Goal: Task Accomplishment & Management: Complete application form

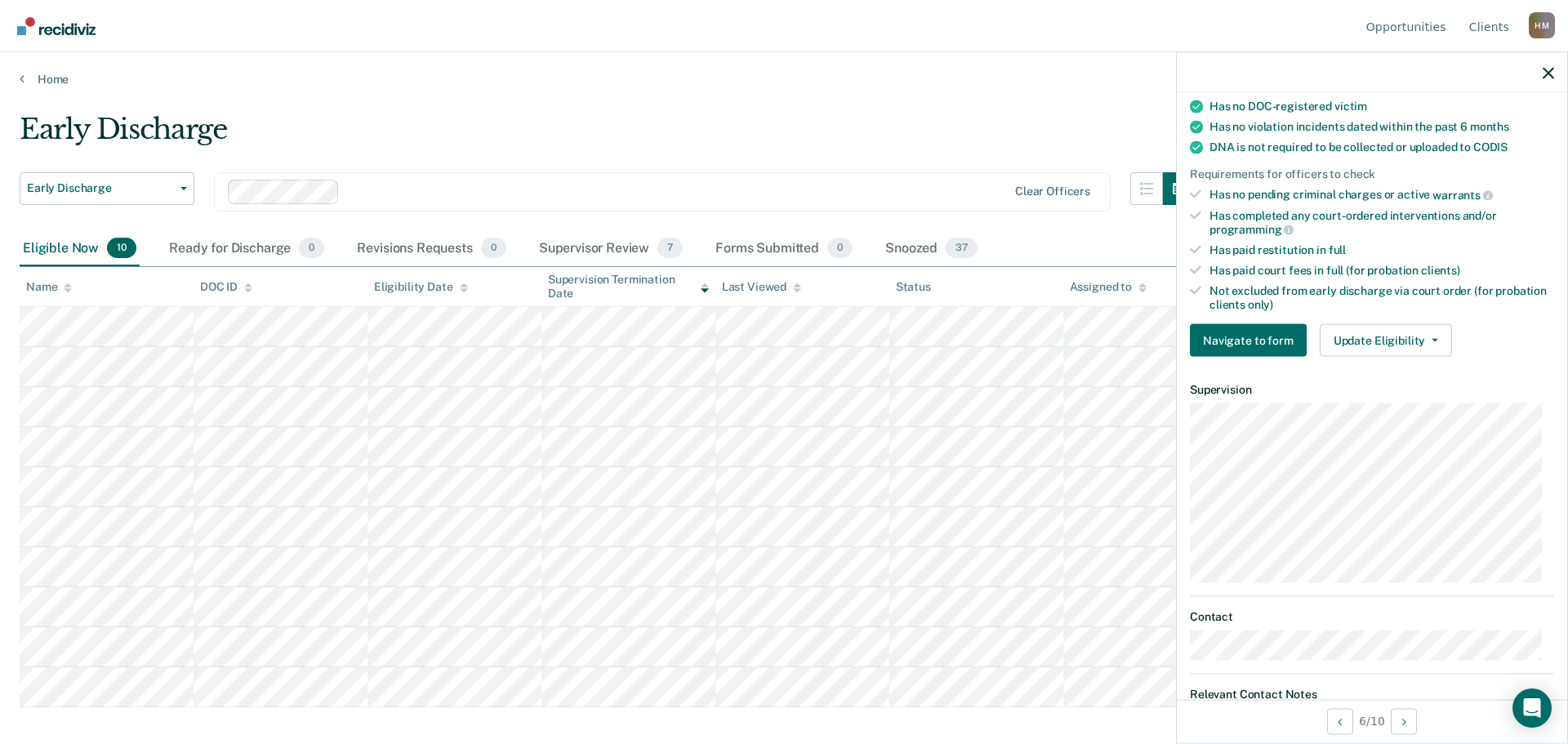
scroll to position [327, 0]
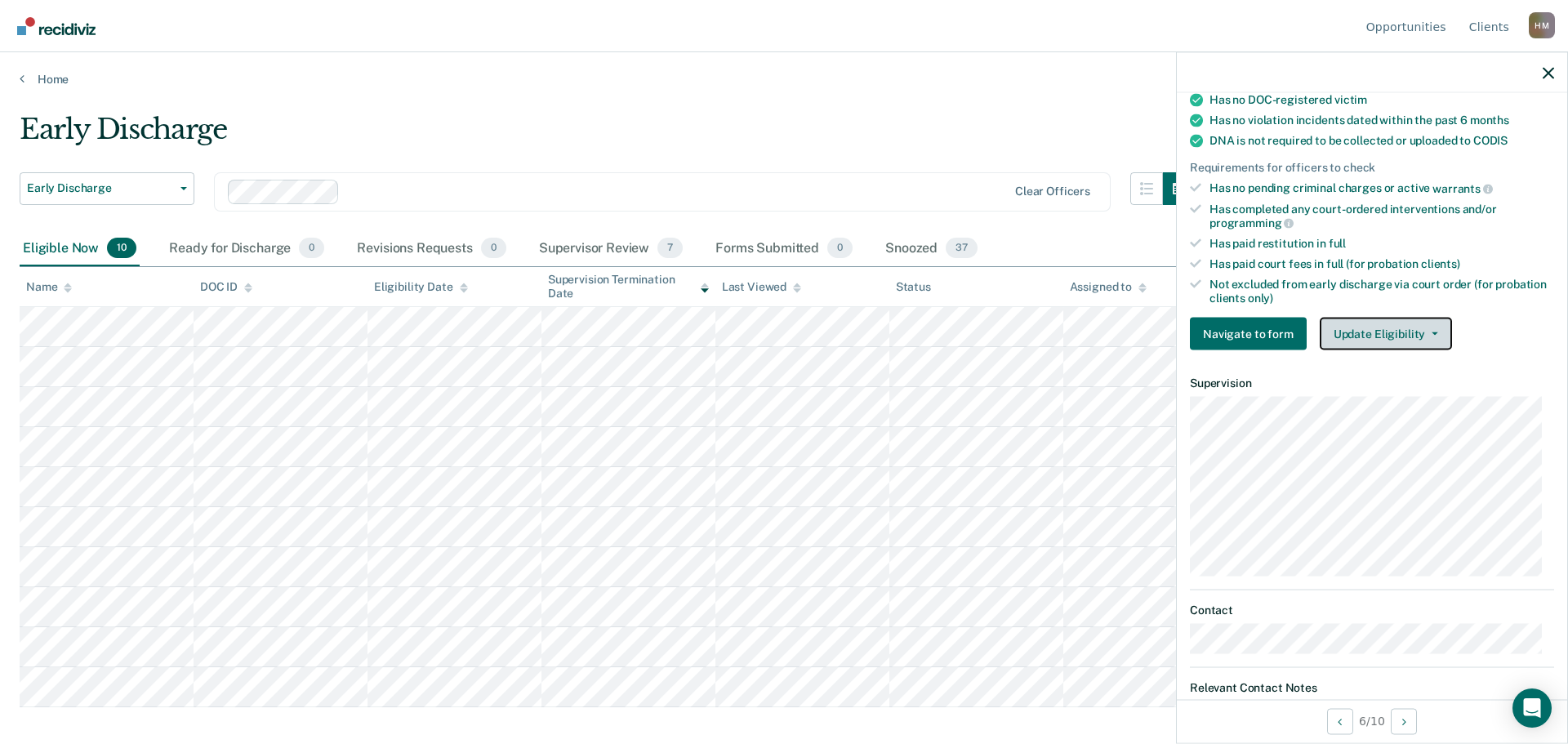
click at [1403, 334] on button "Update Eligibility" at bounding box center [1386, 333] width 132 height 33
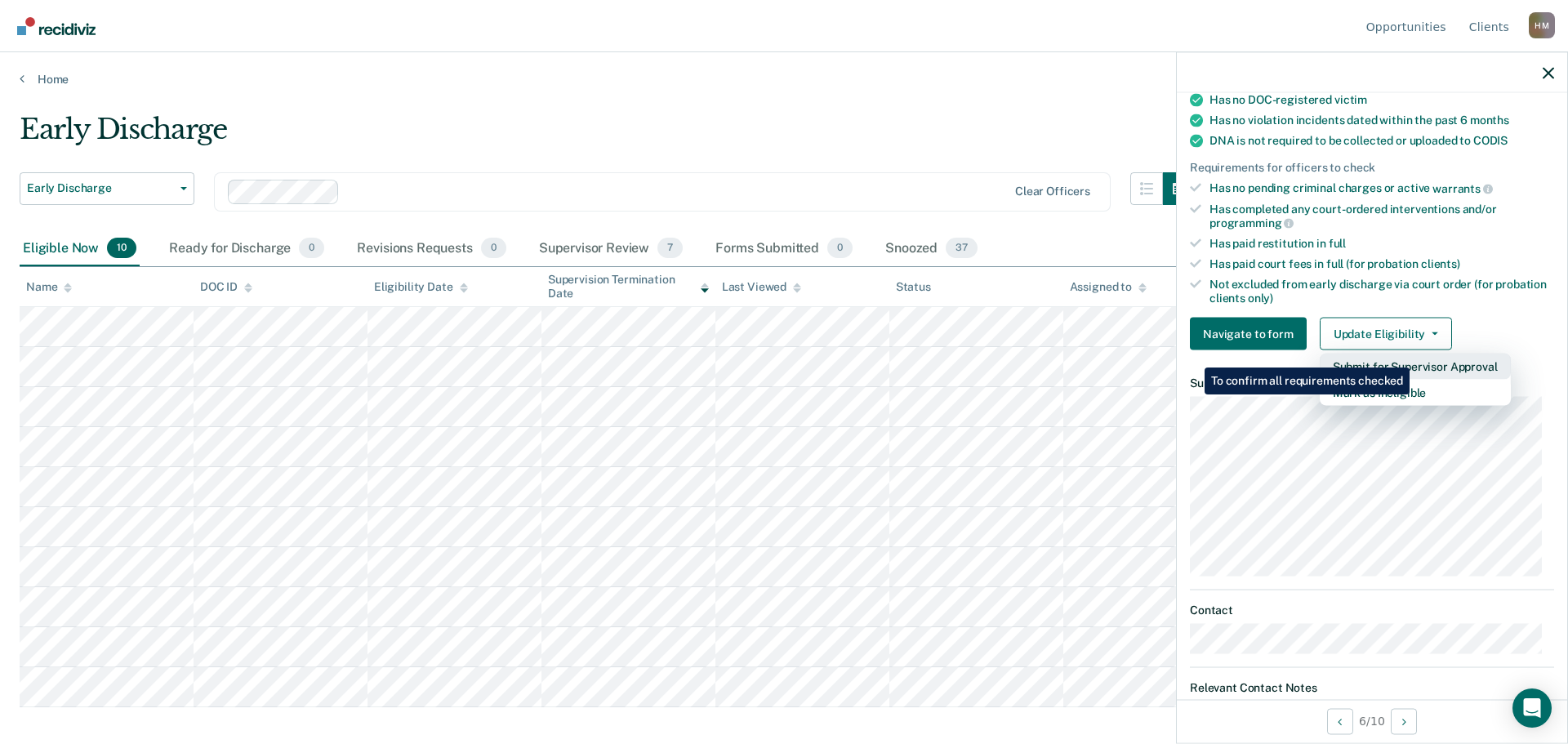
click at [1412, 355] on button "Submit for Supervisor Approval" at bounding box center [1415, 366] width 191 height 26
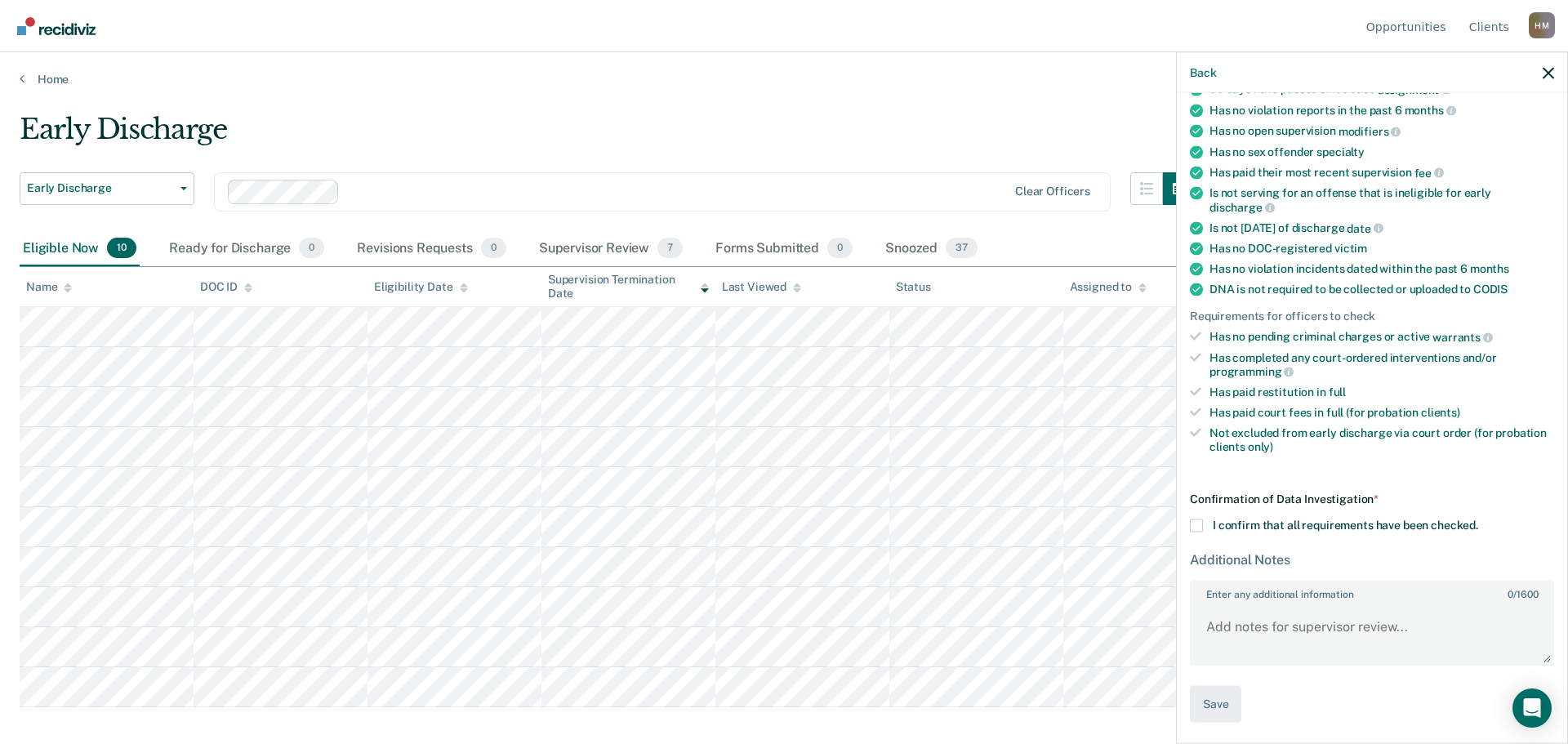
click at [1198, 520] on span at bounding box center [1197, 526] width 13 height 13
click at [1478, 519] on input "I confirm that all requirements have been checked." at bounding box center [1478, 519] width 0 height 0
click at [1304, 628] on textarea "Enter any additional information 0 / 1600" at bounding box center [1372, 634] width 361 height 60
type textarea "Will review for early discharge at next office visit."
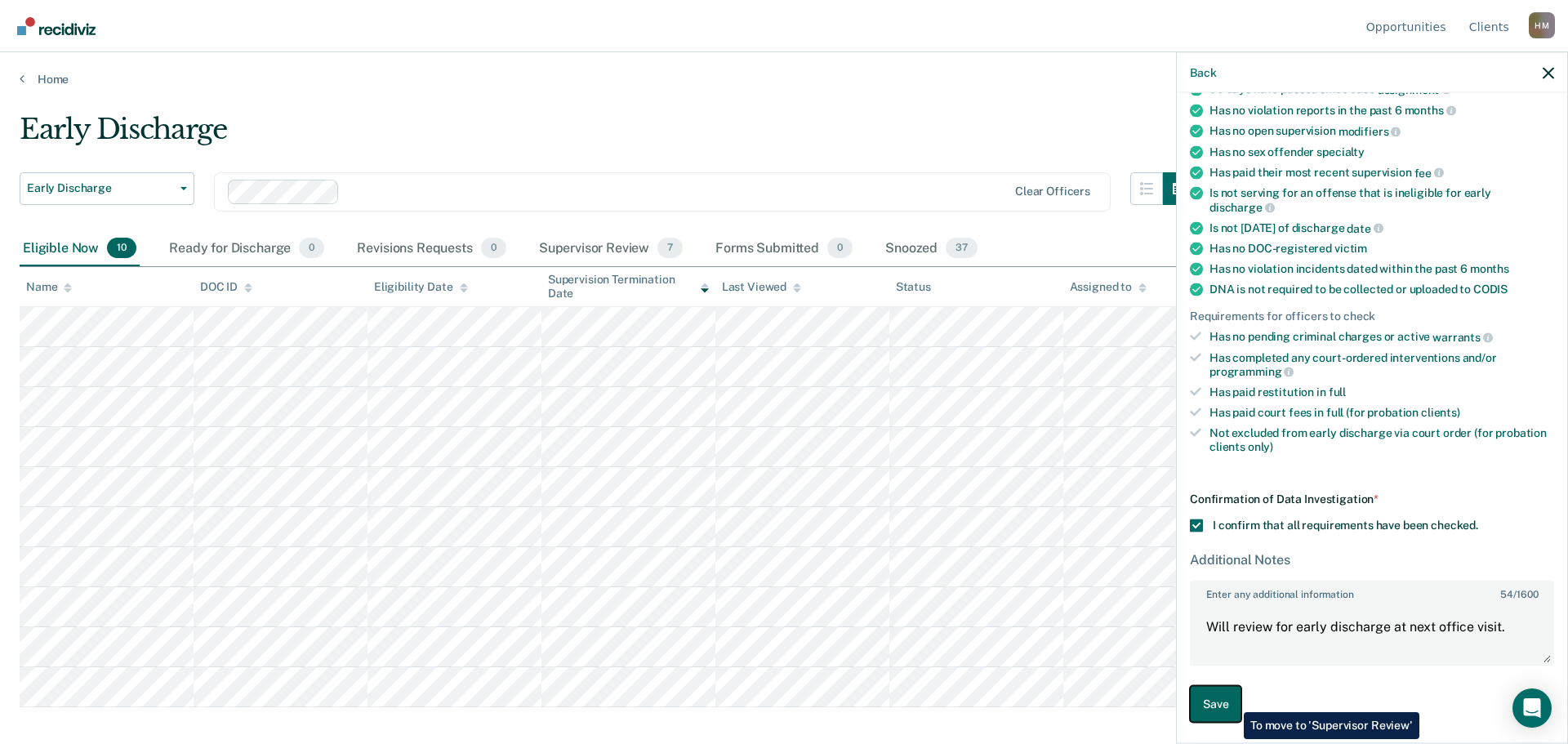
click at [1232, 700] on button "Save" at bounding box center [1216, 703] width 51 height 37
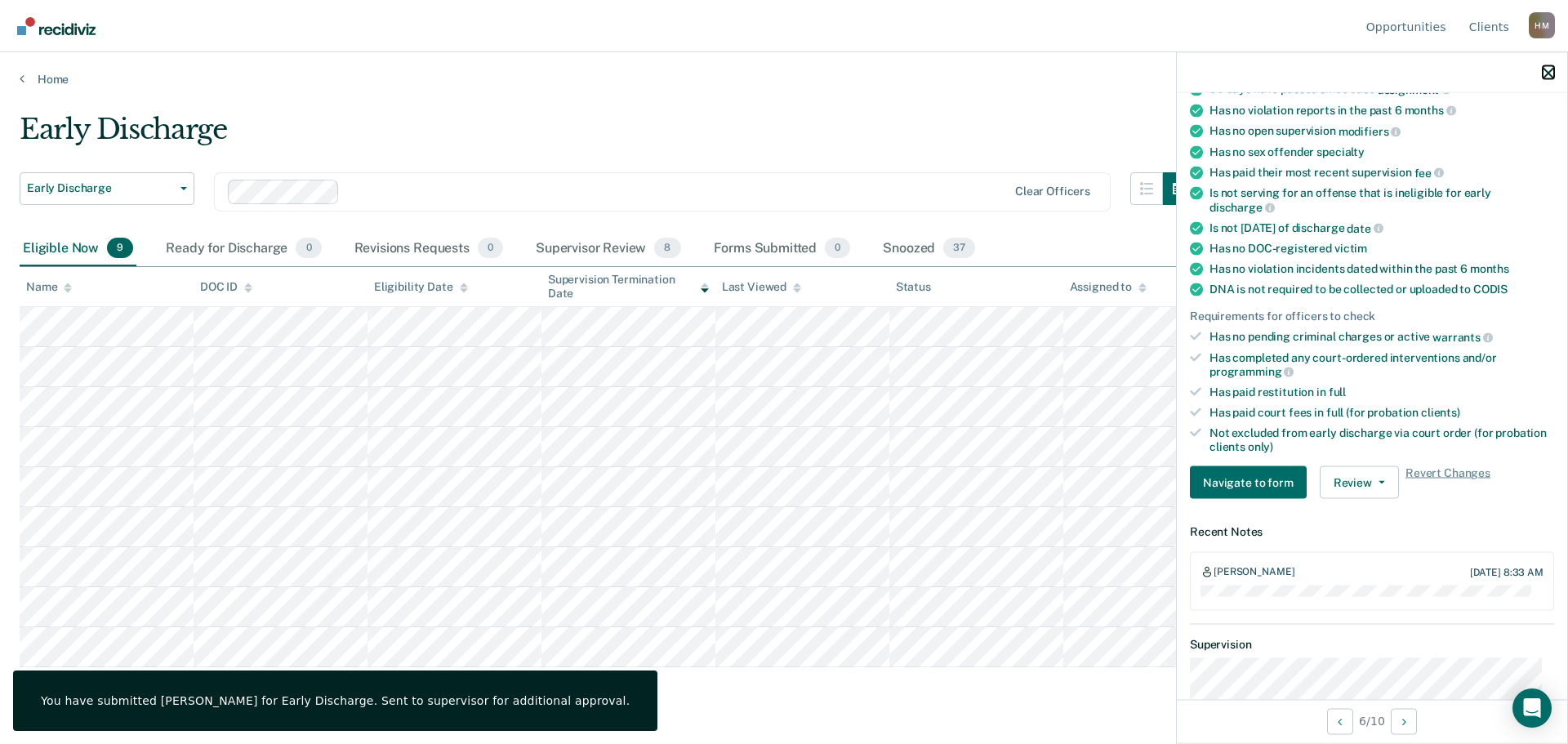
click at [1548, 78] on icon "button" at bounding box center [1548, 73] width 11 height 11
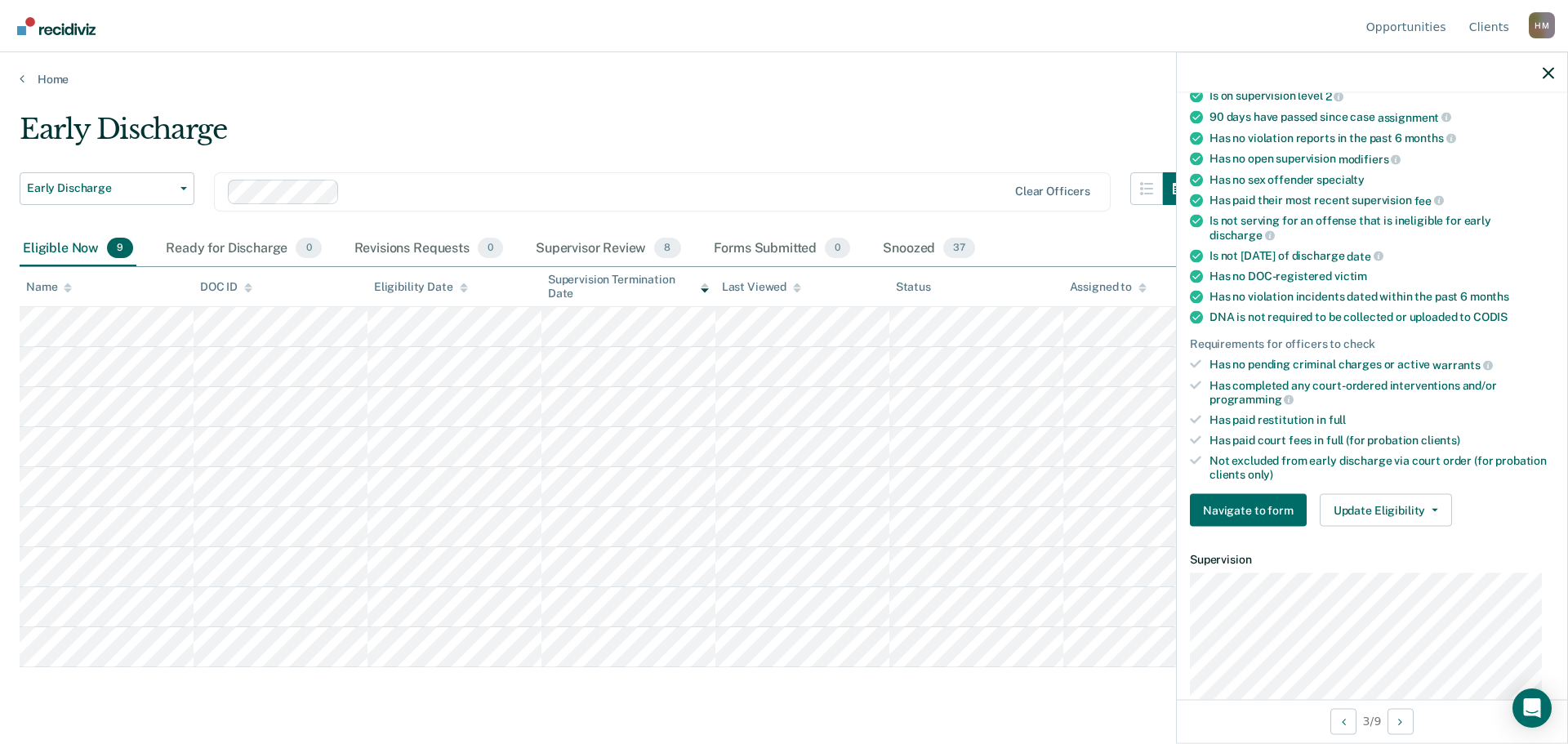
scroll to position [163, 0]
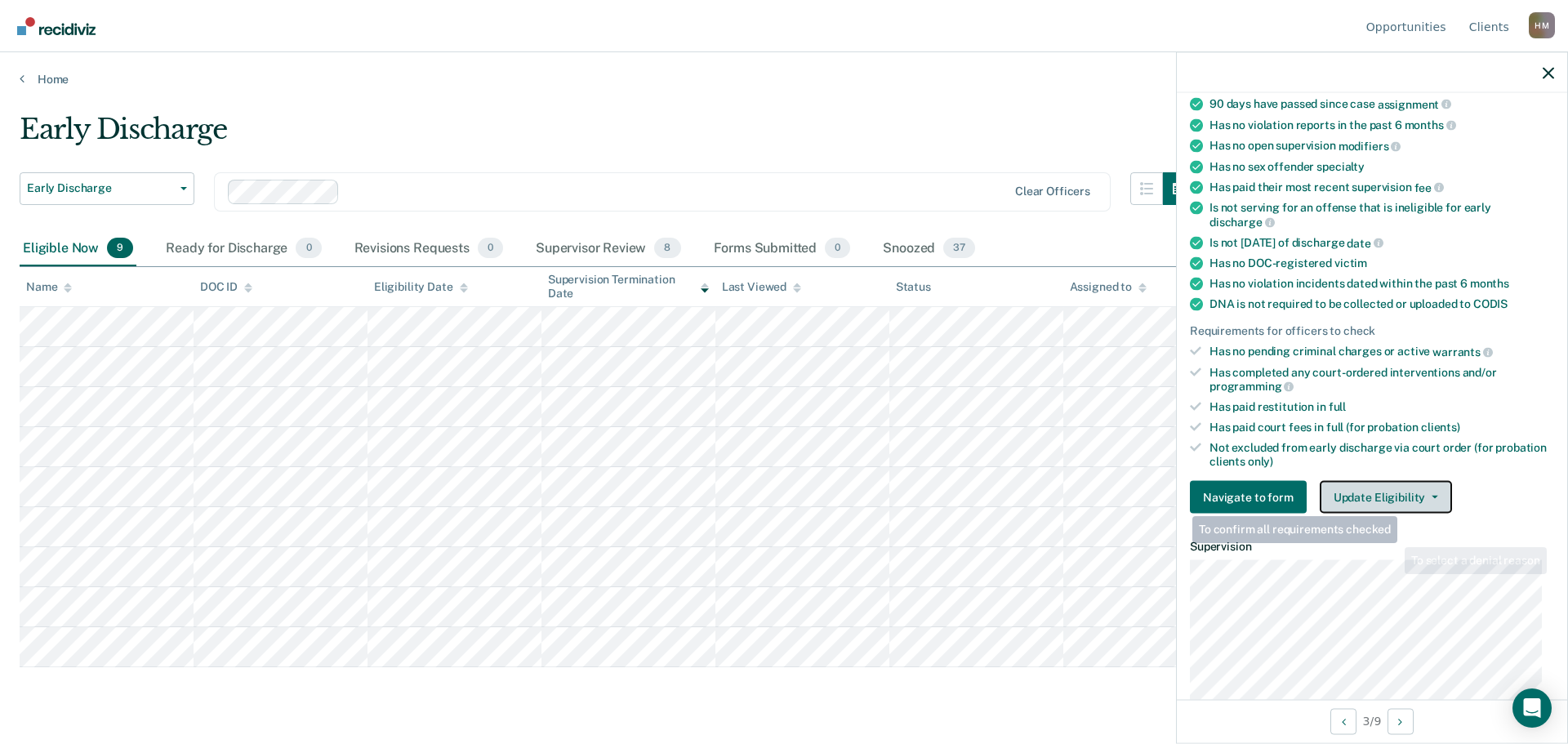
click at [1403, 484] on button "Update Eligibility" at bounding box center [1386, 497] width 132 height 33
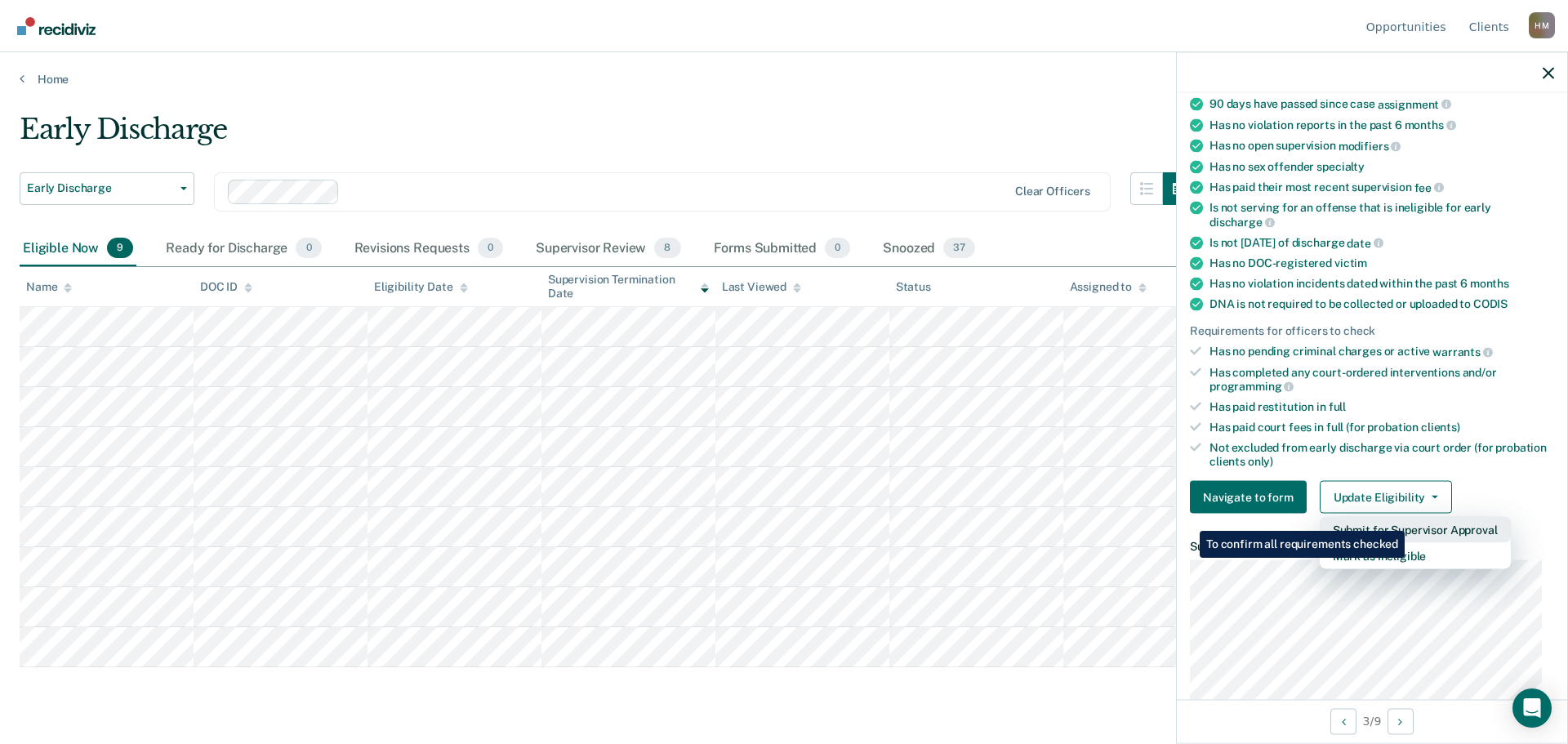
click at [1407, 518] on button "Submit for Supervisor Approval" at bounding box center [1415, 530] width 191 height 26
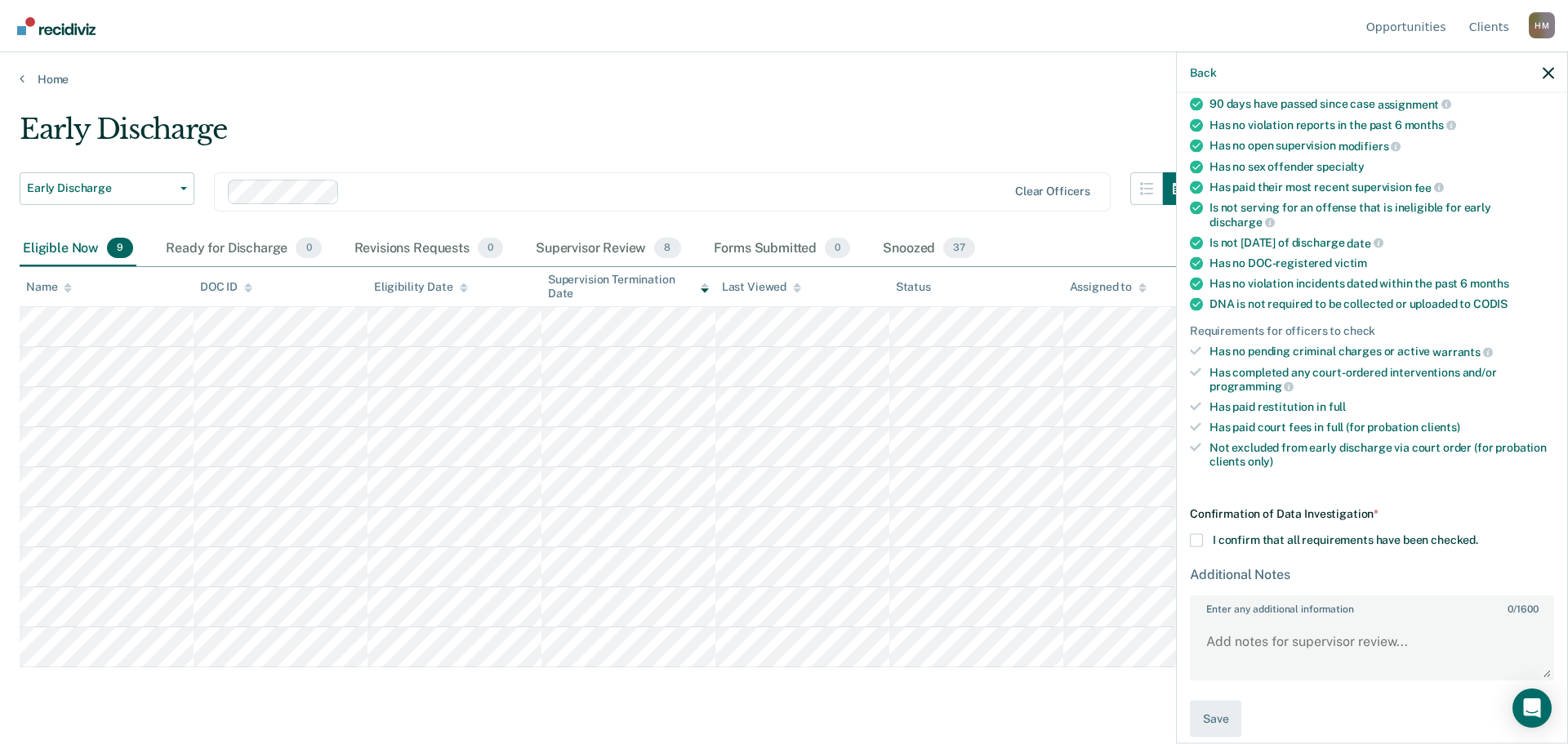
click at [1201, 540] on span at bounding box center [1197, 540] width 13 height 13
click at [1478, 533] on input "I confirm that all requirements have been checked." at bounding box center [1478, 533] width 0 height 0
click at [1267, 629] on textarea "Enter any additional information 0 / 1600" at bounding box center [1372, 649] width 361 height 60
click at [1355, 639] on textarea "Enter any additional information 0 / 1600" at bounding box center [1372, 649] width 361 height 60
type textarea "Will complete UA at next appointment and complete early discharge."
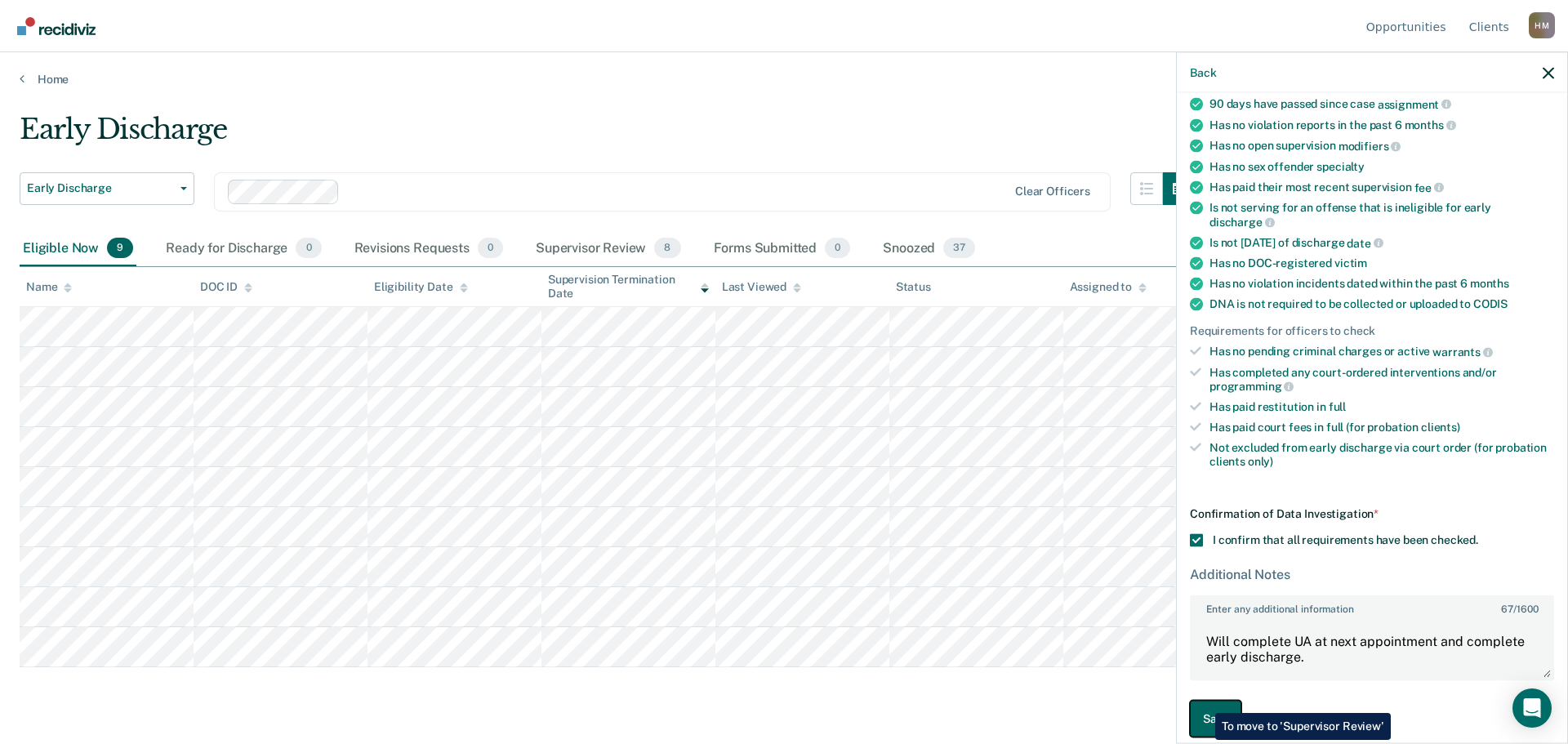
click at [1203, 701] on button "Save" at bounding box center [1216, 719] width 51 height 37
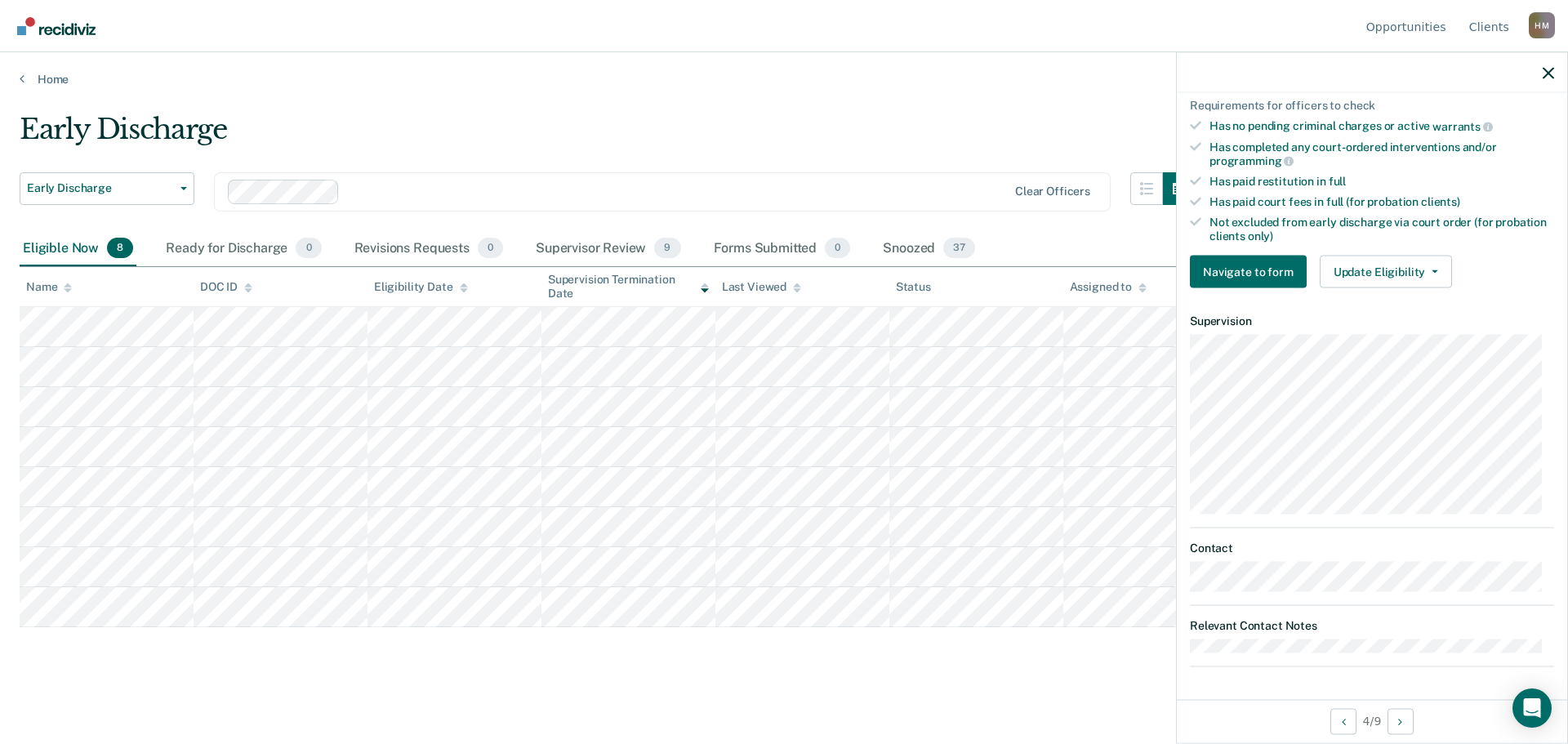
scroll to position [387, 0]
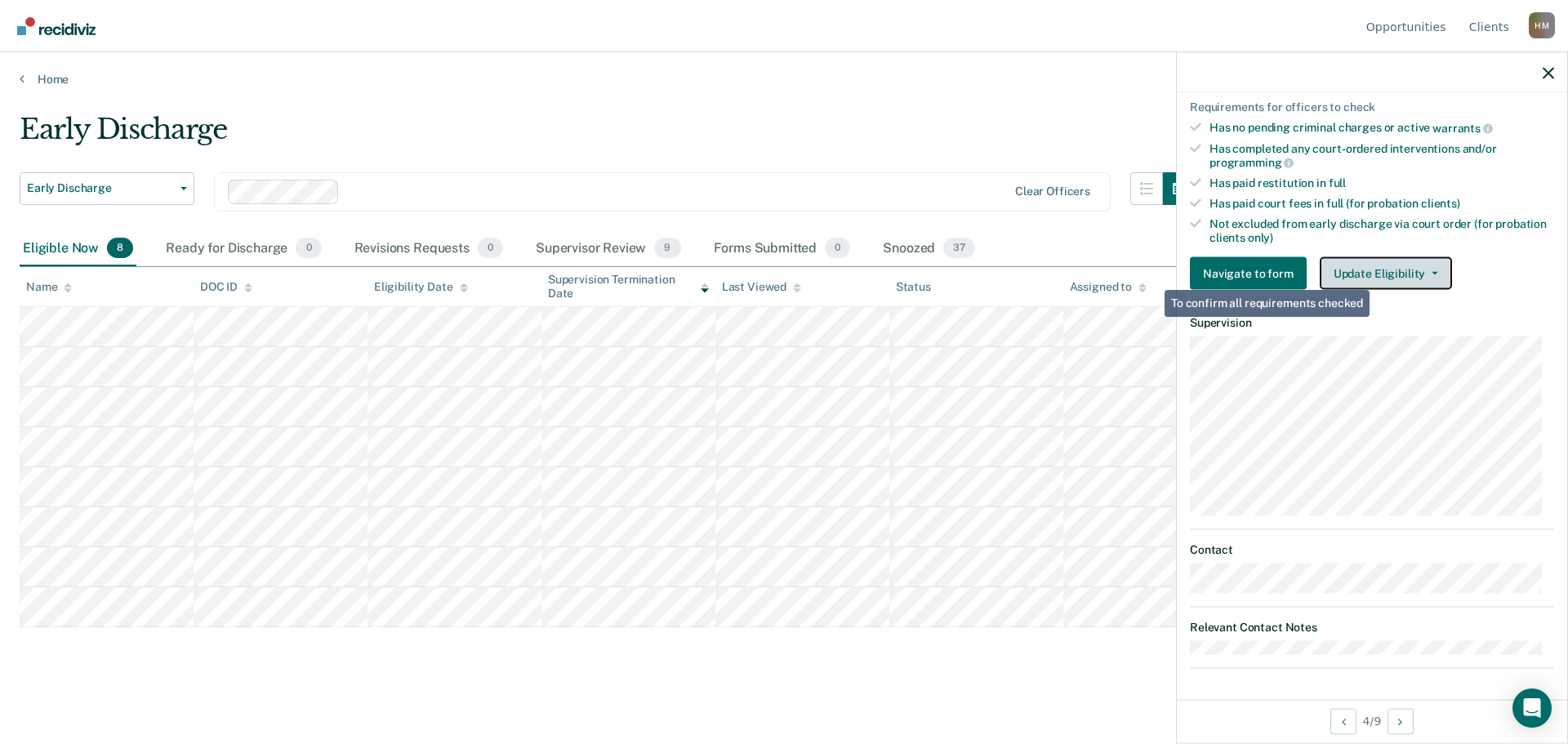
click at [1380, 261] on button "Update Eligibility" at bounding box center [1386, 273] width 132 height 33
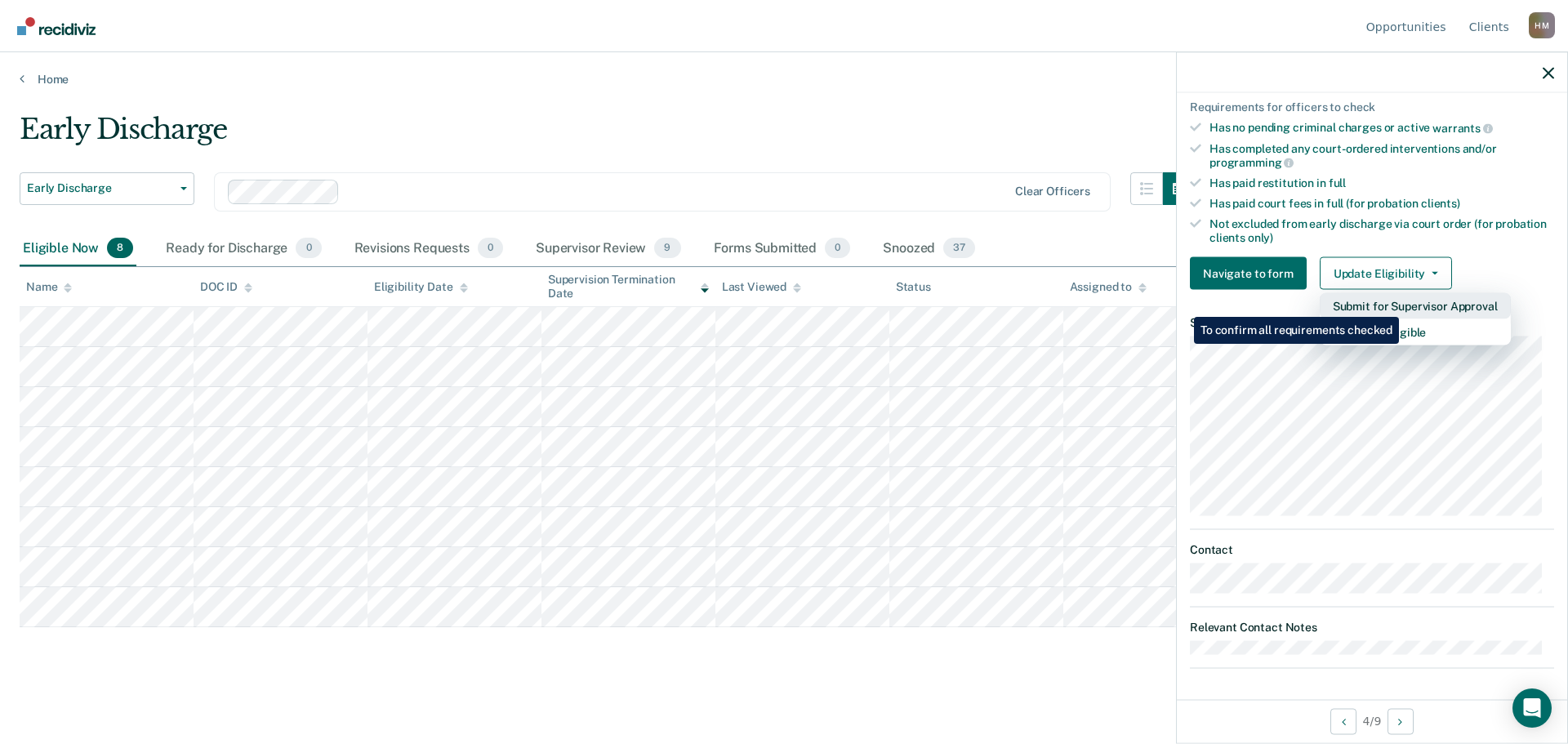
click at [1402, 305] on button "Submit for Supervisor Approval" at bounding box center [1415, 306] width 191 height 26
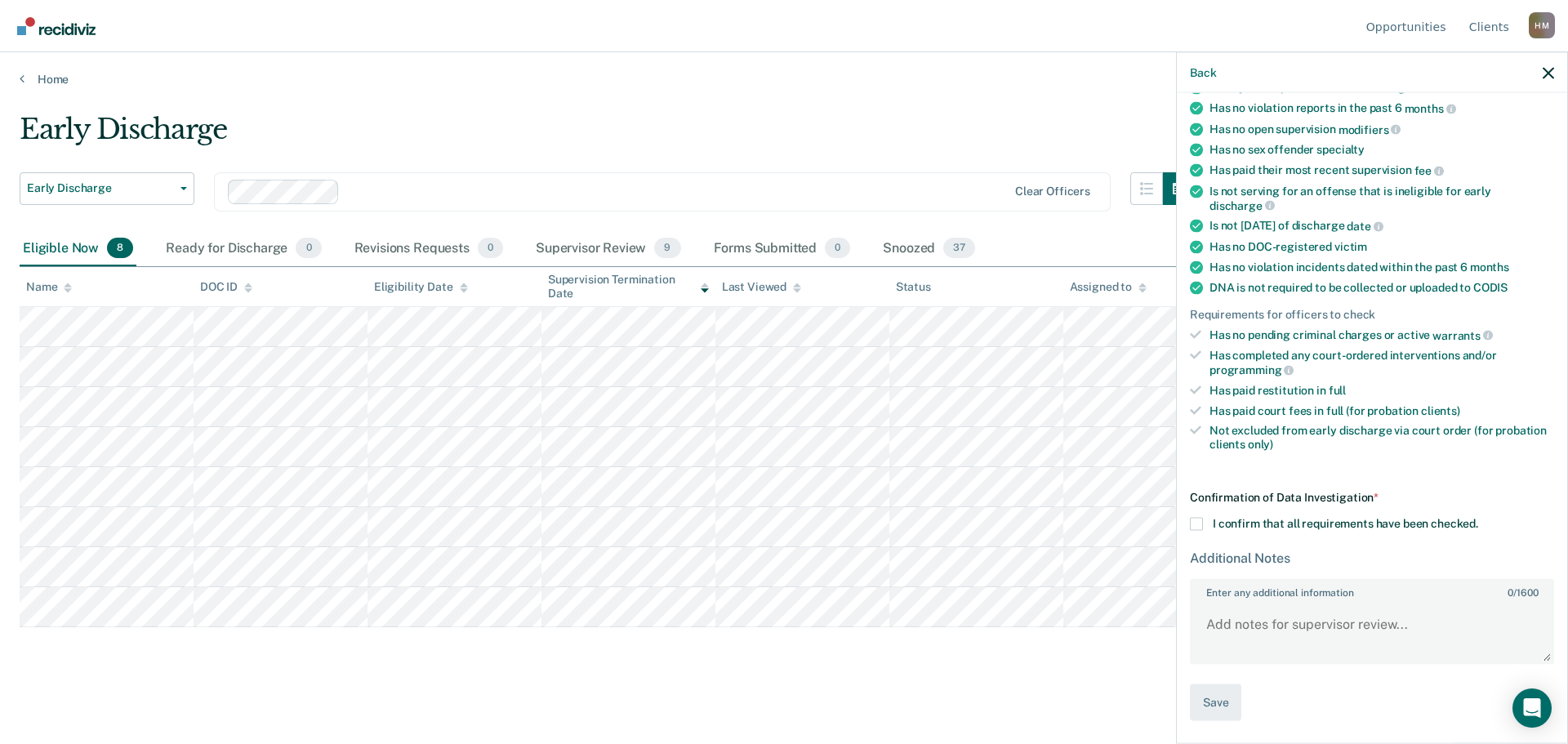
scroll to position [178, 0]
click at [1199, 524] on span at bounding box center [1197, 526] width 13 height 13
click at [1478, 519] on input "I confirm that all requirements have been checked." at bounding box center [1478, 519] width 0 height 0
click at [1288, 639] on textarea "Enter any additional information 0 / 1600" at bounding box center [1372, 634] width 361 height 60
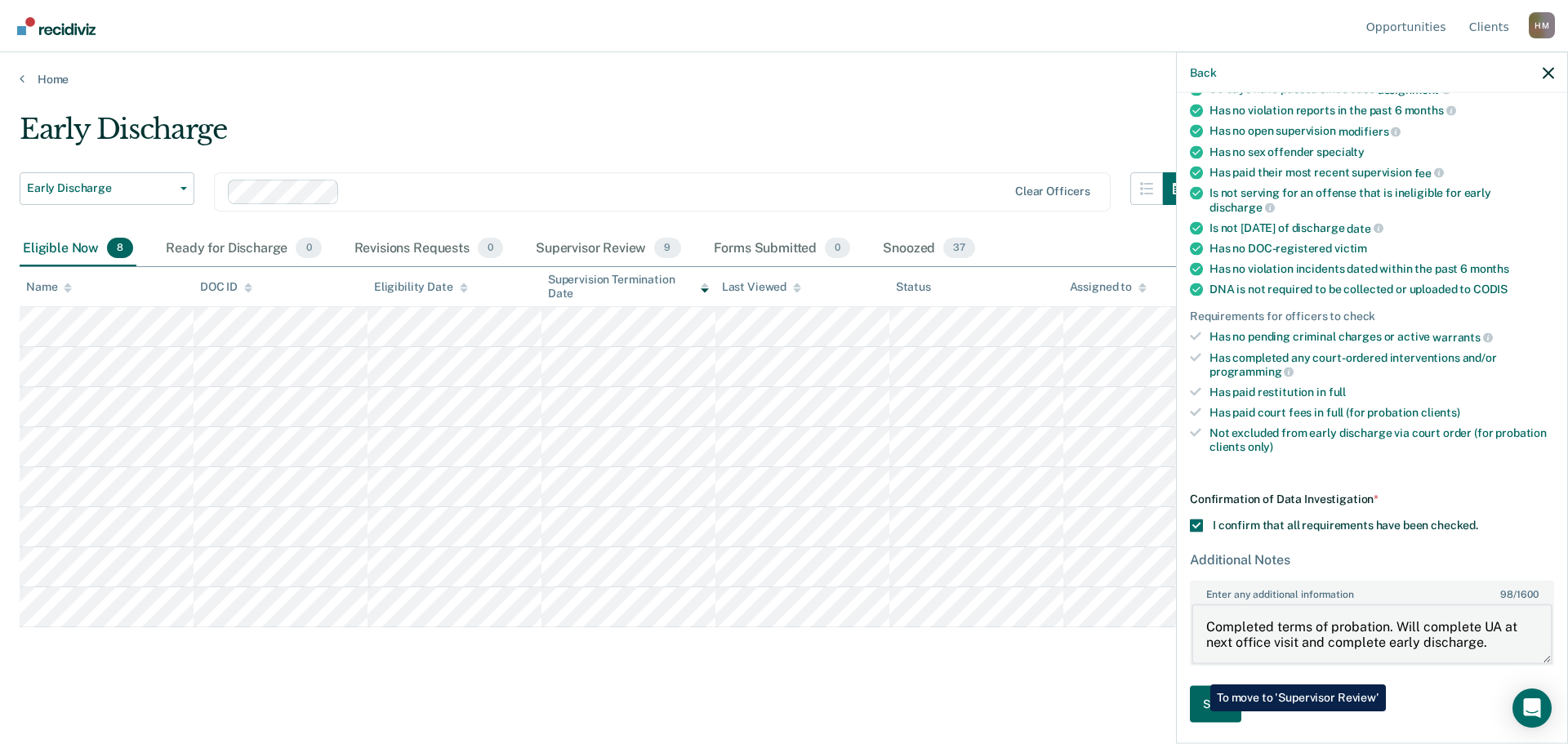
type textarea "Completed terms of probation. Will complete UA at next office visit and complet…"
click at [1198, 711] on button "Save" at bounding box center [1216, 703] width 51 height 37
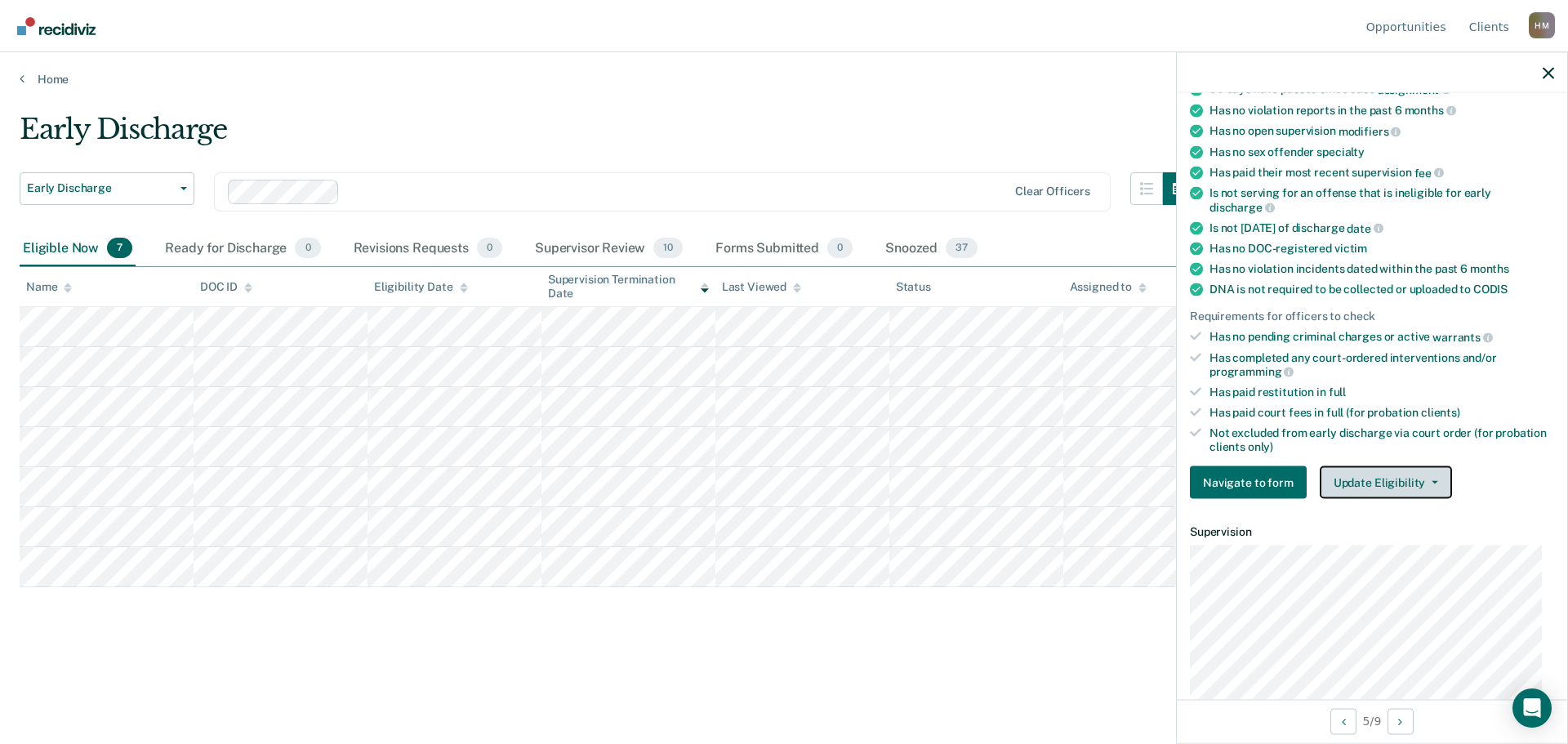
click at [1418, 474] on button "Update Eligibility" at bounding box center [1386, 482] width 132 height 33
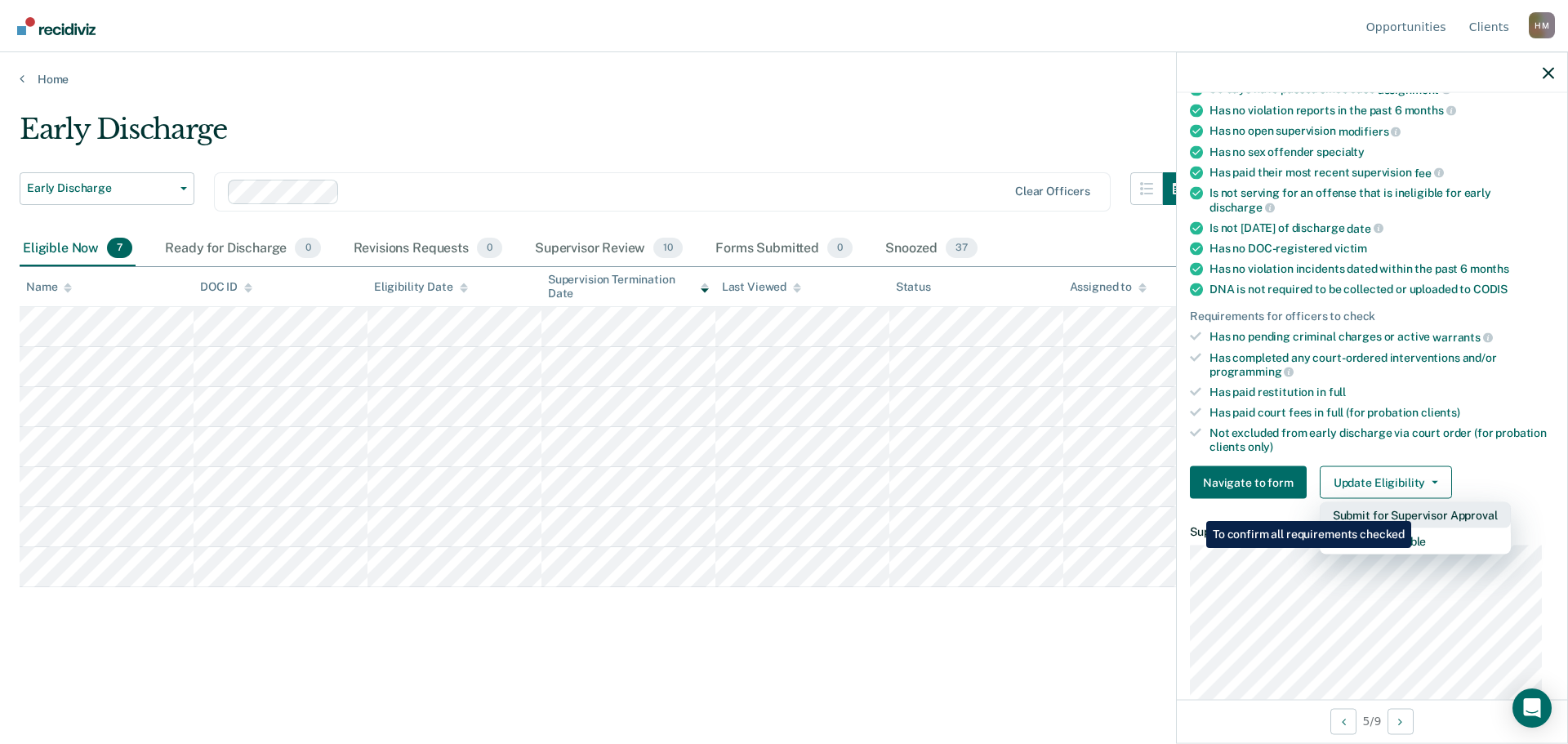
click at [1414, 509] on button "Submit for Supervisor Approval" at bounding box center [1415, 516] width 191 height 26
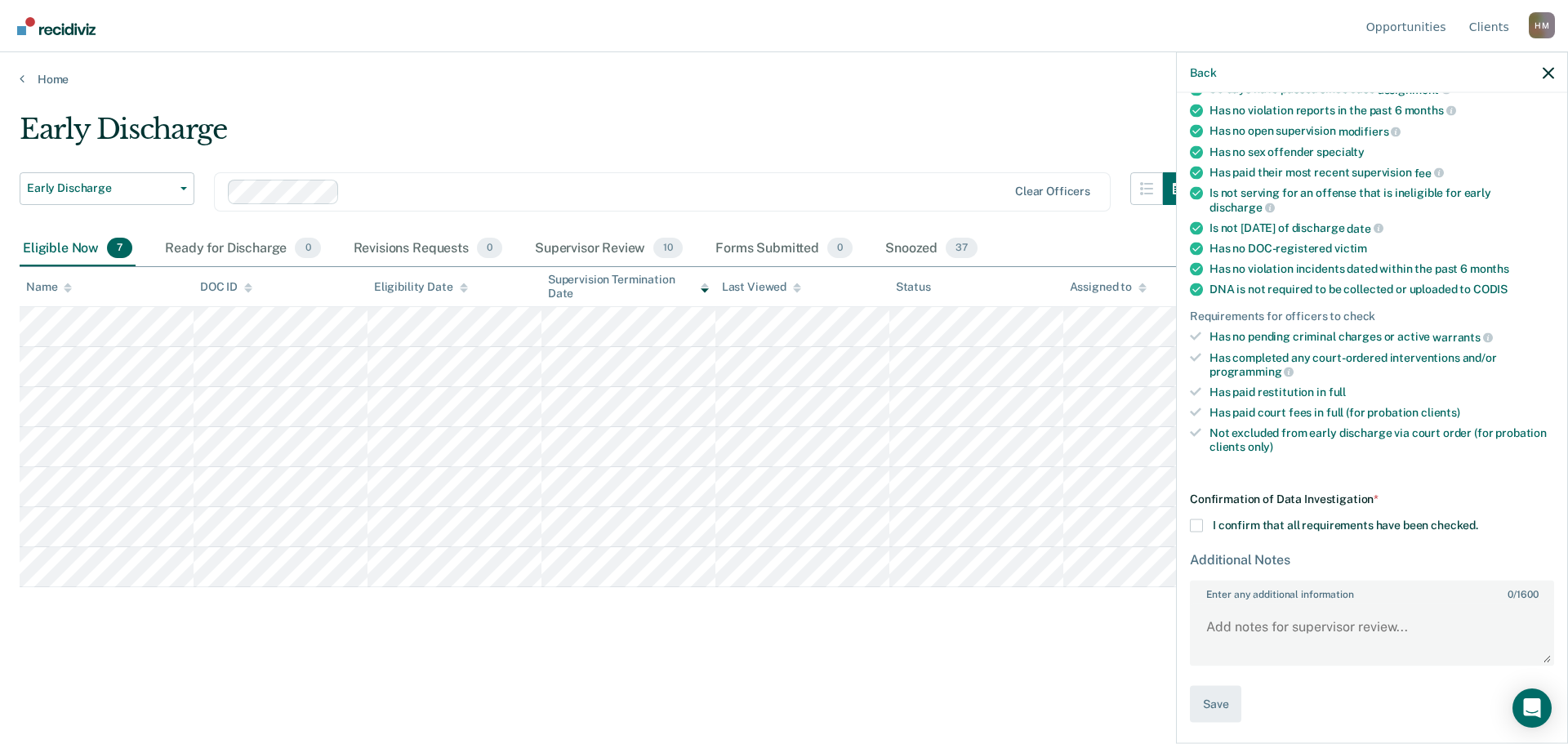
click at [1195, 528] on span at bounding box center [1197, 526] width 13 height 13
click at [1478, 519] on input "I confirm that all requirements have been checked." at bounding box center [1478, 519] width 0 height 0
click at [1273, 634] on textarea "Enter any additional information 0 / 1600" at bounding box center [1372, 634] width 361 height 60
type textarea "W"
click at [1304, 612] on textarea "Enter any additional information 0 / 1600" at bounding box center [1372, 634] width 361 height 60
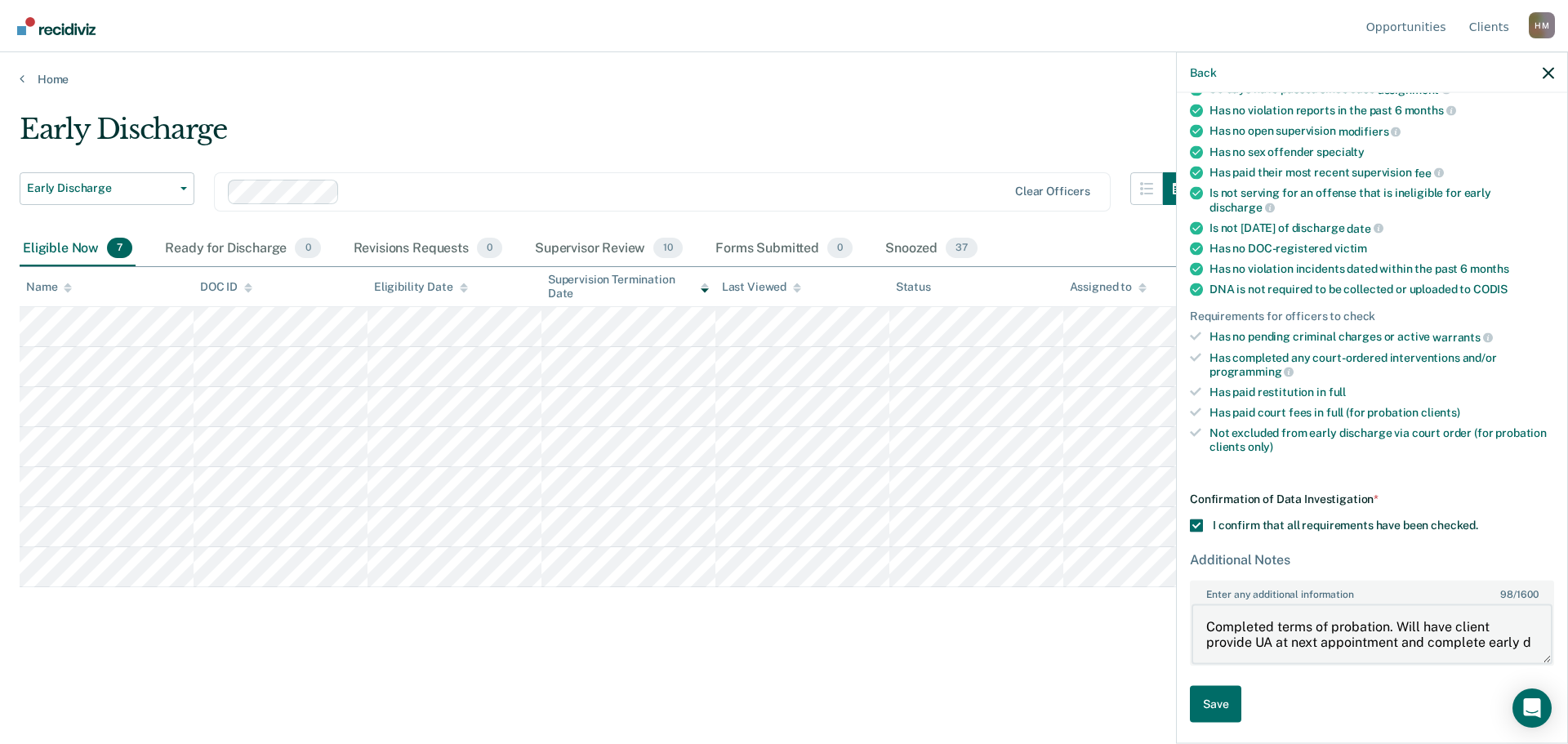
scroll to position [3, 0]
type textarea "Completed terms of probation. Will have client provide UA at next appointment a…"
click at [1227, 696] on button "Save" at bounding box center [1216, 703] width 51 height 37
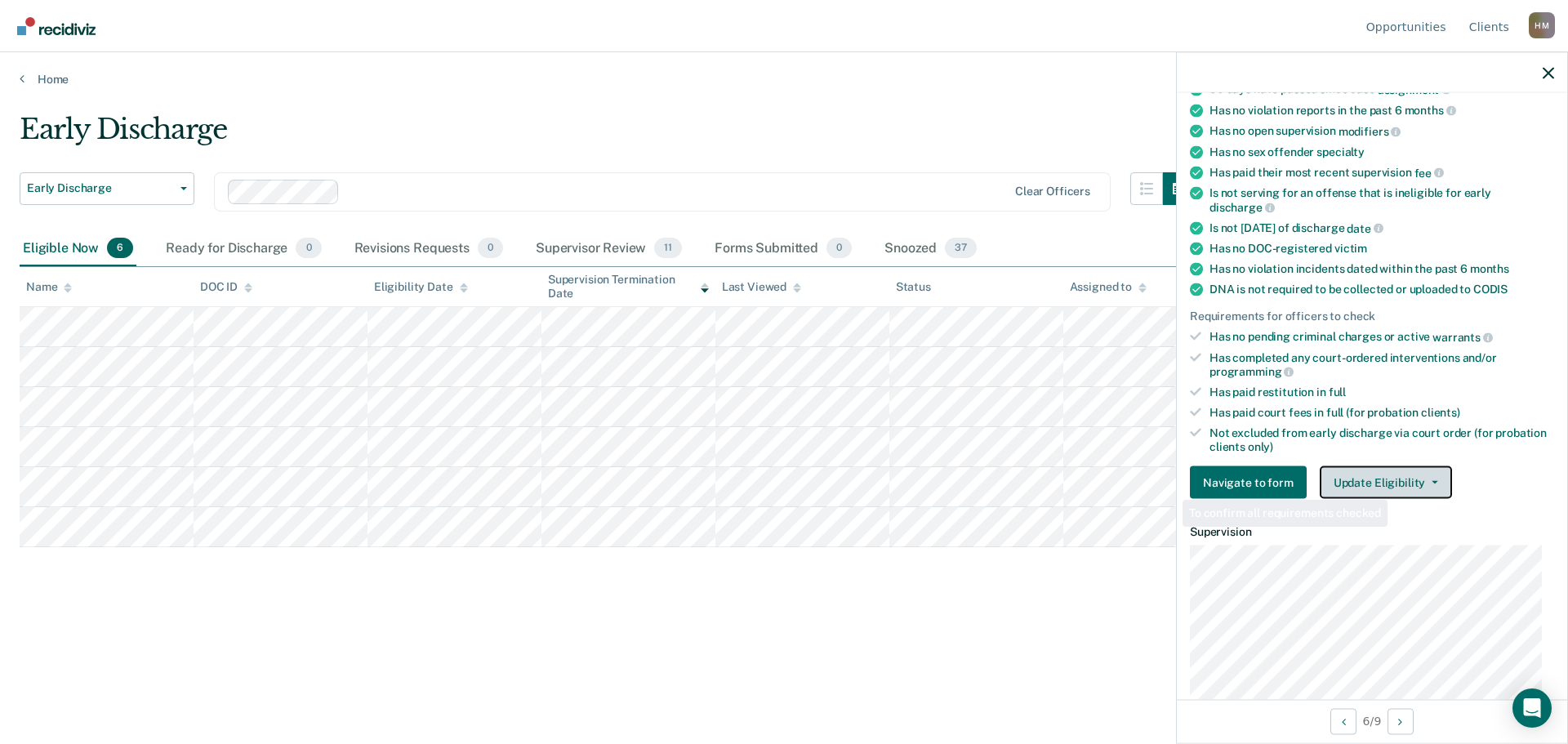
click at [1392, 485] on button "Update Eligibility" at bounding box center [1386, 482] width 132 height 33
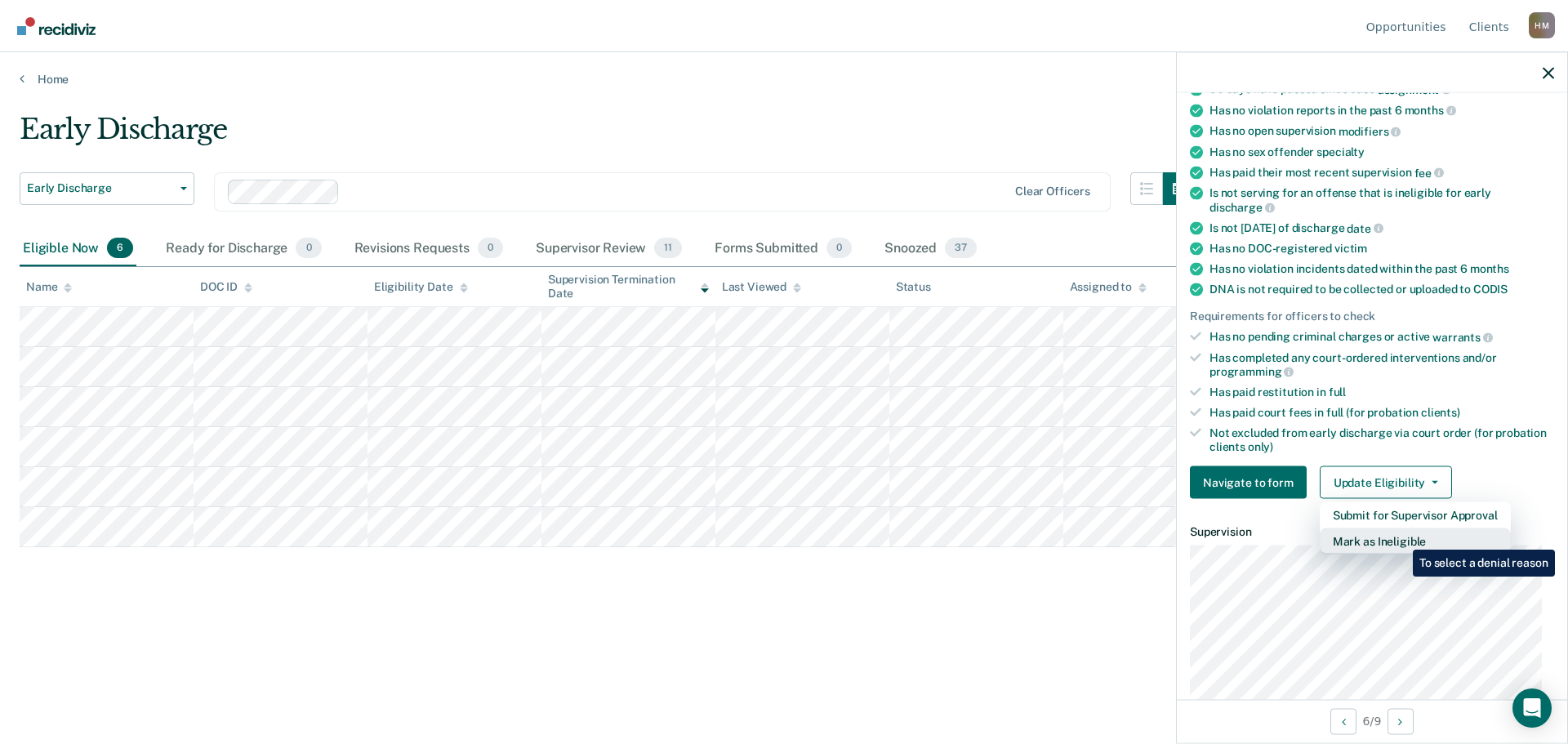
click at [1401, 537] on button "Mark as Ineligible" at bounding box center [1415, 541] width 191 height 26
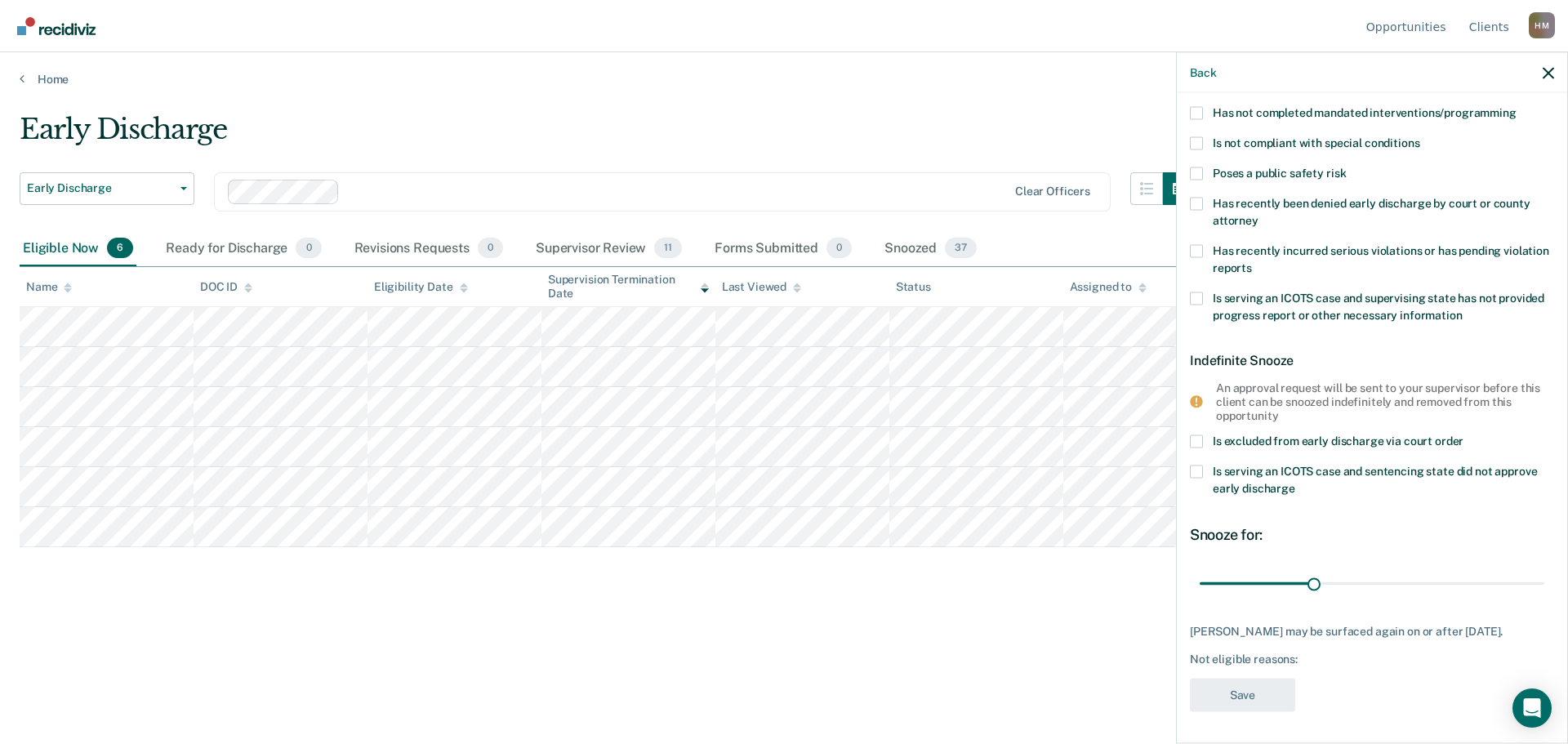
scroll to position [0, 0]
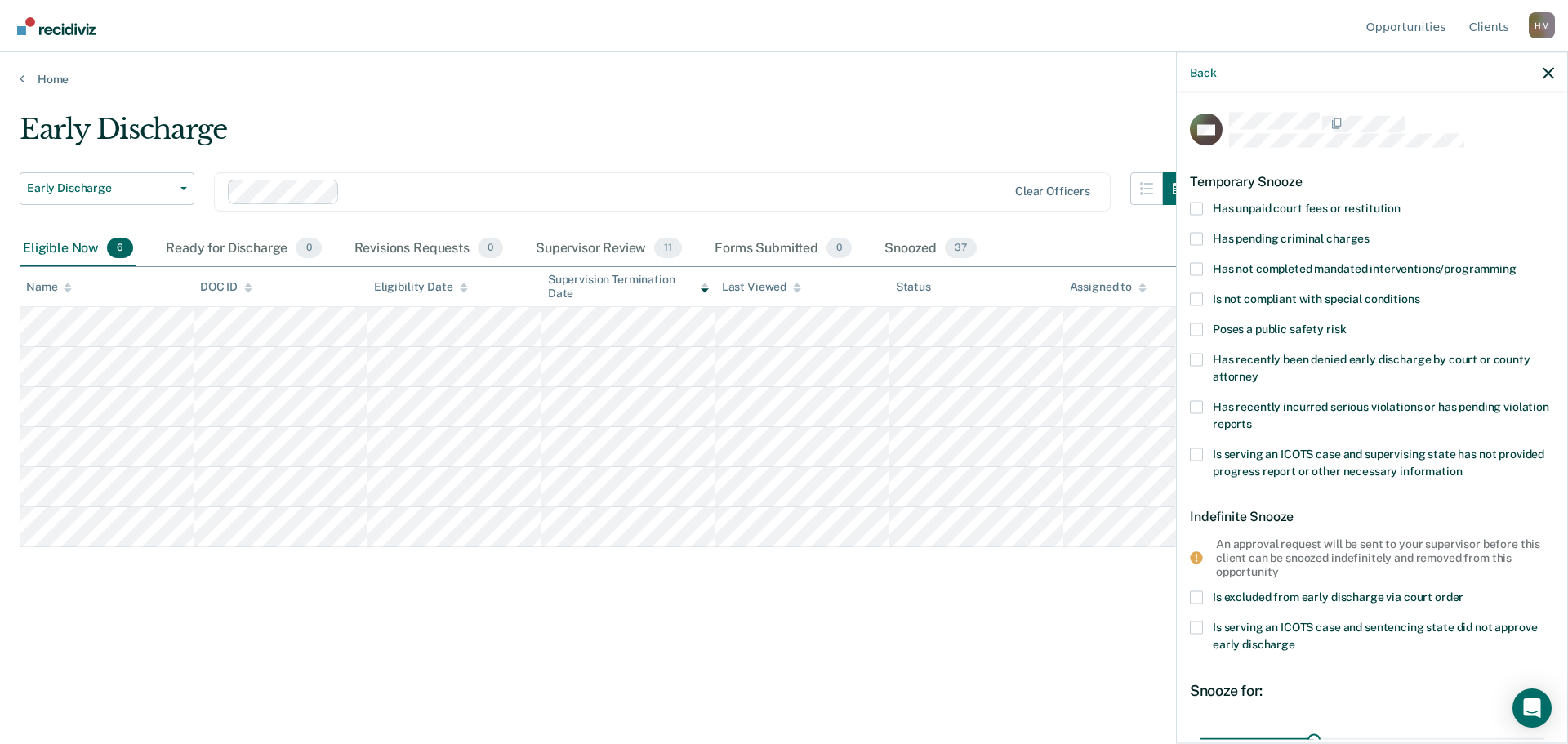
click at [1203, 268] on label "Has not completed mandated interventions/programming" at bounding box center [1372, 271] width 365 height 17
click at [1517, 262] on input "Has not completed mandated interventions/programming" at bounding box center [1517, 262] width 0 height 0
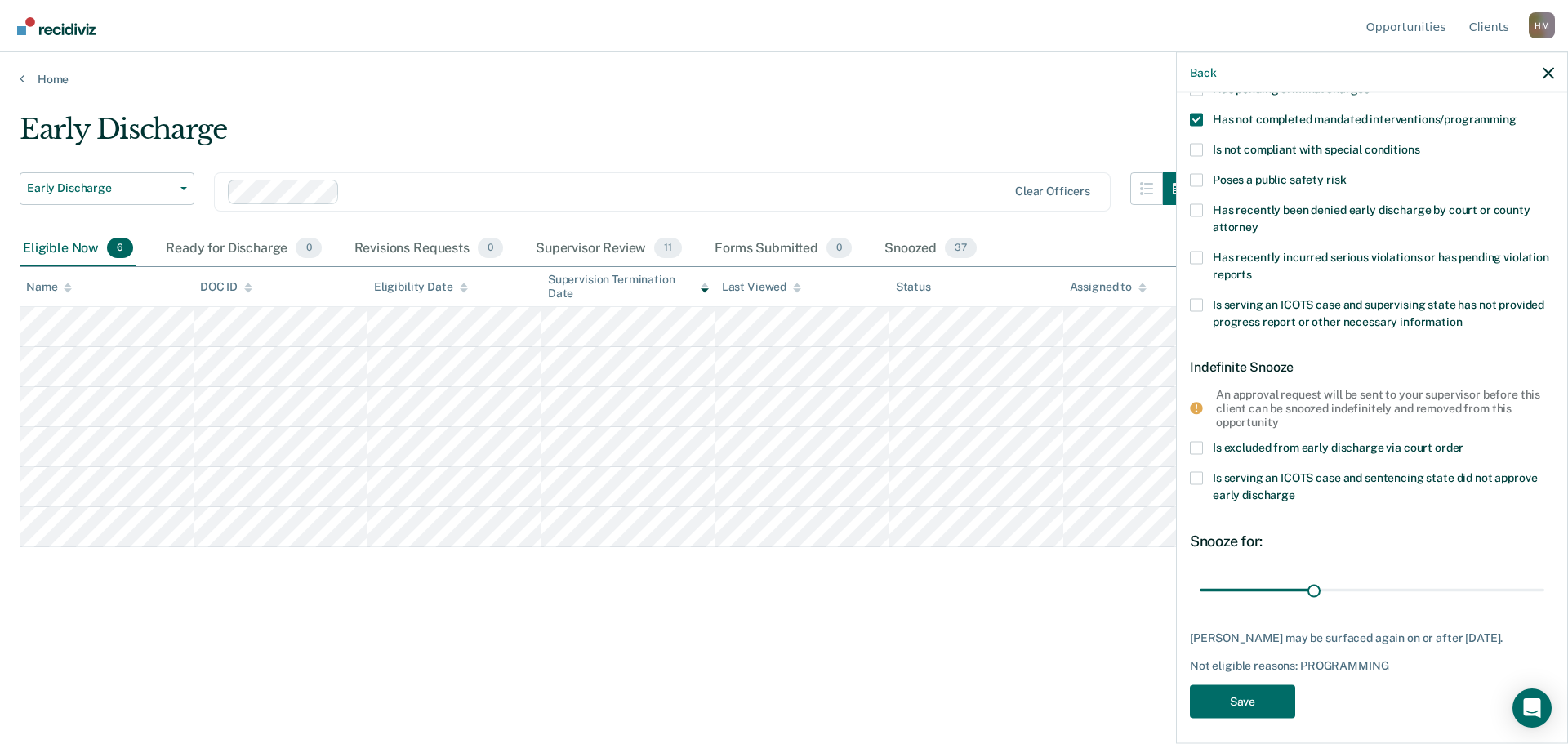
scroll to position [156, 0]
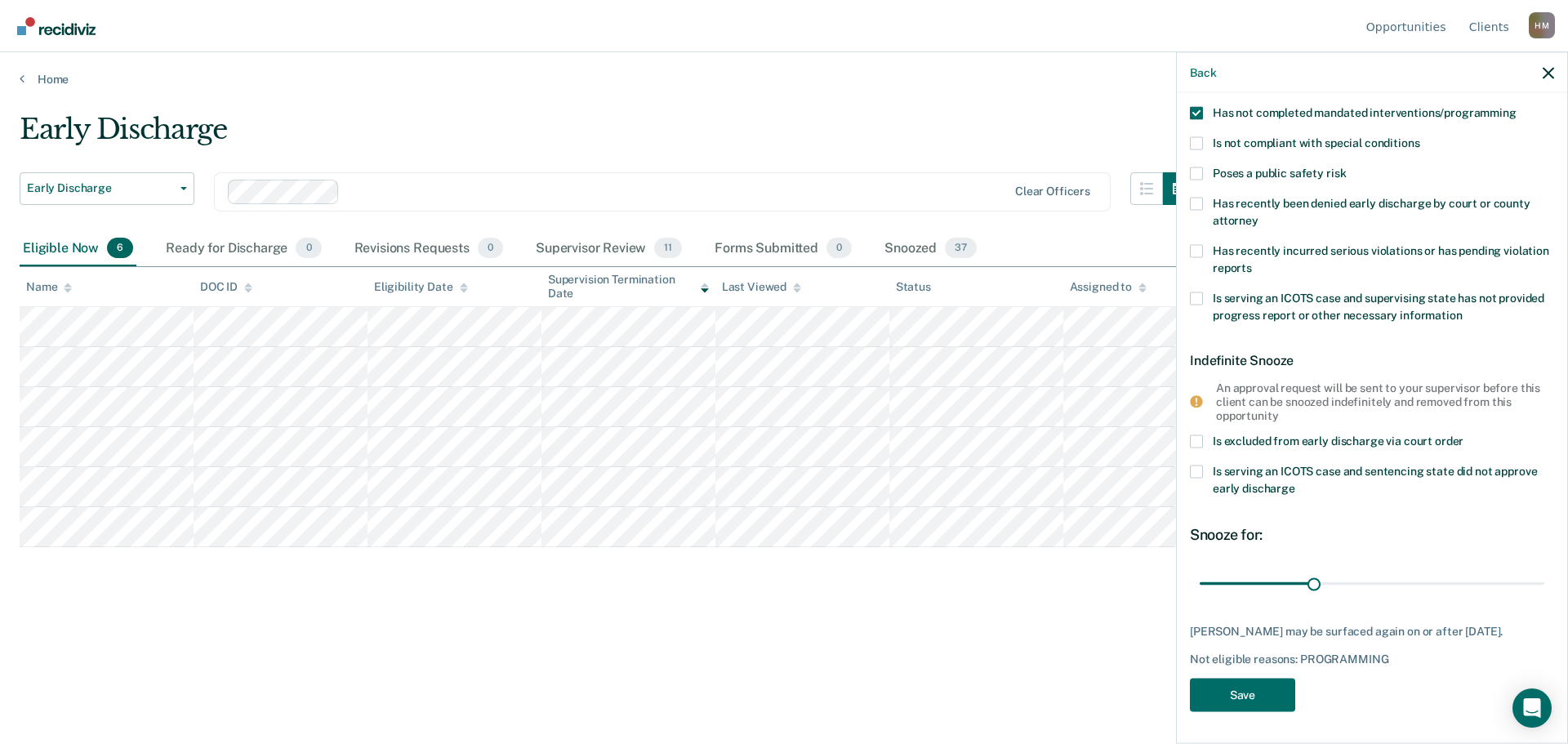
click at [1198, 109] on span at bounding box center [1197, 112] width 13 height 13
click at [1517, 106] on input "Has not completed mandated interventions/programming" at bounding box center [1517, 106] width 0 height 0
click at [1198, 109] on span at bounding box center [1197, 112] width 13 height 13
click at [1517, 106] on input "Has not completed mandated interventions/programming" at bounding box center [1517, 106] width 0 height 0
drag, startPoint x: 1313, startPoint y: 589, endPoint x: 1567, endPoint y: 585, distance: 254.0
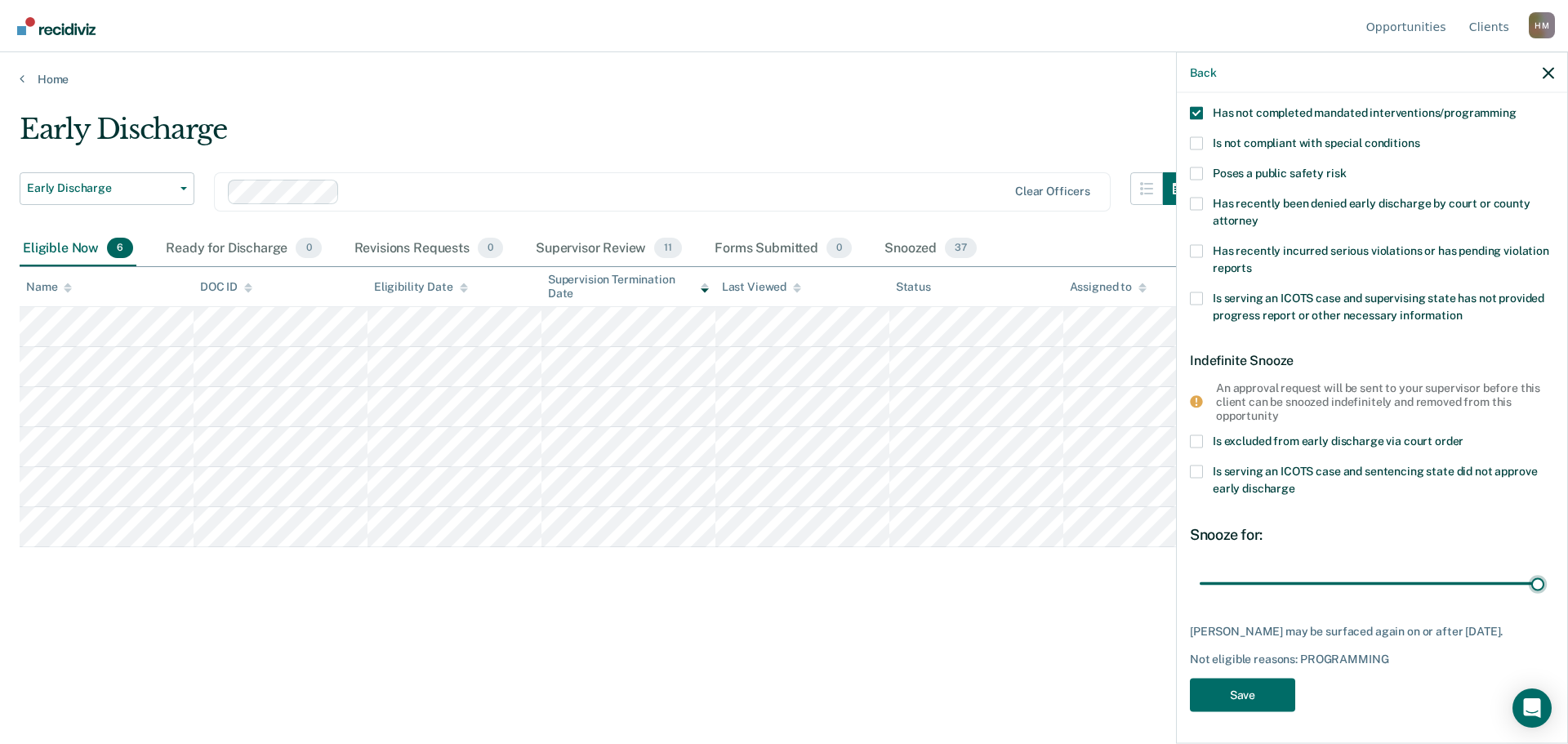
type input "90"
click at [1544, 585] on input "range" at bounding box center [1372, 583] width 345 height 28
click at [1261, 695] on button "Save" at bounding box center [1243, 695] width 106 height 33
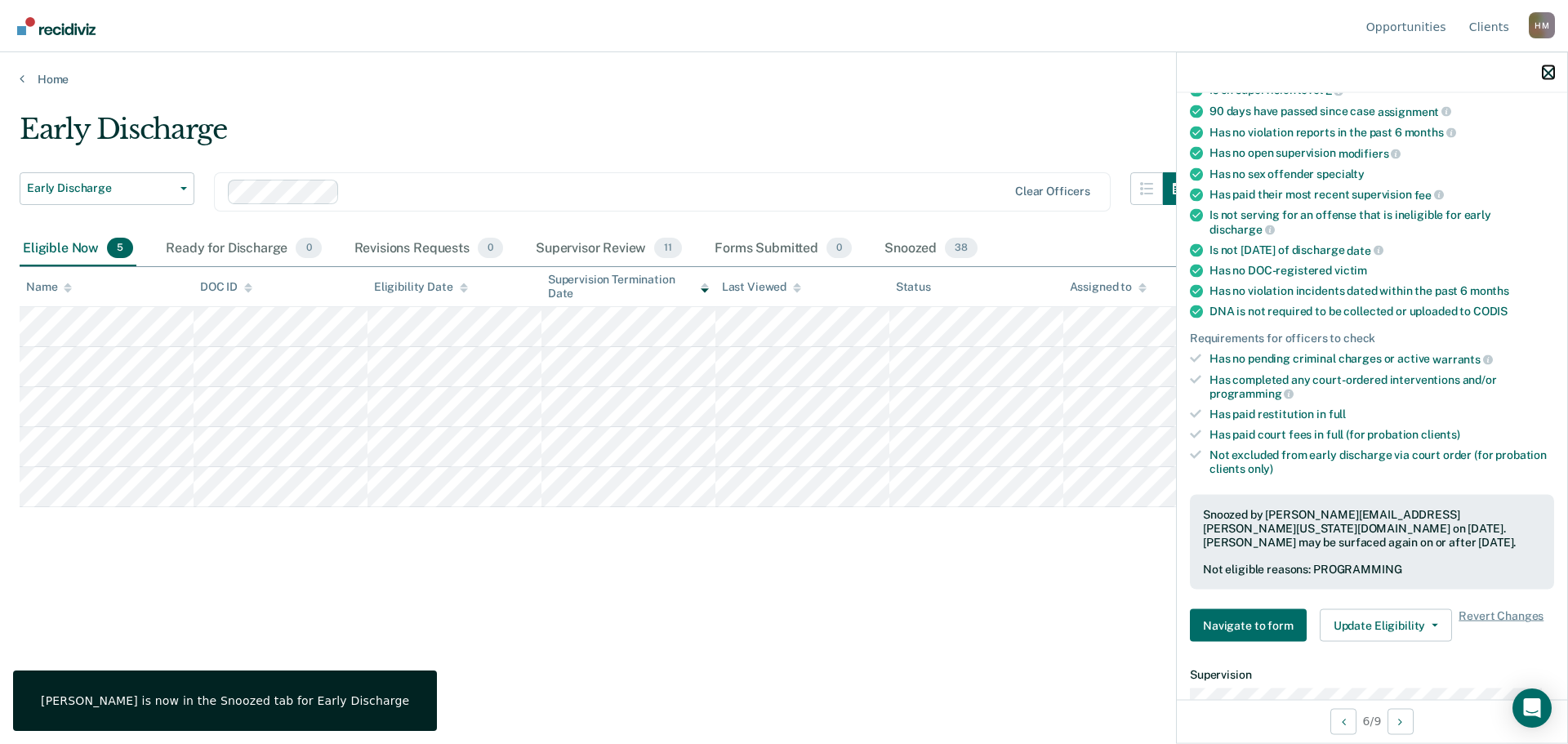
click at [1543, 71] on icon "button" at bounding box center [1548, 73] width 11 height 11
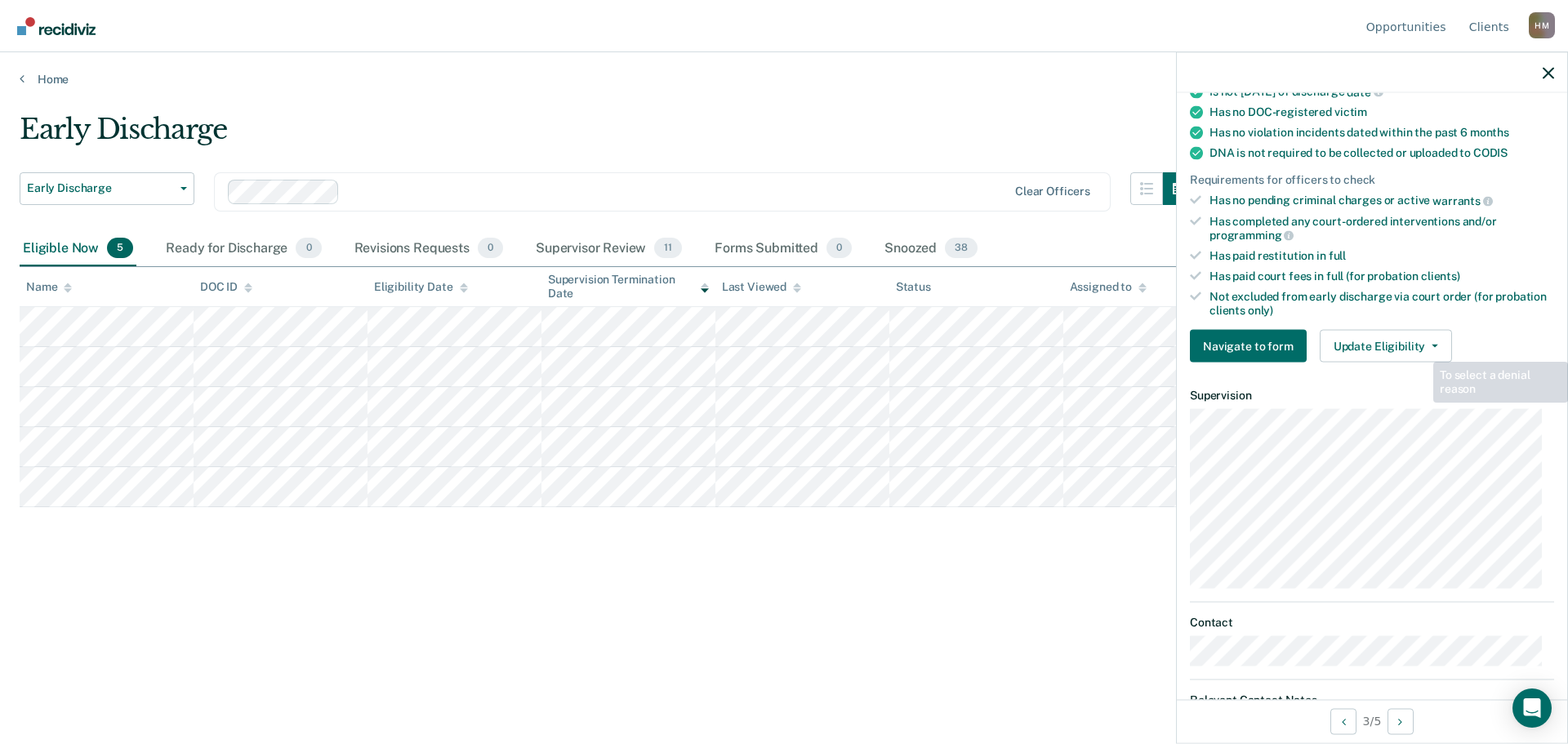
scroll to position [224, 0]
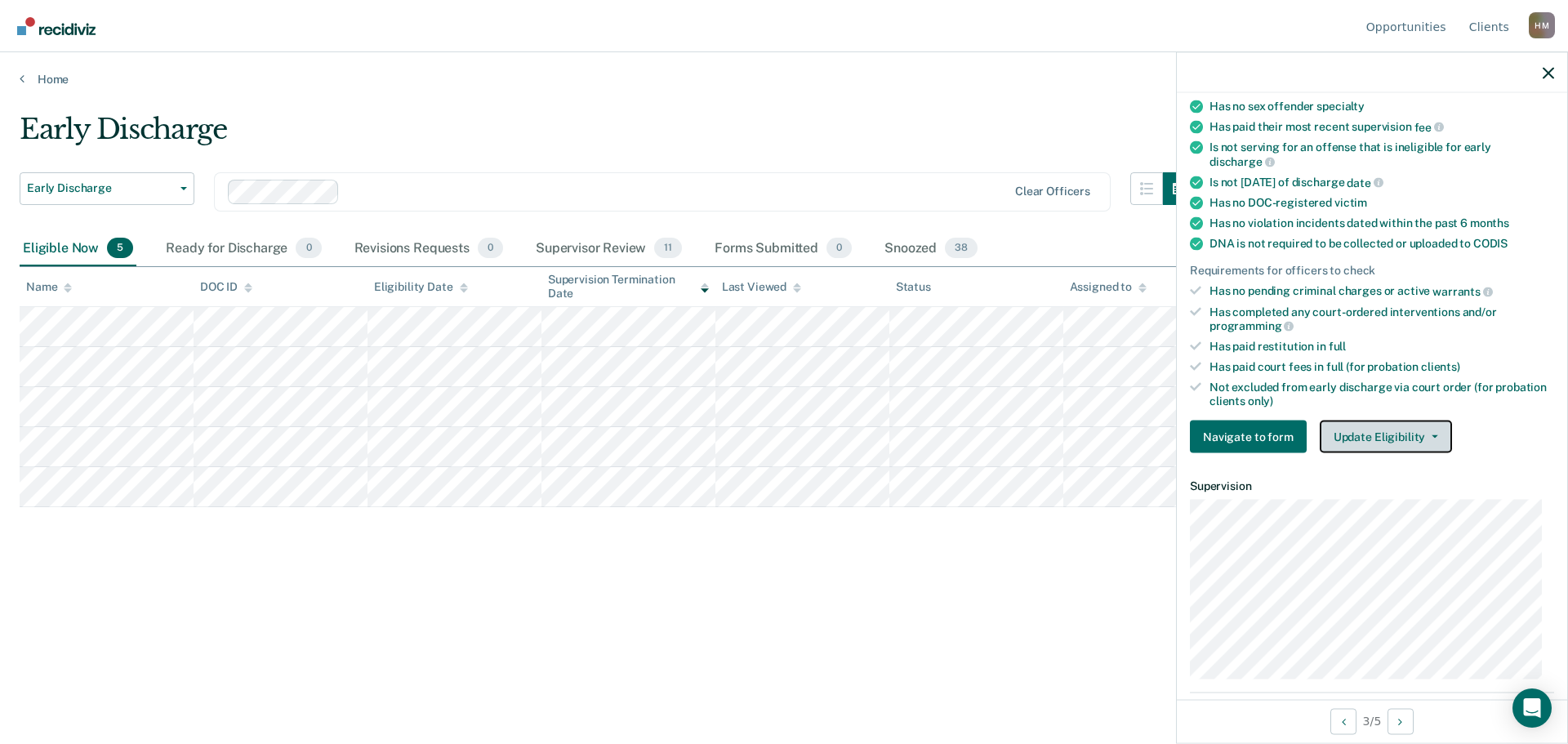
click at [1391, 431] on button "Update Eligibility" at bounding box center [1386, 436] width 132 height 33
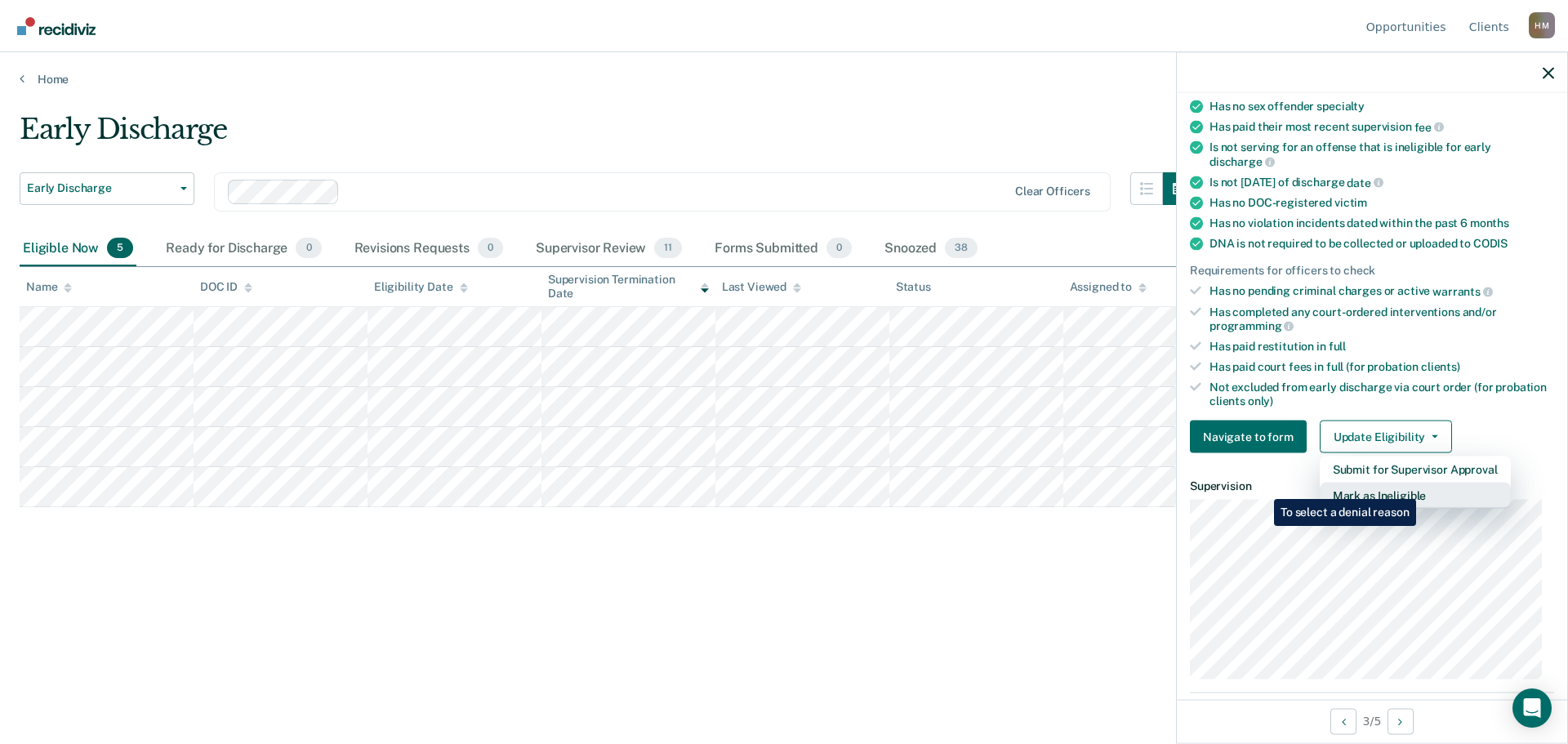
click at [1420, 486] on button "Mark as Ineligible" at bounding box center [1415, 496] width 191 height 26
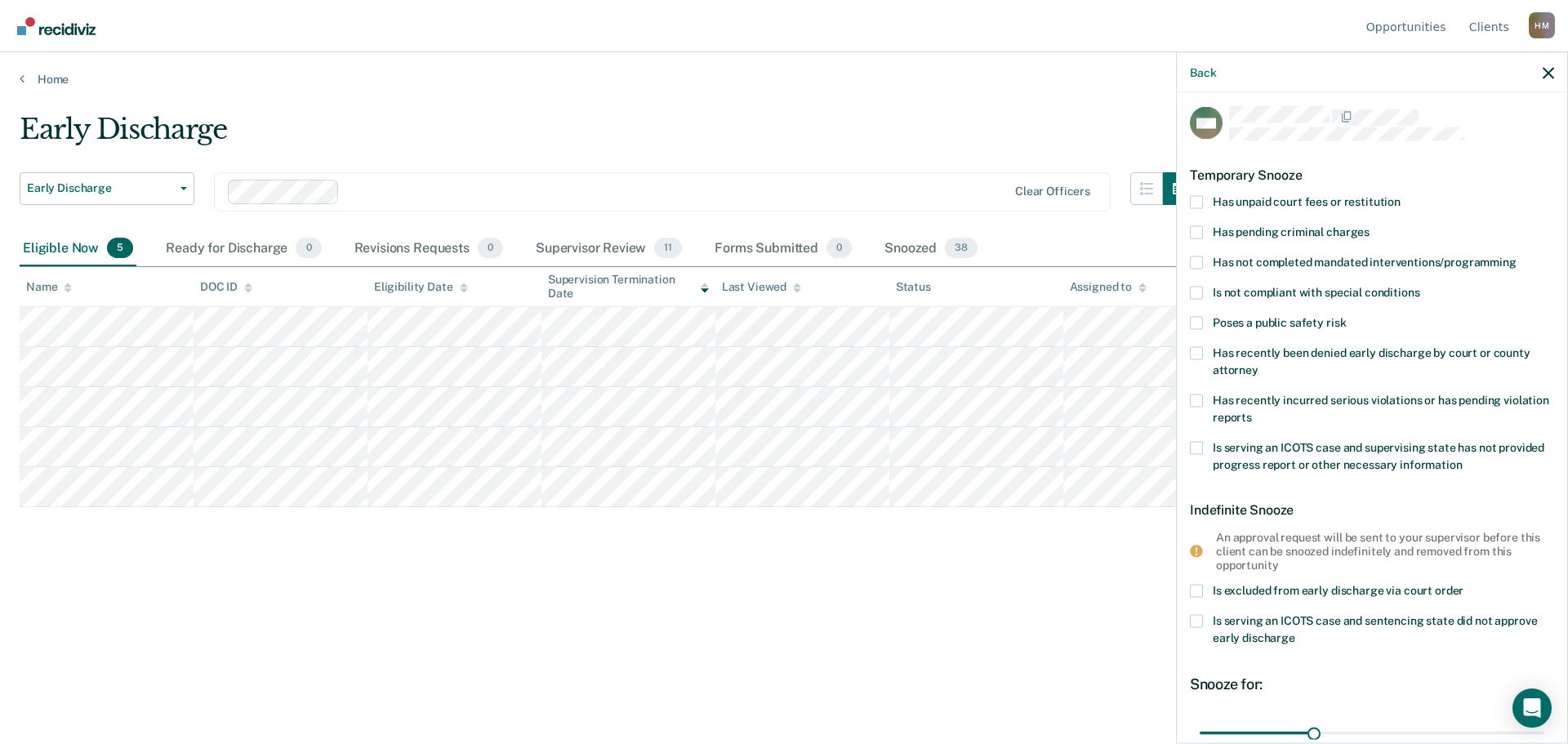
scroll to position [0, 0]
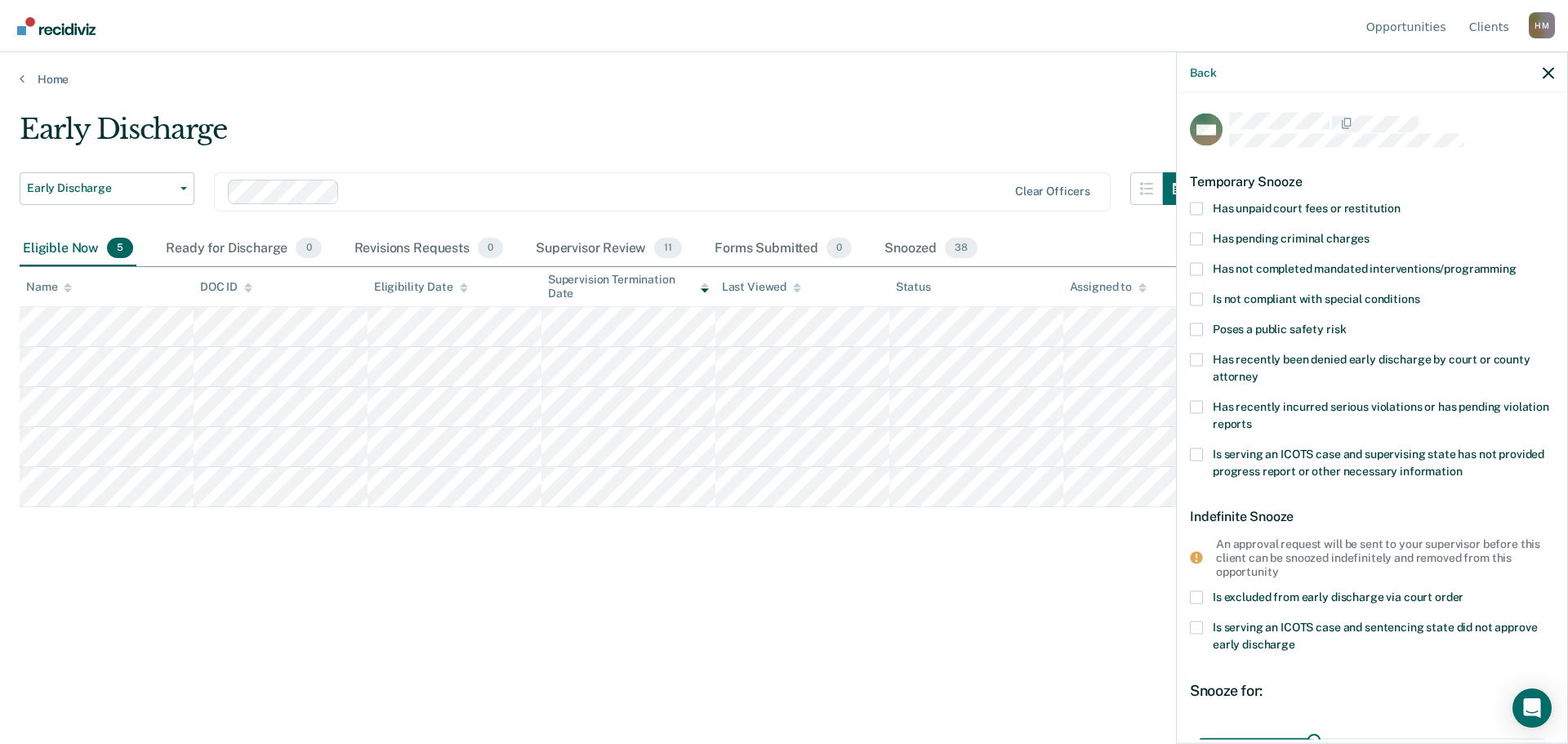
click at [1200, 265] on span at bounding box center [1197, 269] width 13 height 13
click at [1517, 262] on input "Has not completed mandated interventions/programming" at bounding box center [1517, 262] width 0 height 0
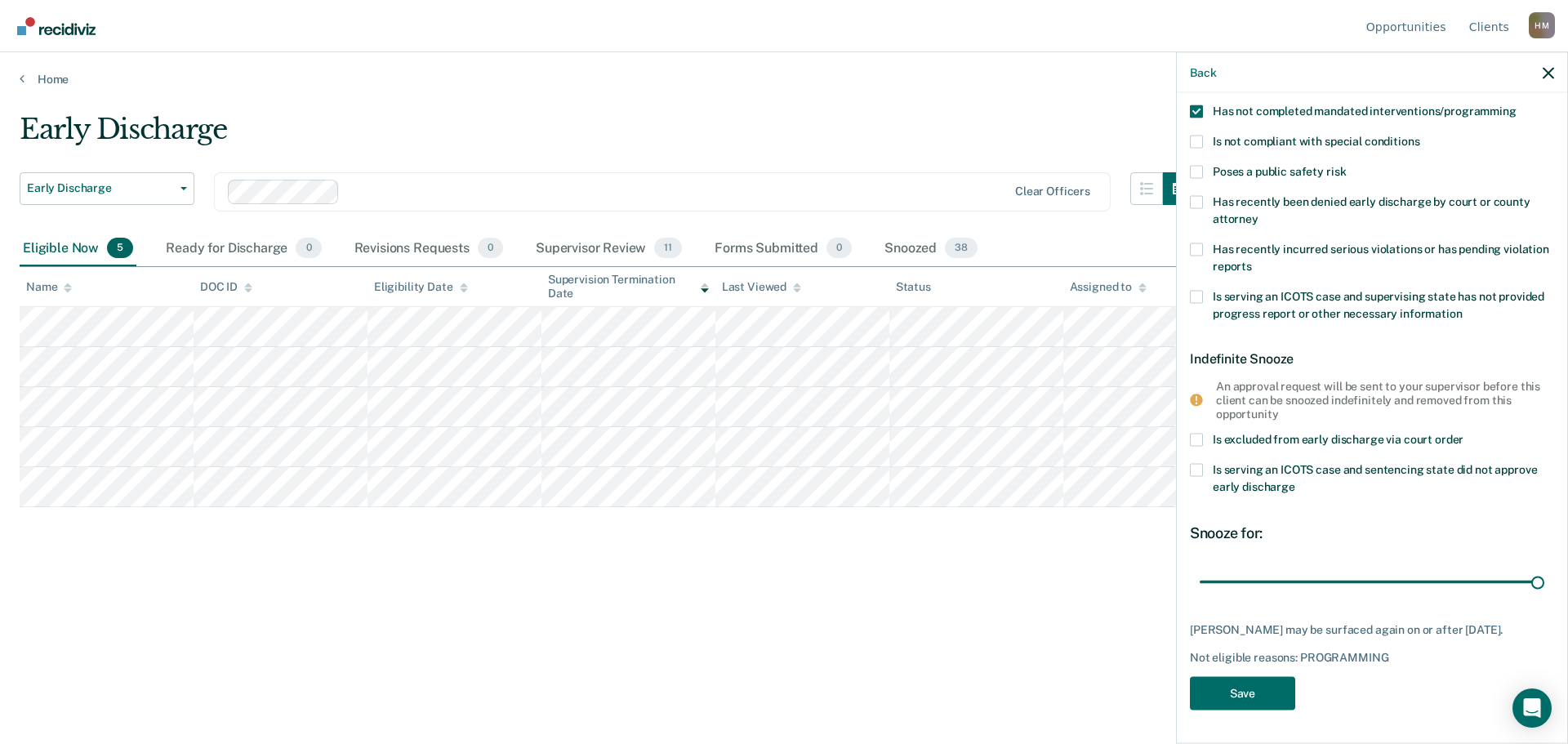
scroll to position [156, 0]
drag, startPoint x: 1313, startPoint y: 570, endPoint x: 1554, endPoint y: 579, distance: 241.2
type input "90"
click at [1544, 569] on input "range" at bounding box center [1372, 583] width 345 height 28
click at [1248, 694] on button "Save" at bounding box center [1243, 695] width 106 height 33
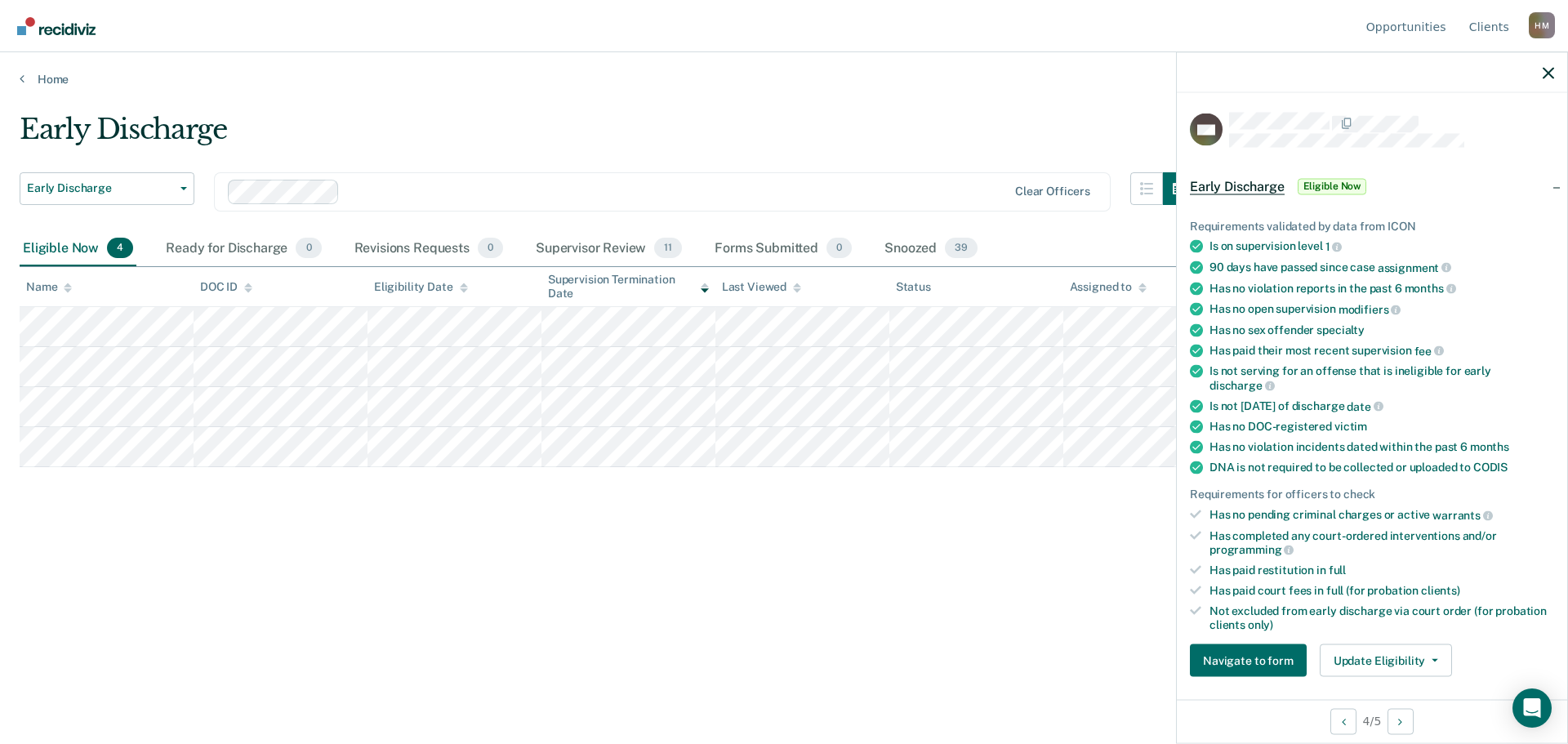
scroll to position [327, 0]
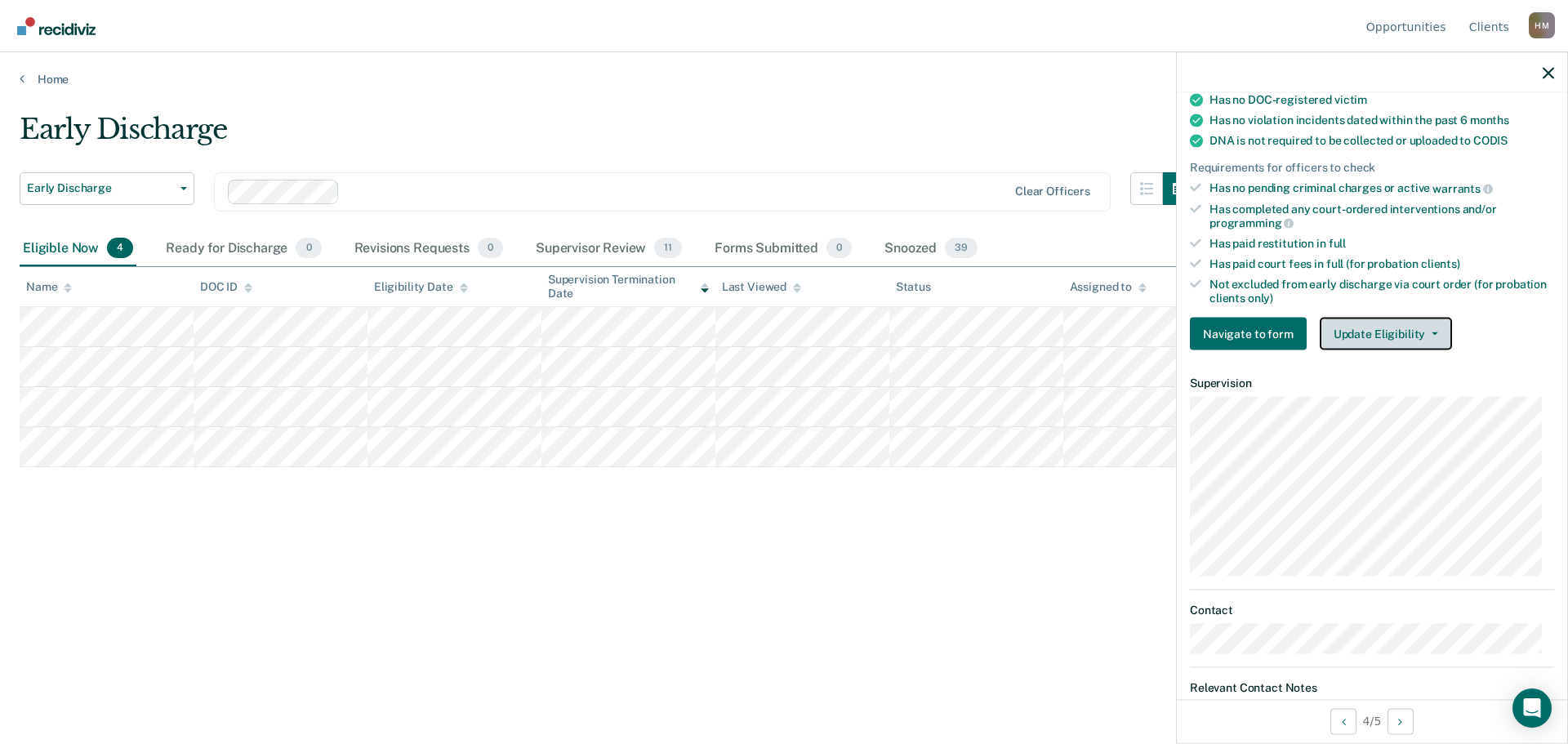
click at [1395, 331] on button "Update Eligibility" at bounding box center [1386, 333] width 132 height 33
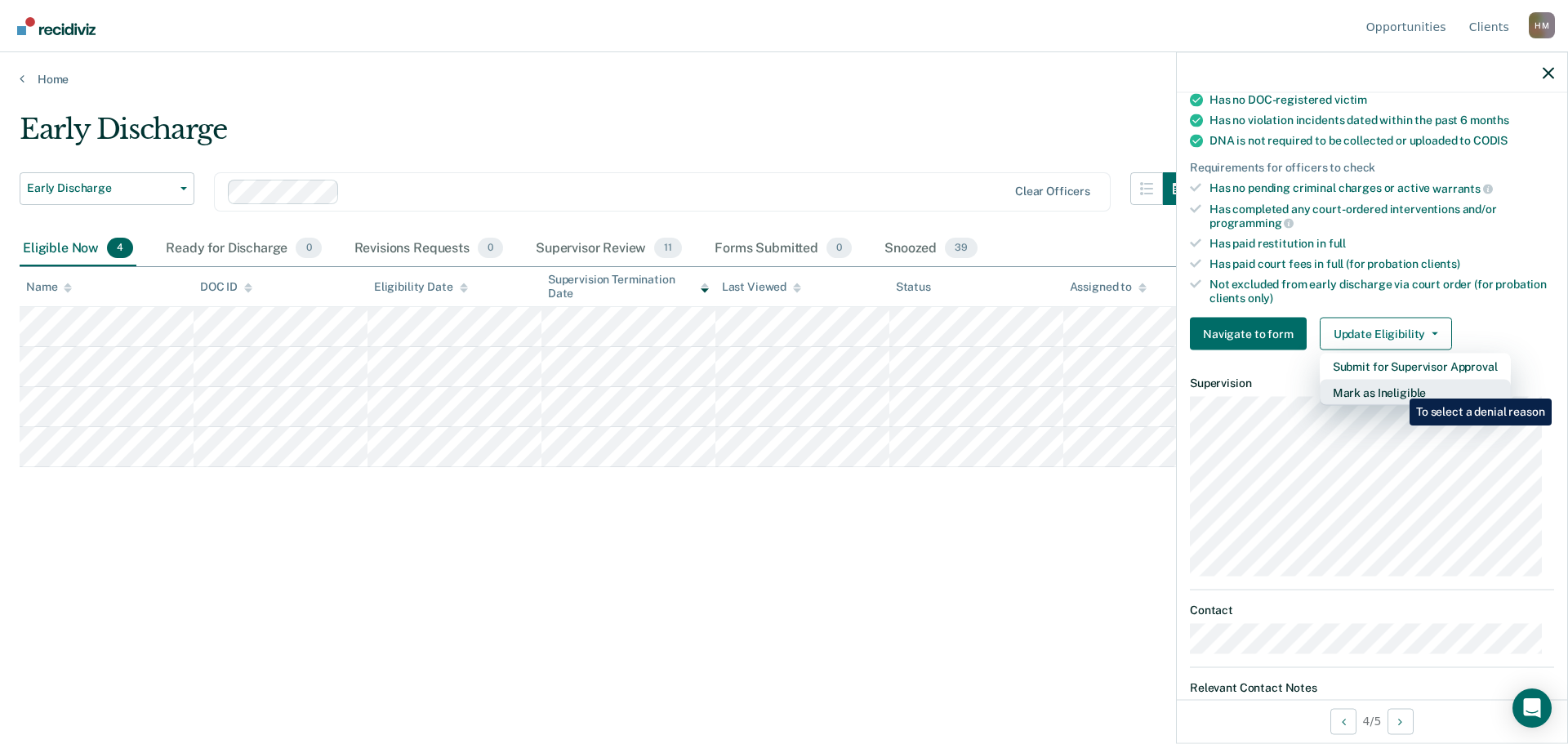
click at [1397, 386] on button "Mark as Ineligible" at bounding box center [1415, 393] width 191 height 26
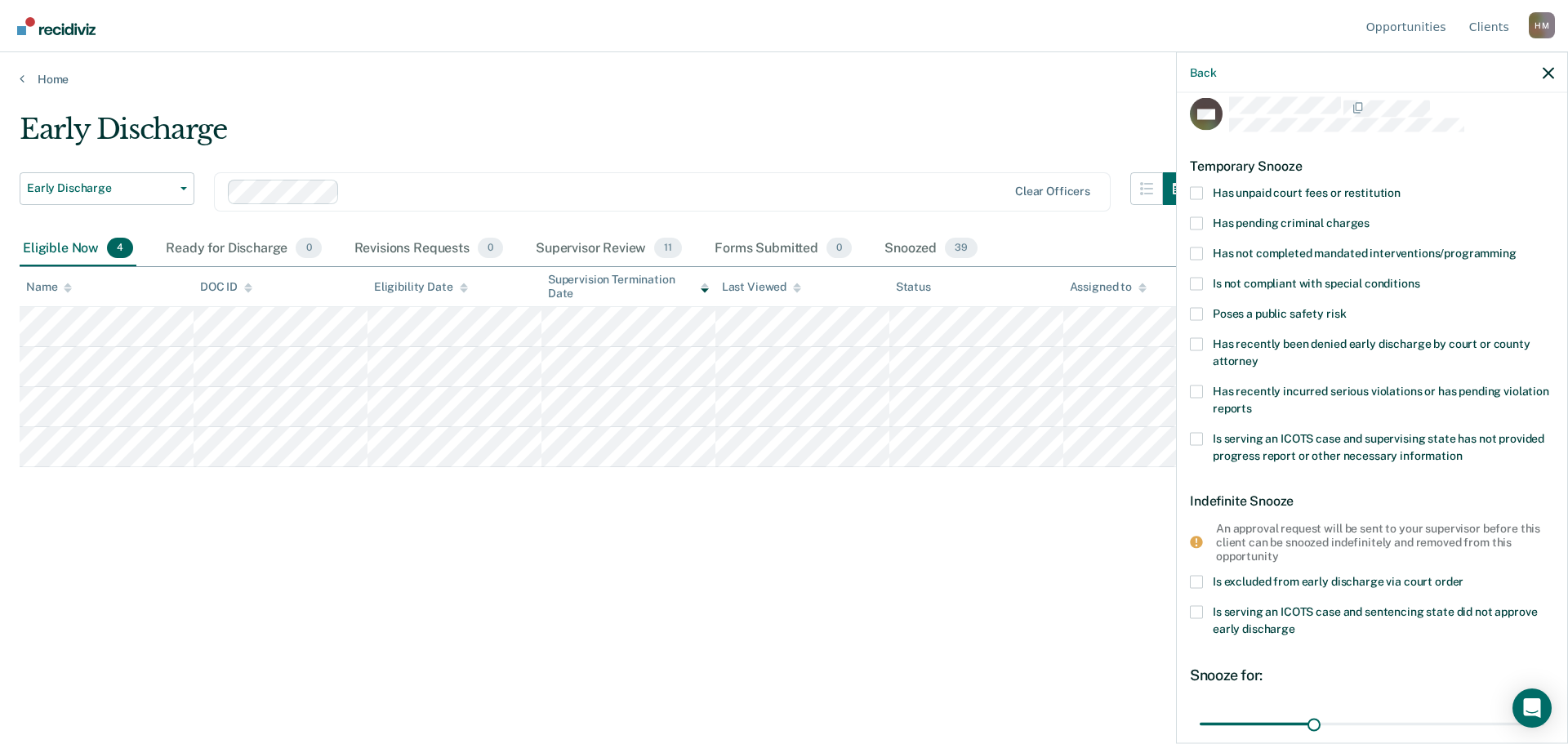
scroll to position [0, 0]
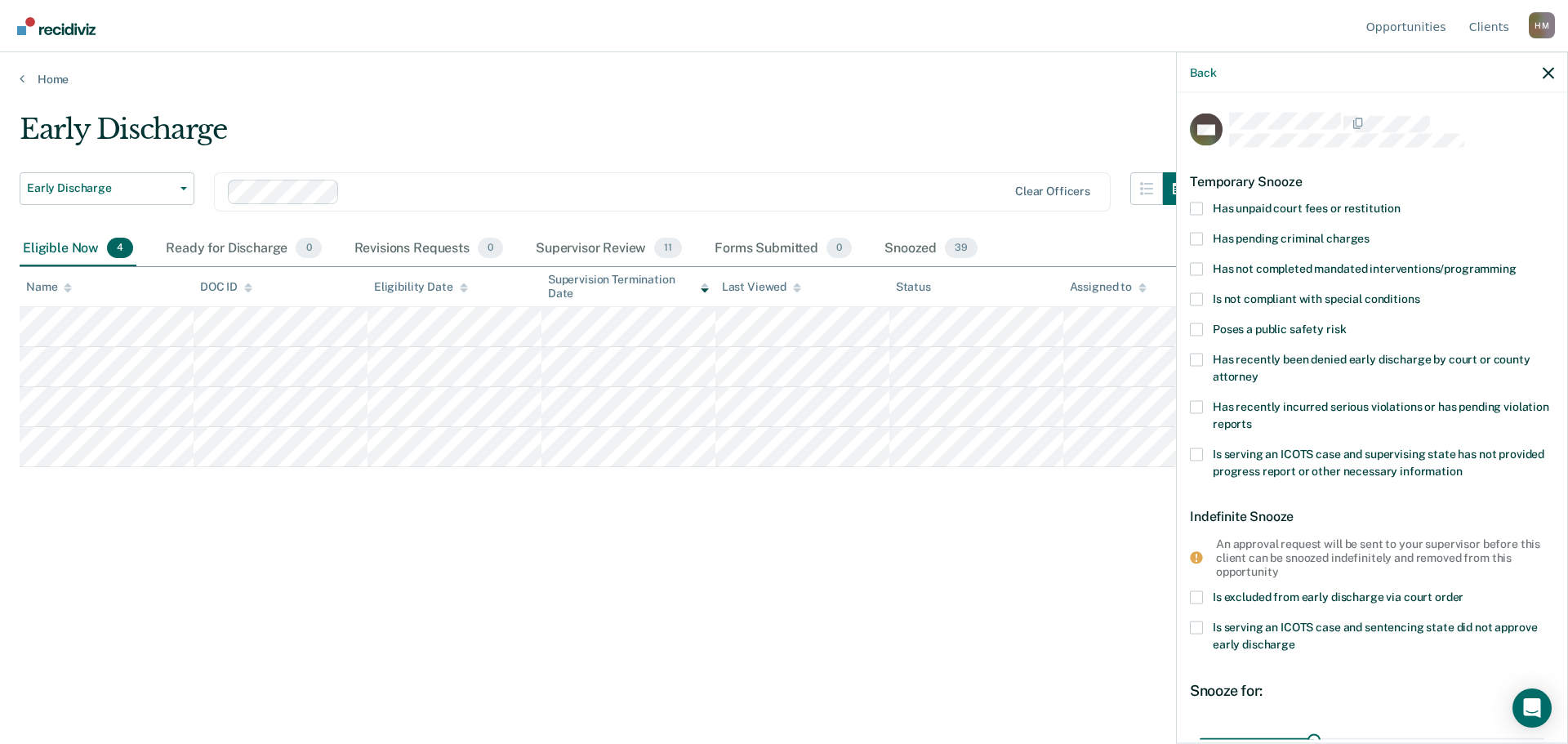
drag, startPoint x: 1041, startPoint y: 472, endPoint x: 1089, endPoint y: 516, distance: 65.1
drag, startPoint x: 1089, startPoint y: 516, endPoint x: 1482, endPoint y: 286, distance: 455.4
click at [1482, 286] on div "Has not completed mandated interventions/programming" at bounding box center [1372, 278] width 365 height 30
click at [1343, 268] on span "Has not completed mandated interventions/programming" at bounding box center [1365, 268] width 304 height 13
click at [1517, 262] on input "Has not completed mandated interventions/programming" at bounding box center [1517, 262] width 0 height 0
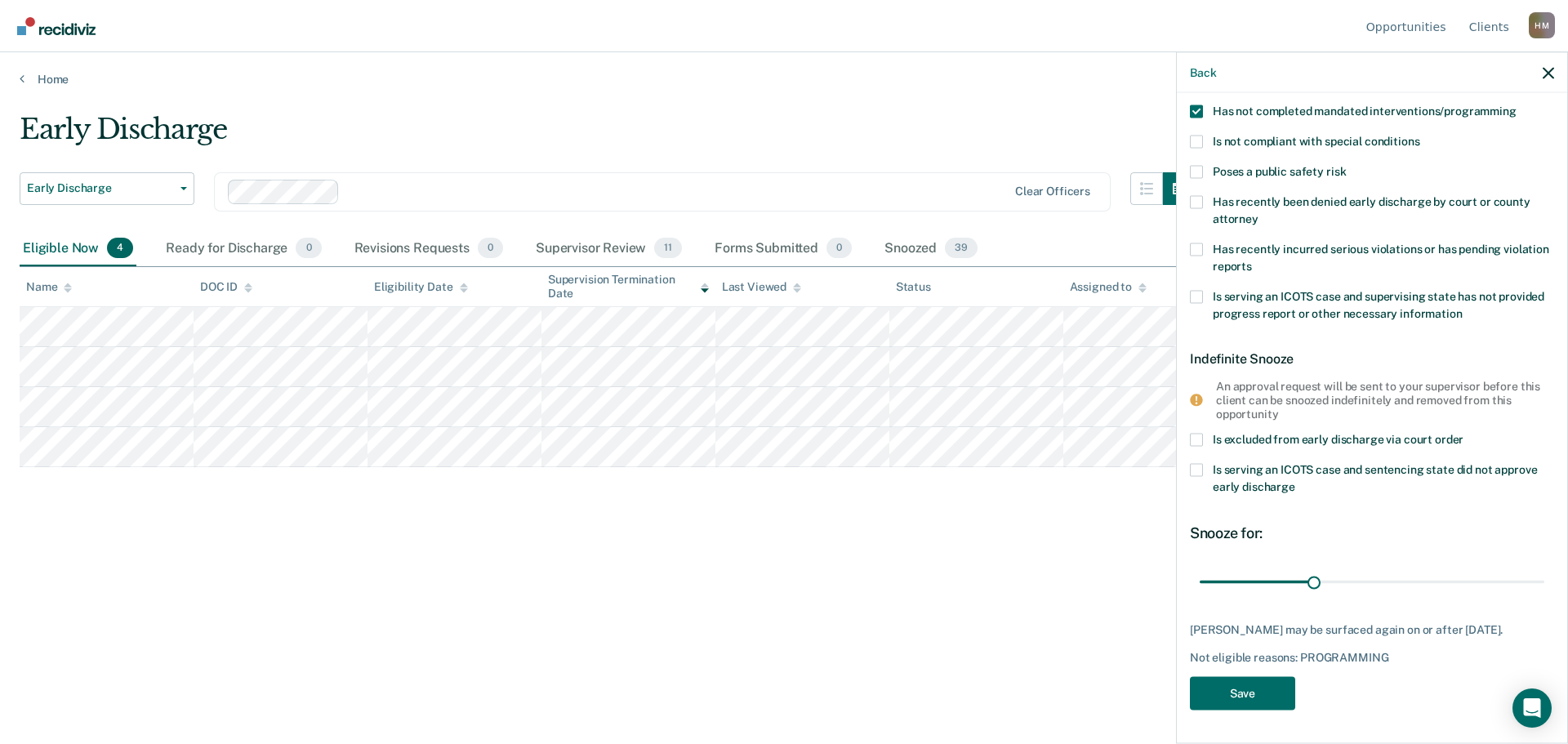
scroll to position [169, 0]
drag, startPoint x: 1308, startPoint y: 571, endPoint x: 1418, endPoint y: 570, distance: 110.0
type input "60"
click at [1418, 570] on input "range" at bounding box center [1372, 582] width 345 height 28
click at [1251, 685] on button "Save" at bounding box center [1243, 693] width 106 height 33
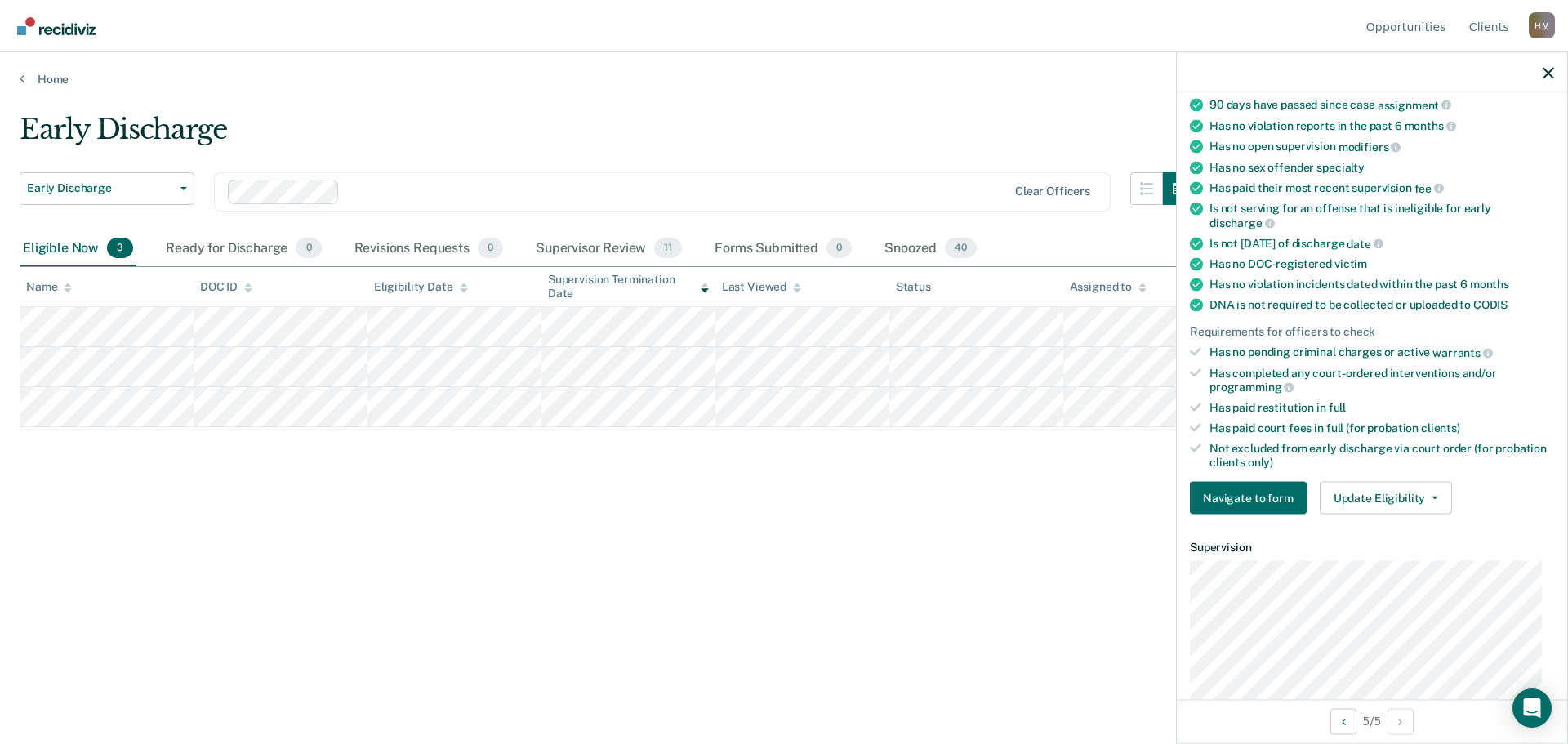
scroll to position [163, 0]
click at [1411, 495] on button "Update Eligibility" at bounding box center [1386, 497] width 132 height 33
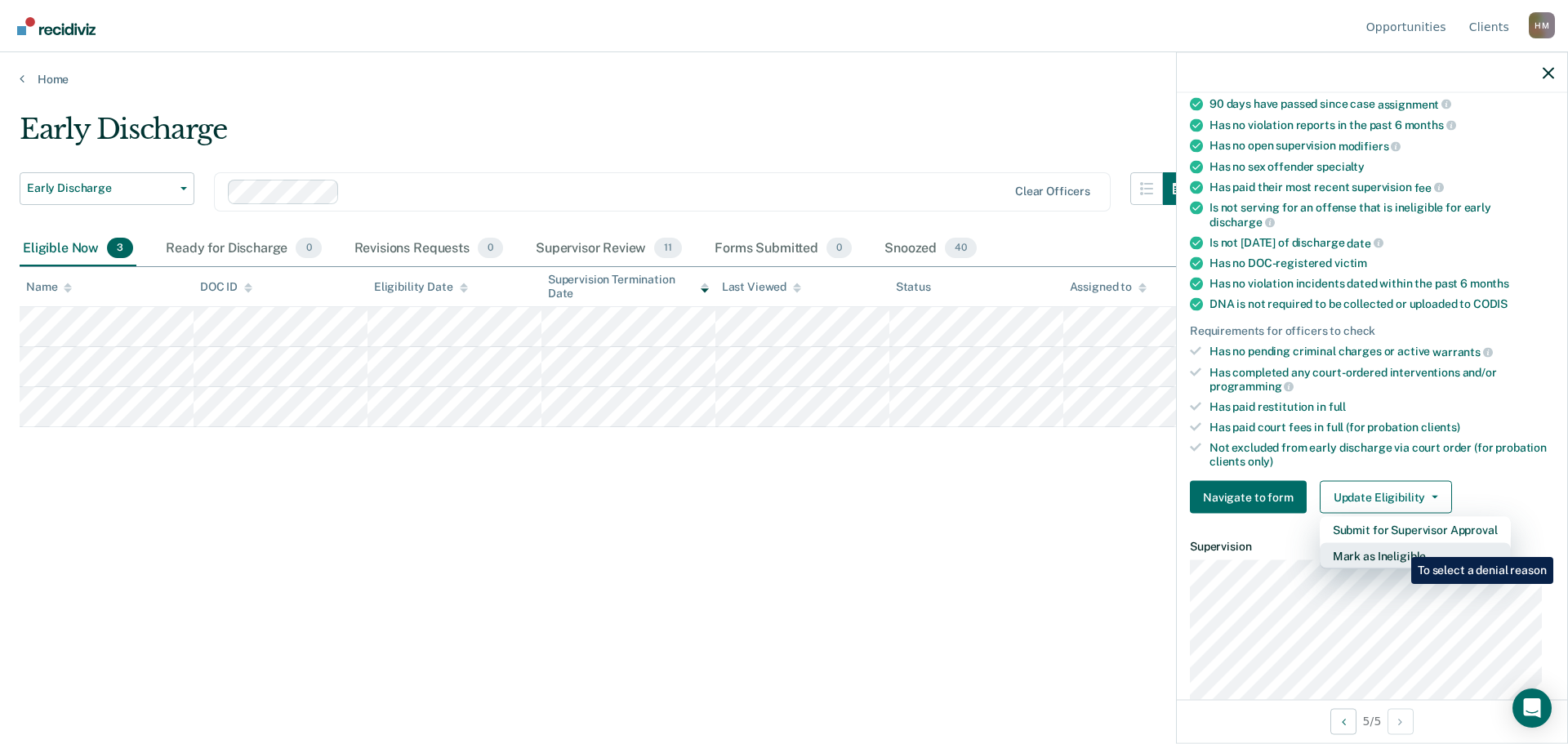
click at [1399, 545] on button "Mark as Ineligible" at bounding box center [1415, 556] width 191 height 26
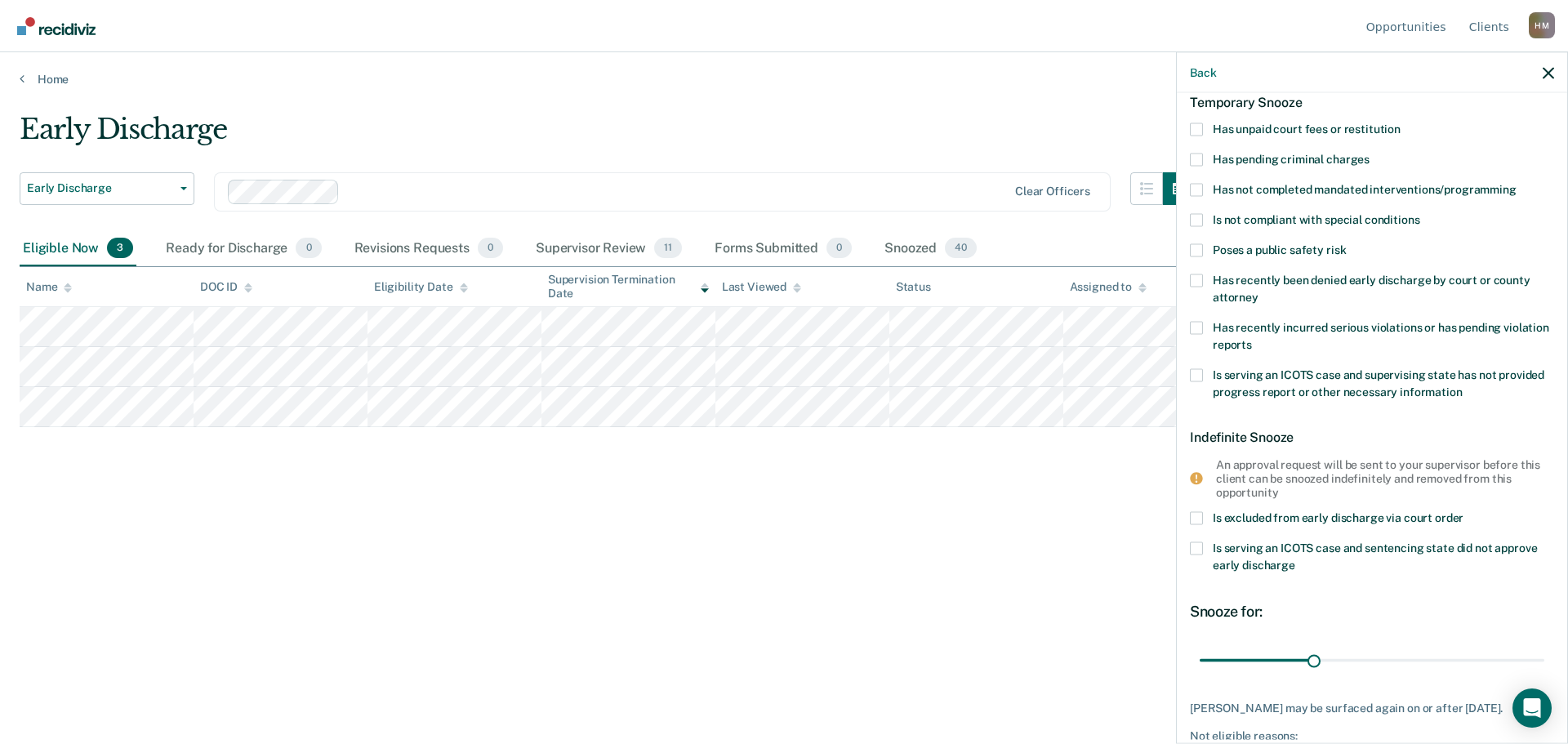
scroll to position [0, 0]
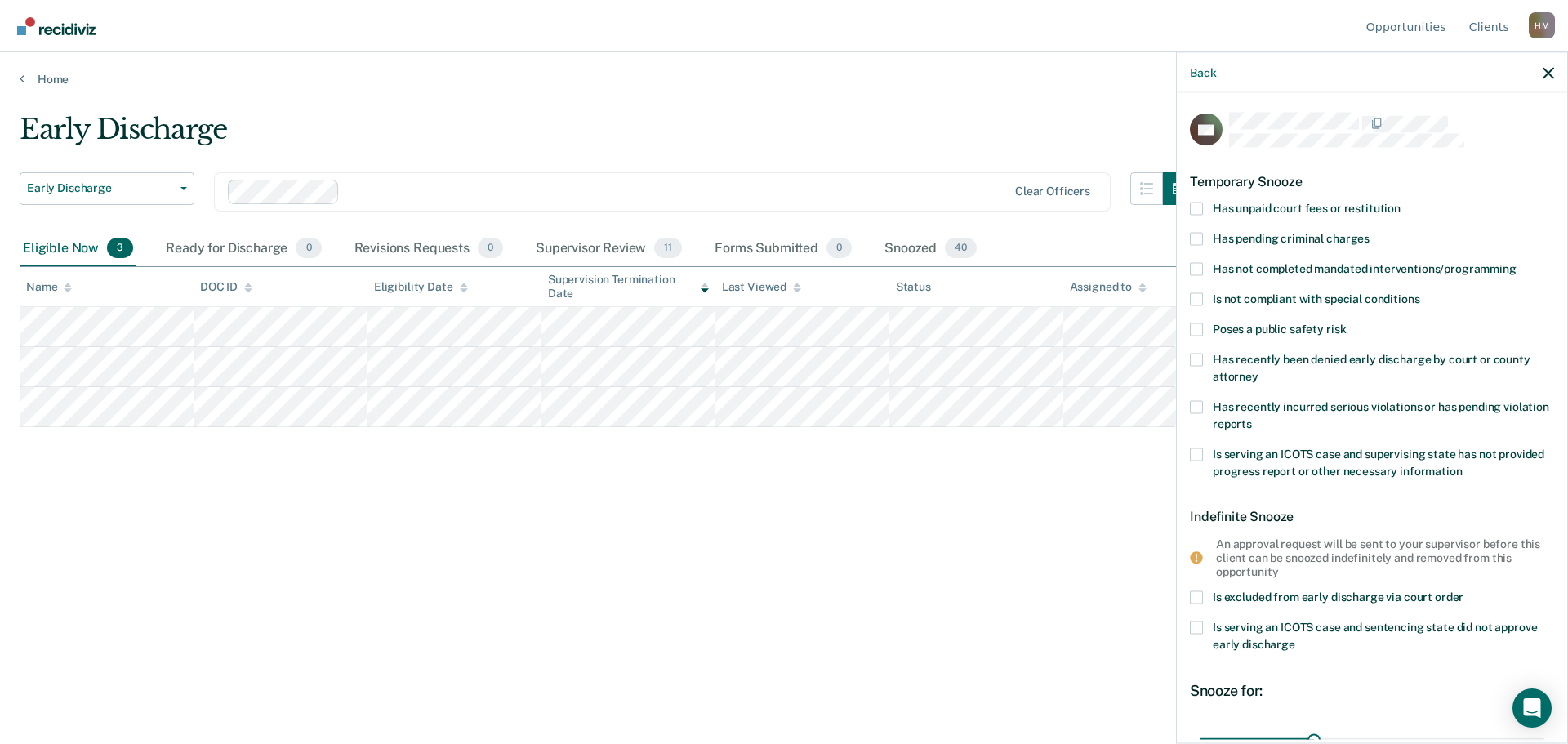
click at [1337, 208] on span "Has unpaid court fees or restitution" at bounding box center [1306, 208] width 188 height 13
click at [1401, 202] on input "Has unpaid court fees or restitution" at bounding box center [1401, 202] width 0 height 0
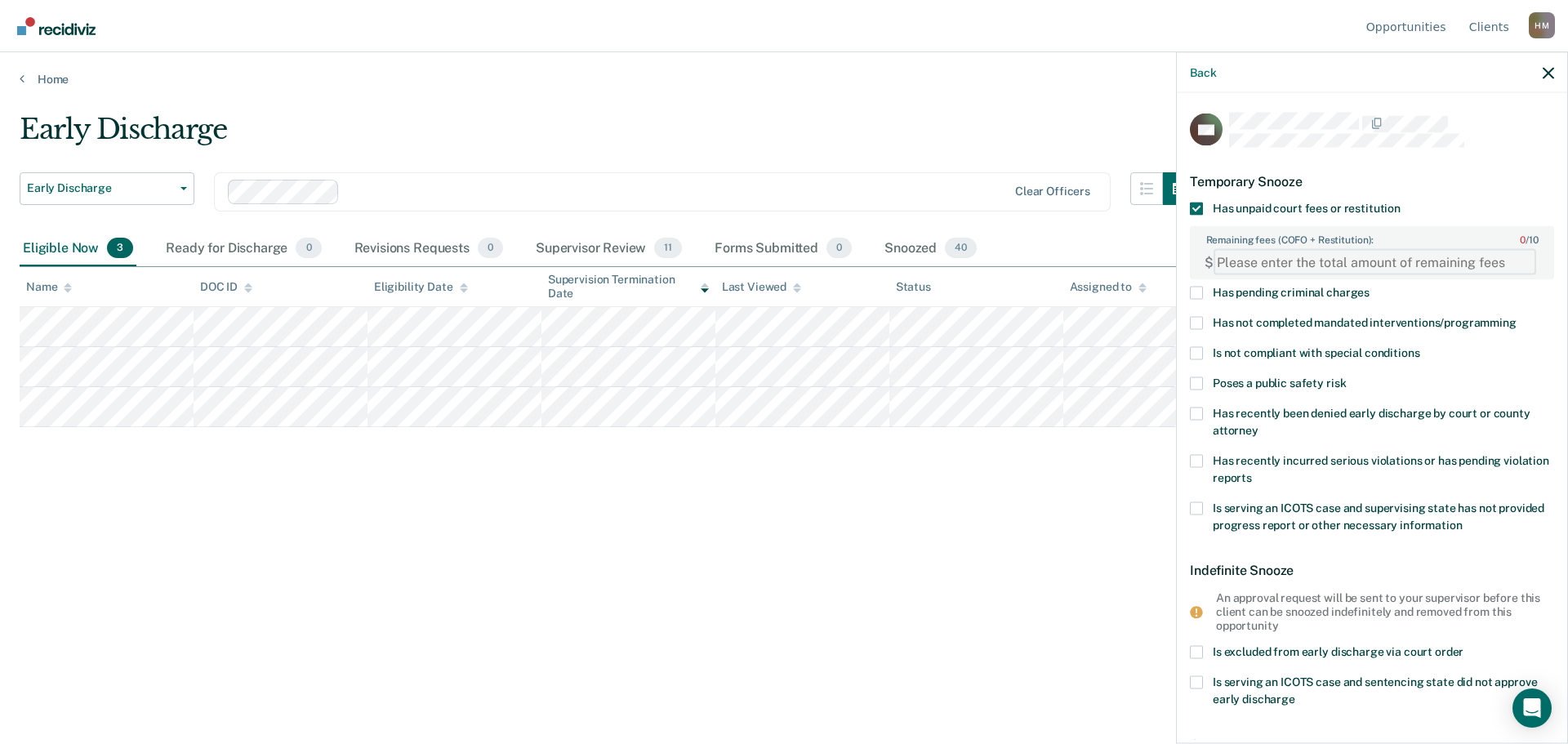
click at [1343, 265] on FEESReasonInput "Remaining fees (COFO + Restitution): 0 / 10" at bounding box center [1375, 262] width 323 height 26
paste FEESReasonInput "384.10"
type FEESReasonInput "384.10"
click at [1014, 121] on div "Early Discharge" at bounding box center [607, 135] width 1176 height 46
click at [1254, 321] on span "Has not completed mandated interventions/programming" at bounding box center [1365, 323] width 304 height 13
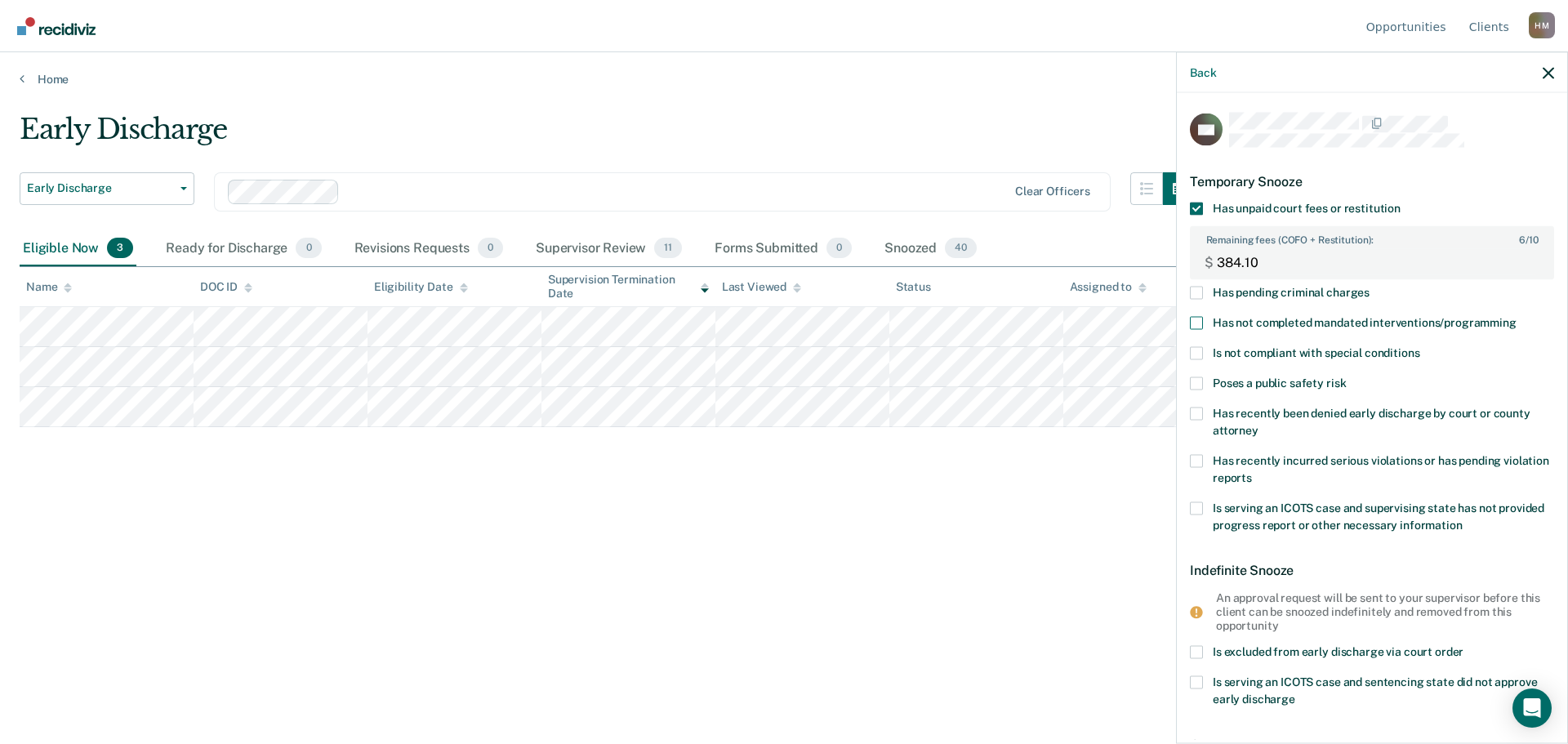
click at [1517, 316] on input "Has not completed mandated interventions/programming" at bounding box center [1517, 316] width 0 height 0
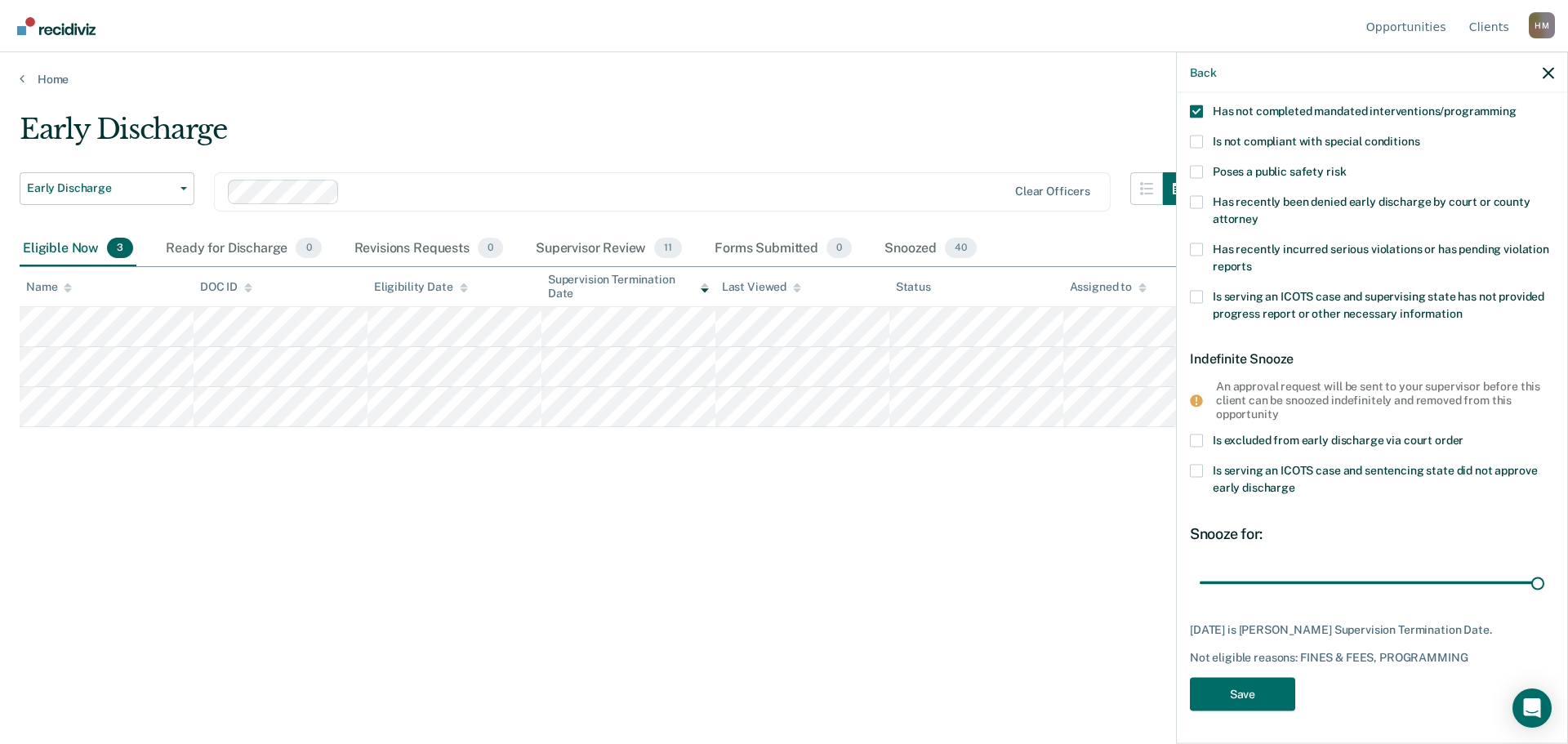
scroll to position [210, 0]
drag, startPoint x: 1251, startPoint y: 576, endPoint x: 1567, endPoint y: 565, distance: 316.2
type input "274"
click at [1544, 570] on input "range" at bounding box center [1372, 584] width 345 height 28
click at [1237, 700] on button "Save" at bounding box center [1243, 695] width 106 height 33
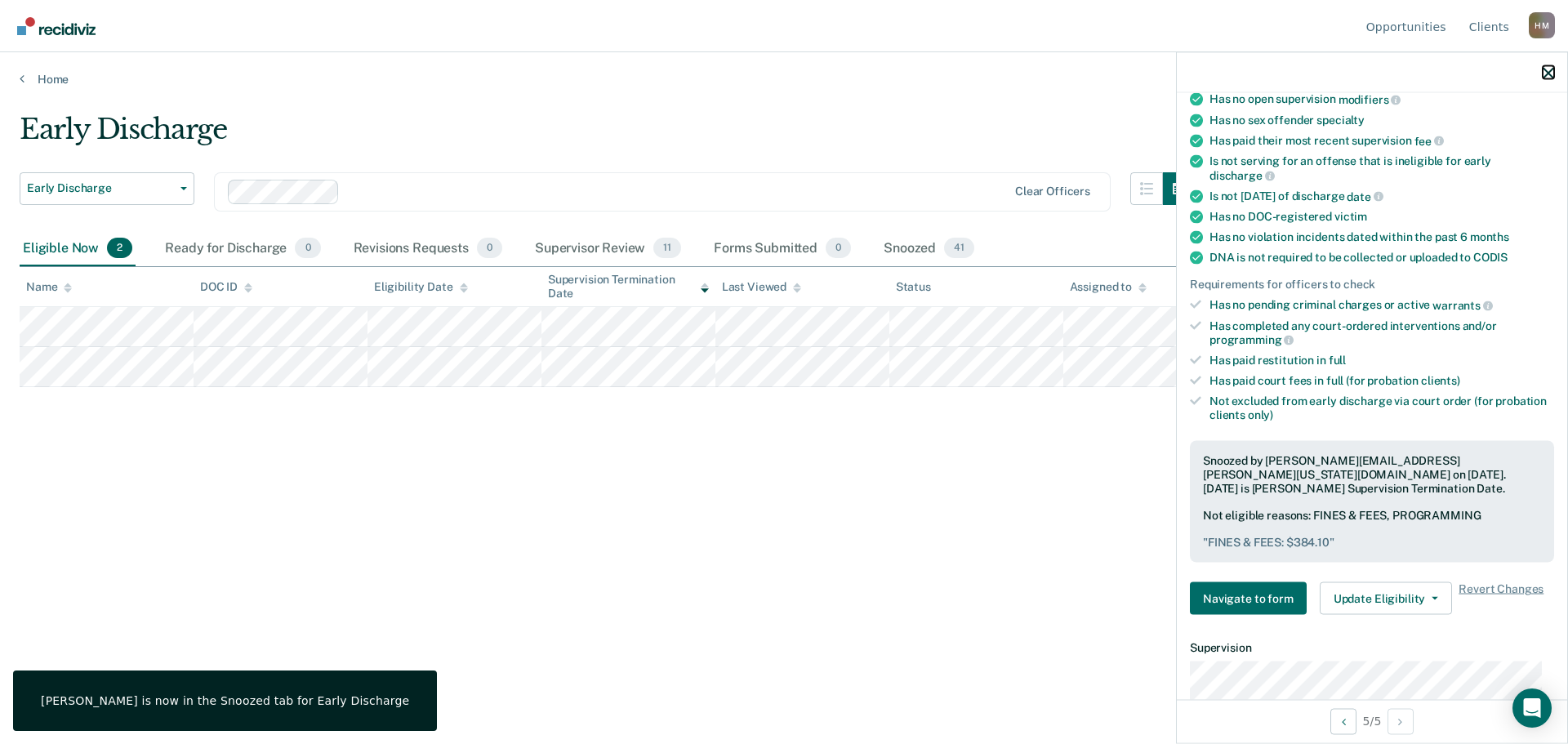
click at [1543, 68] on icon "button" at bounding box center [1548, 73] width 11 height 11
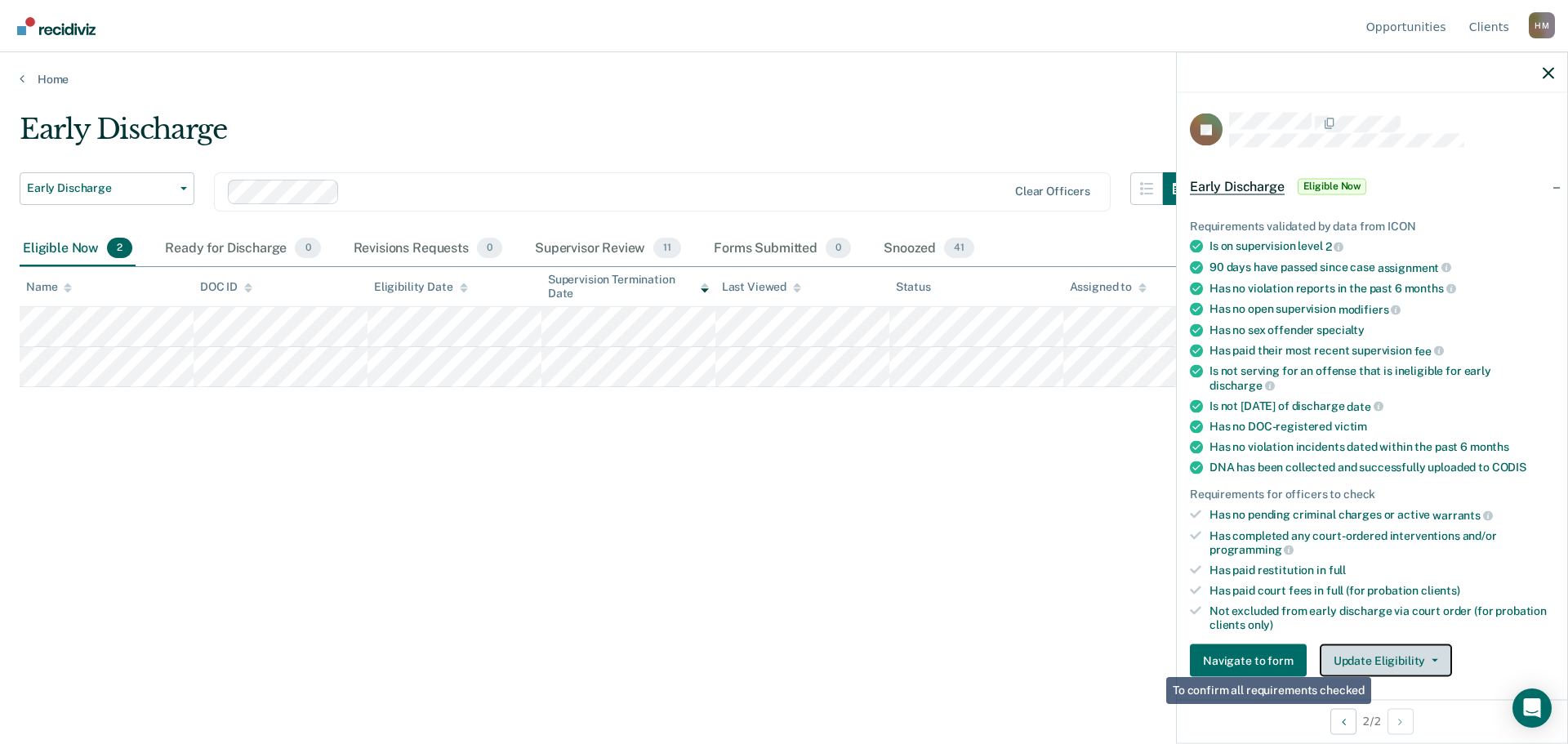
click at [1386, 661] on button "Update Eligibility" at bounding box center [1386, 660] width 132 height 33
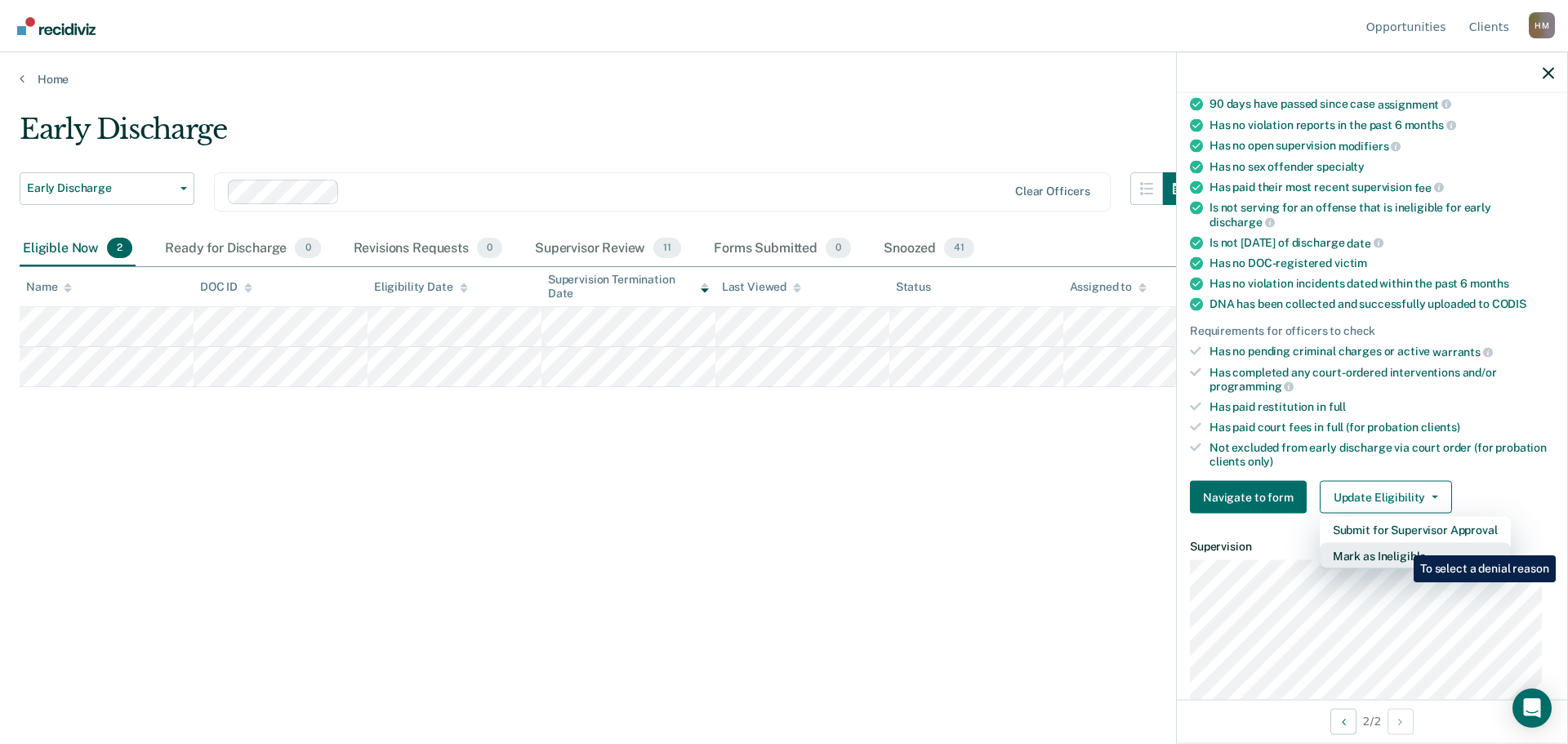
click at [1402, 543] on button "Mark as Ineligible" at bounding box center [1415, 556] width 191 height 26
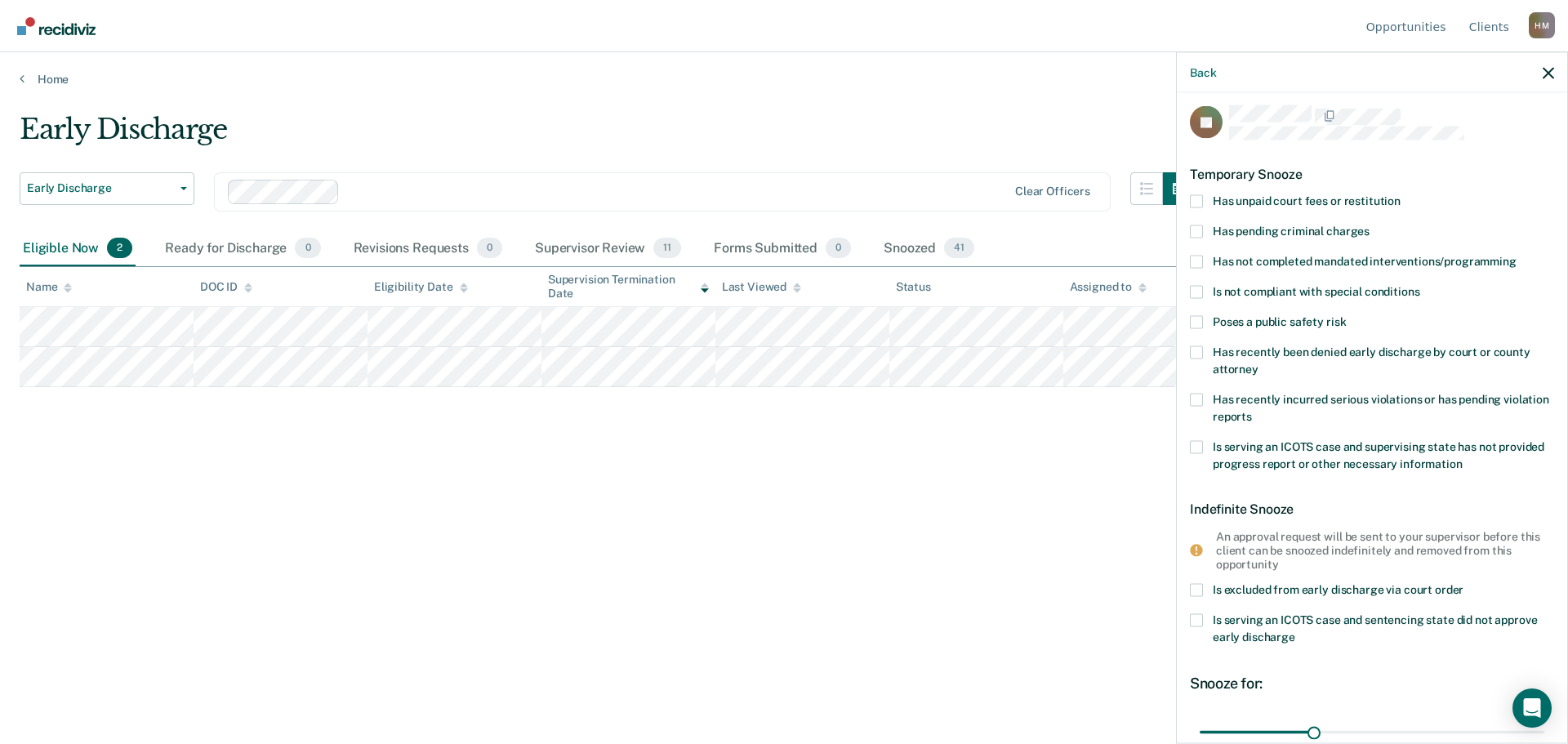
scroll to position [0, 0]
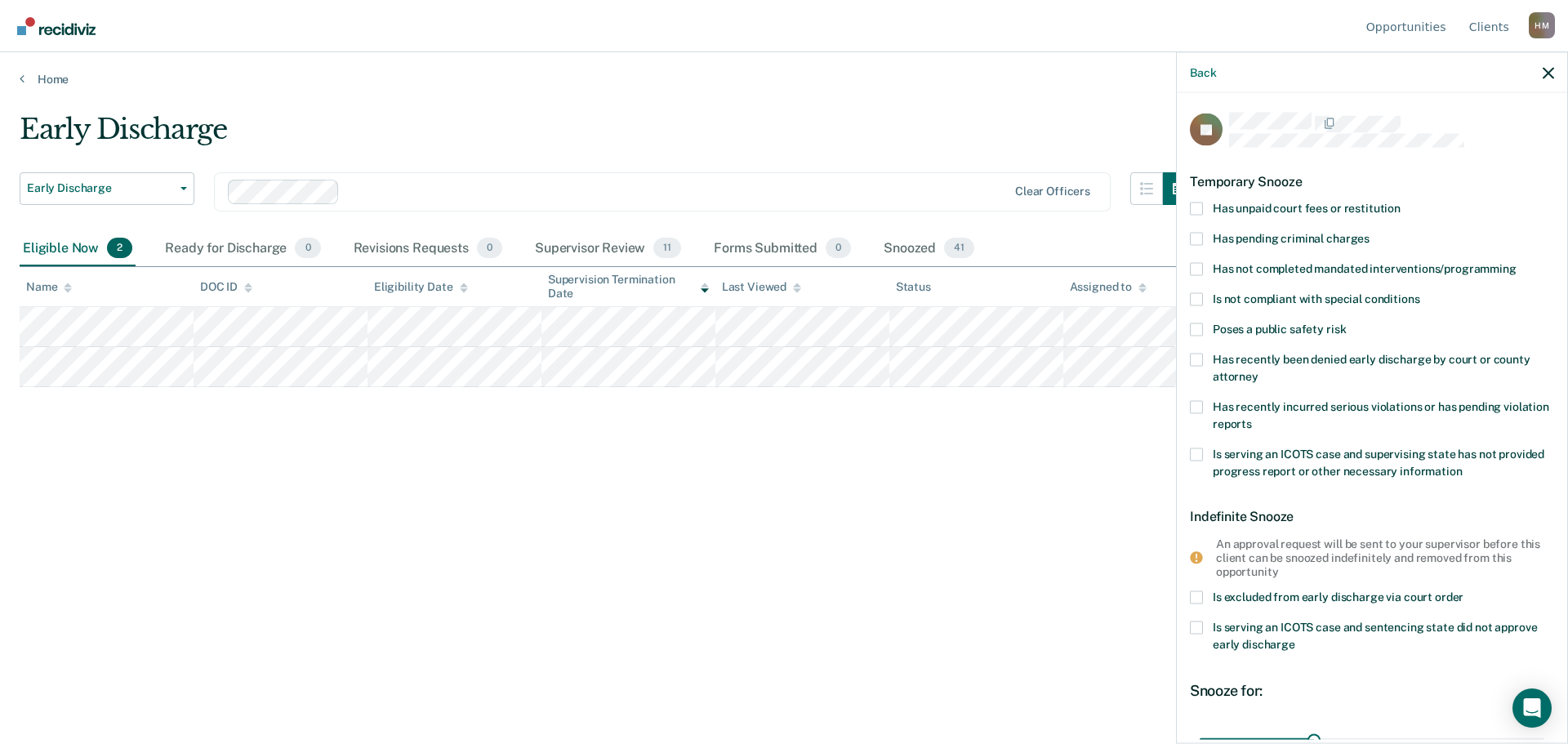
click at [1325, 209] on span "Has unpaid court fees or restitution" at bounding box center [1306, 208] width 188 height 13
click at [1401, 202] on input "Has unpaid court fees or restitution" at bounding box center [1401, 202] width 0 height 0
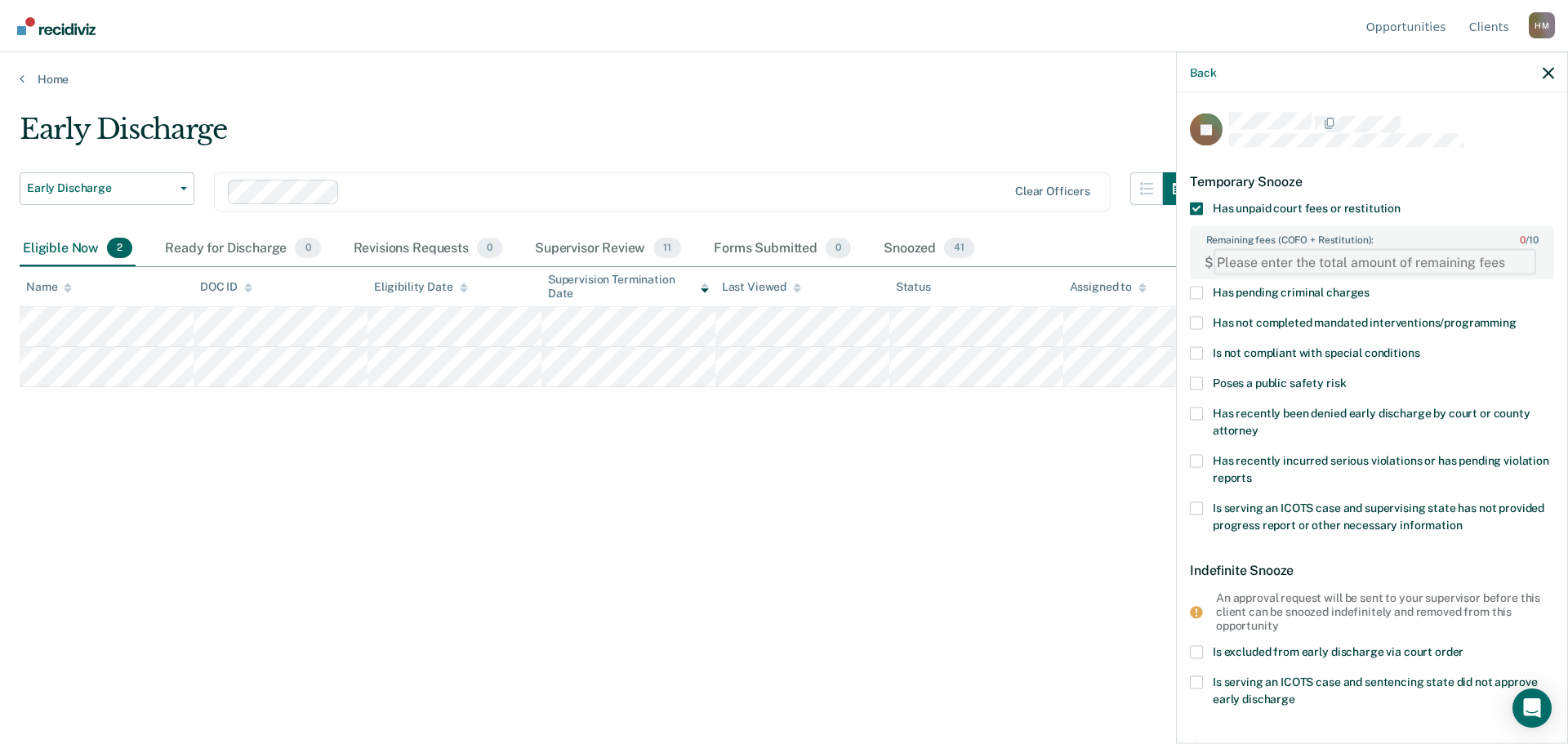
paste FEESReasonInput "3515.83"
type FEESReasonInput "3515.83"
click at [1067, 430] on div "Early Discharge Early Discharge Early Discharge Supervision Level Downgrade Cle…" at bounding box center [784, 366] width 1529 height 509
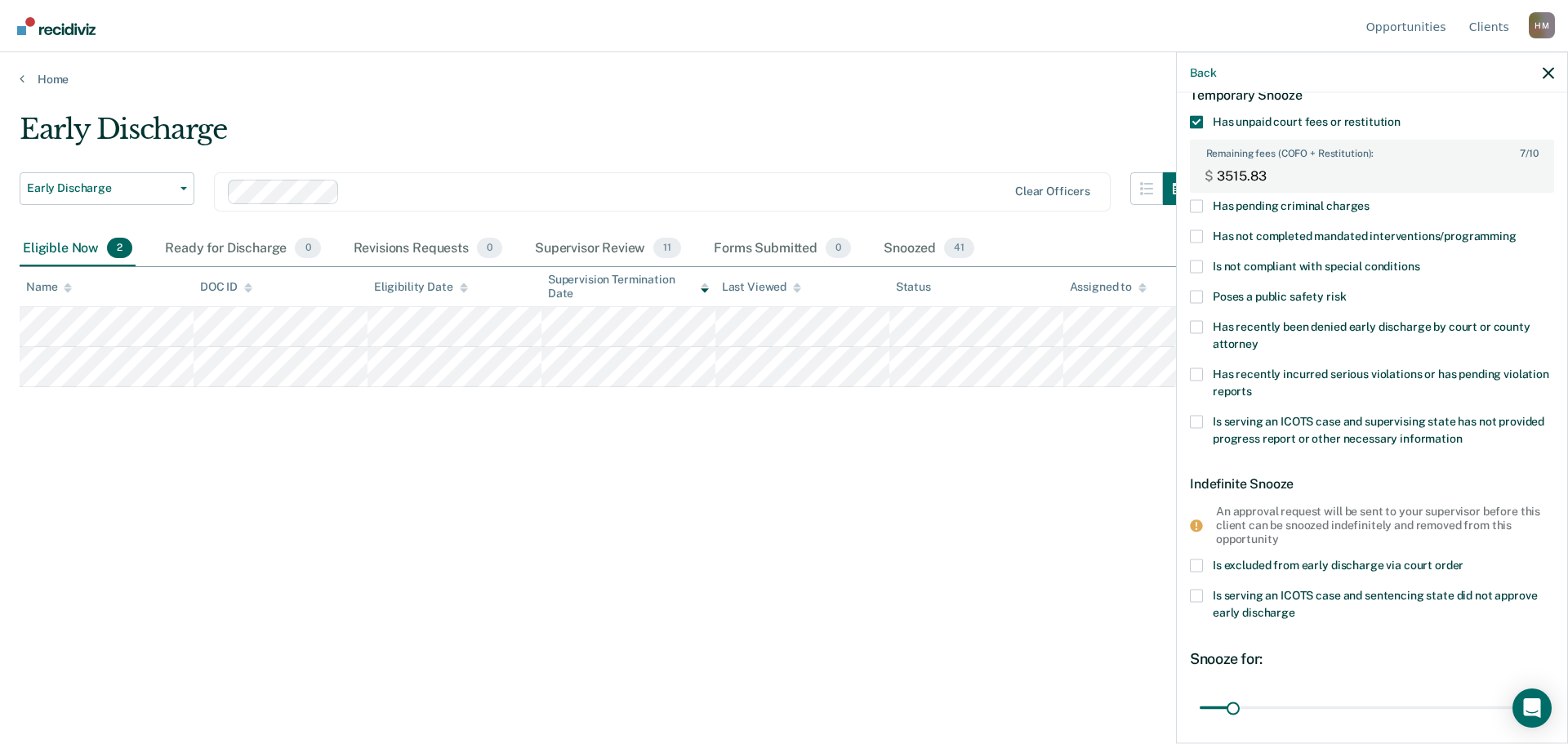
scroll to position [210, 0]
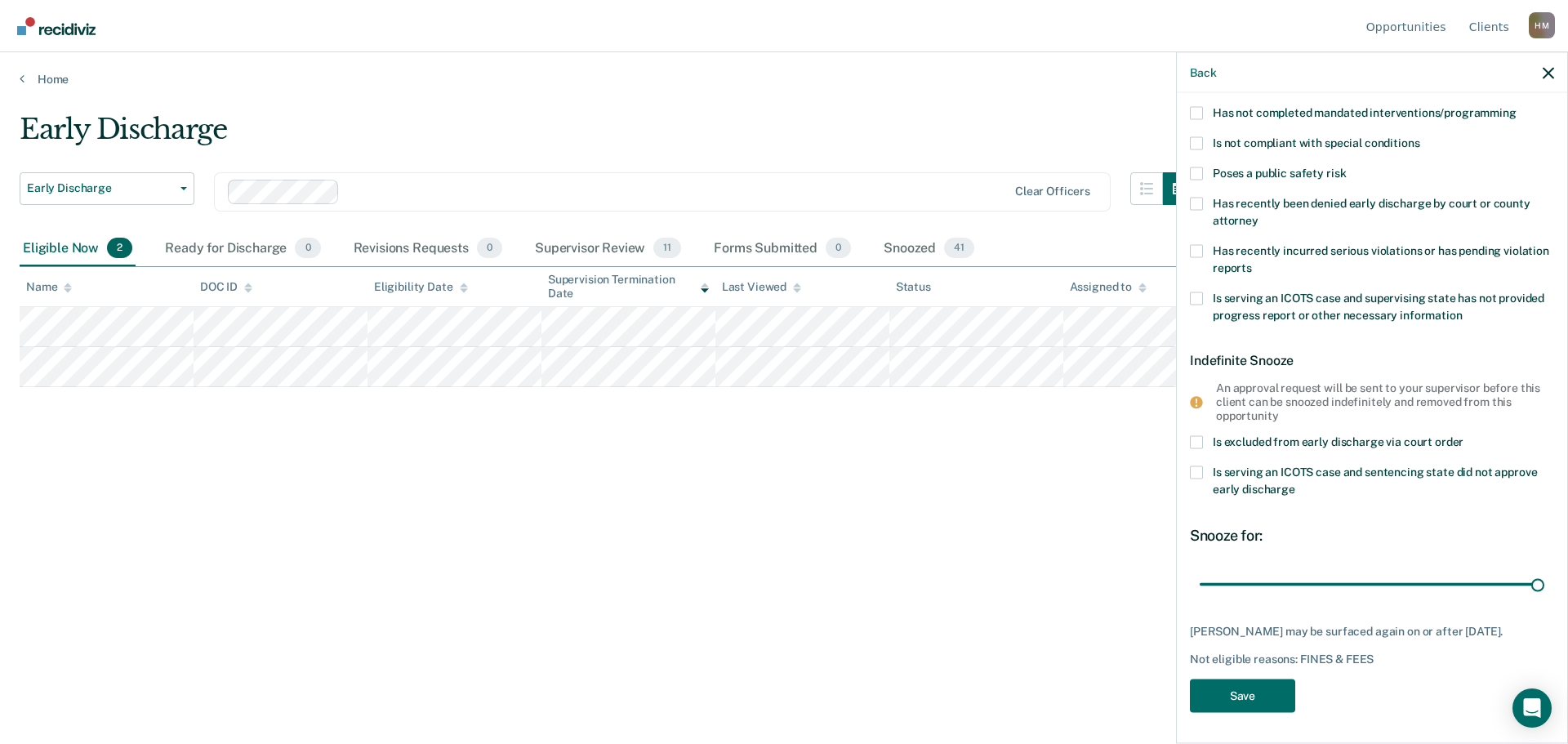
drag, startPoint x: 1246, startPoint y: 580, endPoint x: 1567, endPoint y: 576, distance: 321.0
type input "361"
click at [1544, 576] on input "range" at bounding box center [1372, 584] width 345 height 28
click at [1256, 697] on button "Save" at bounding box center [1243, 695] width 106 height 33
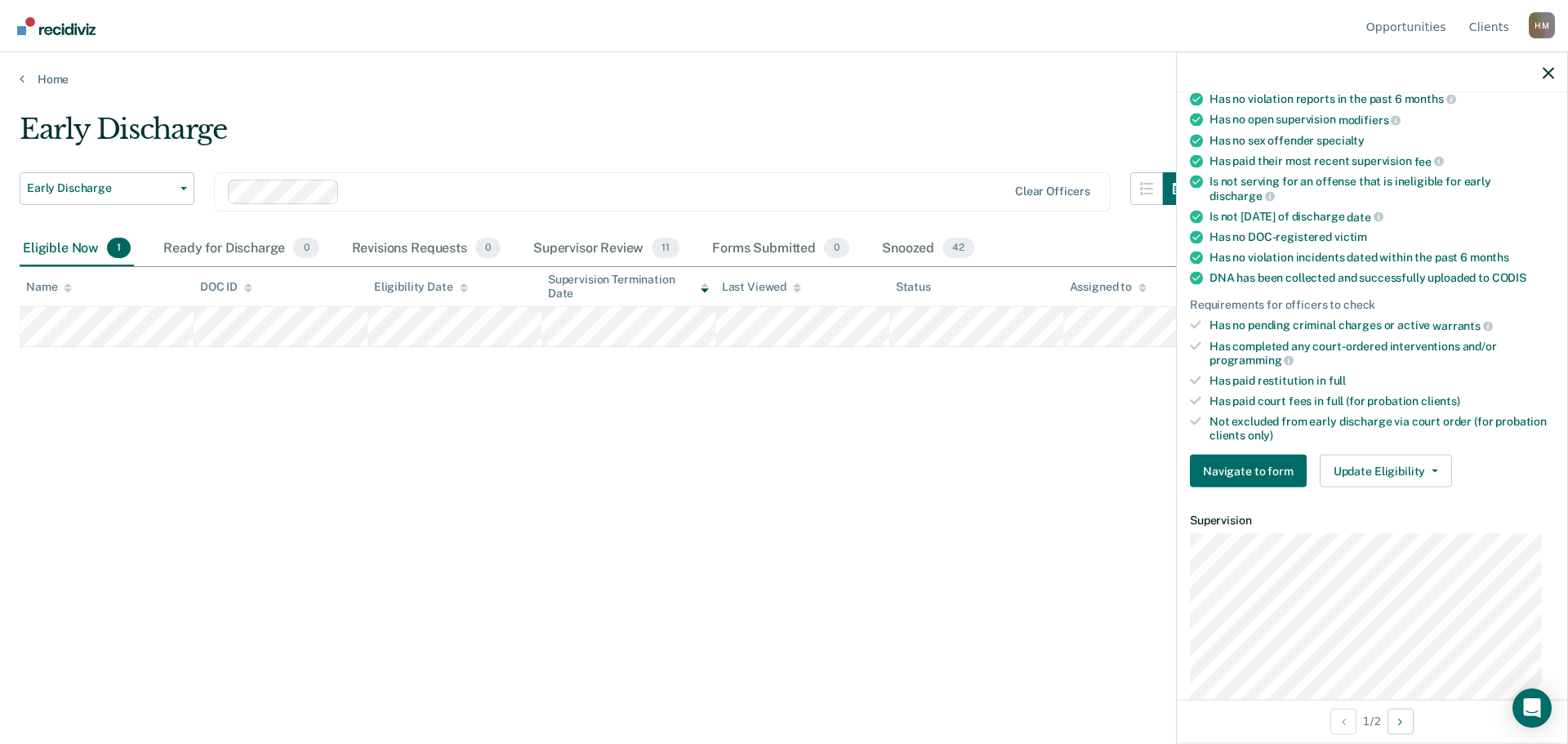
scroll to position [245, 0]
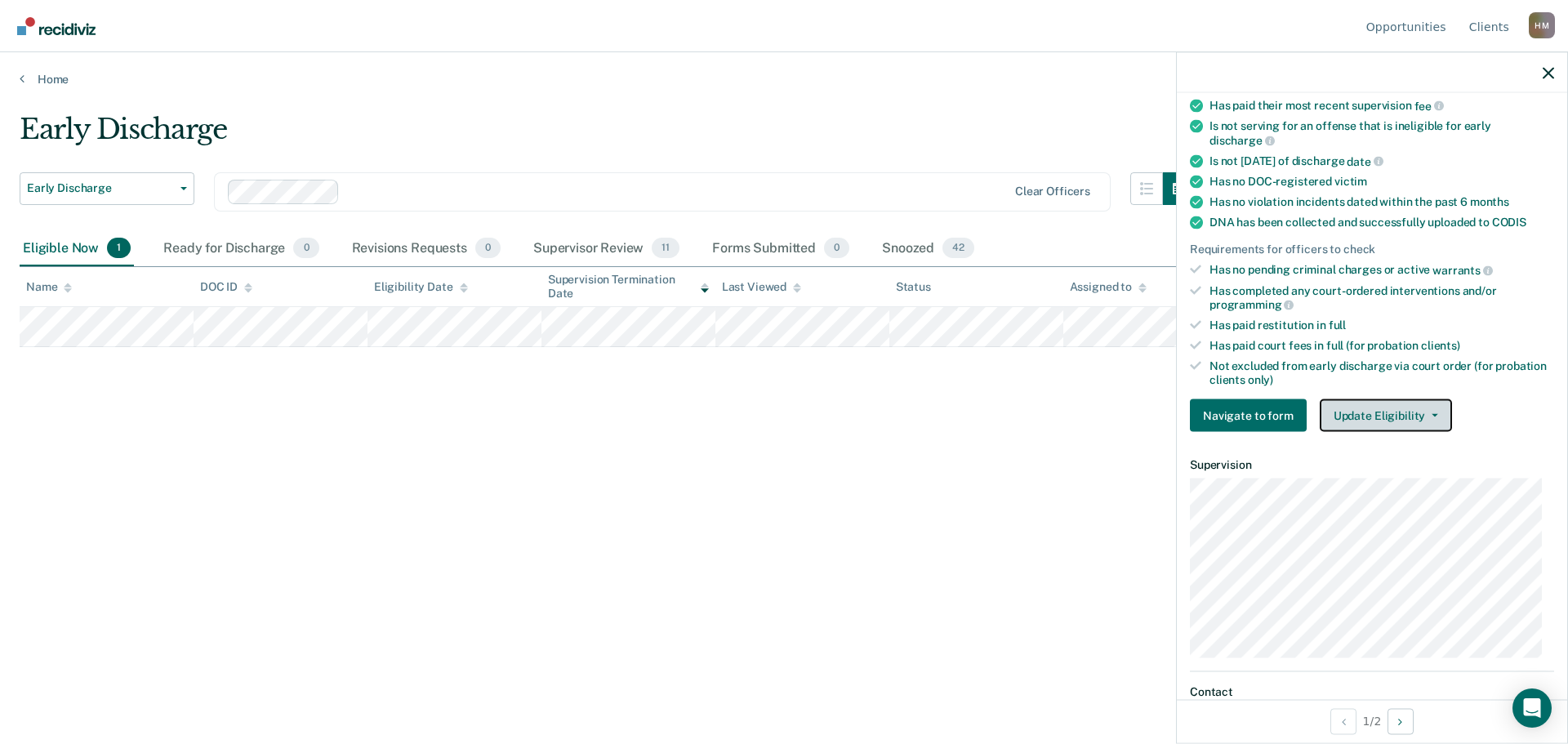
click at [1388, 412] on button "Update Eligibility" at bounding box center [1386, 415] width 132 height 33
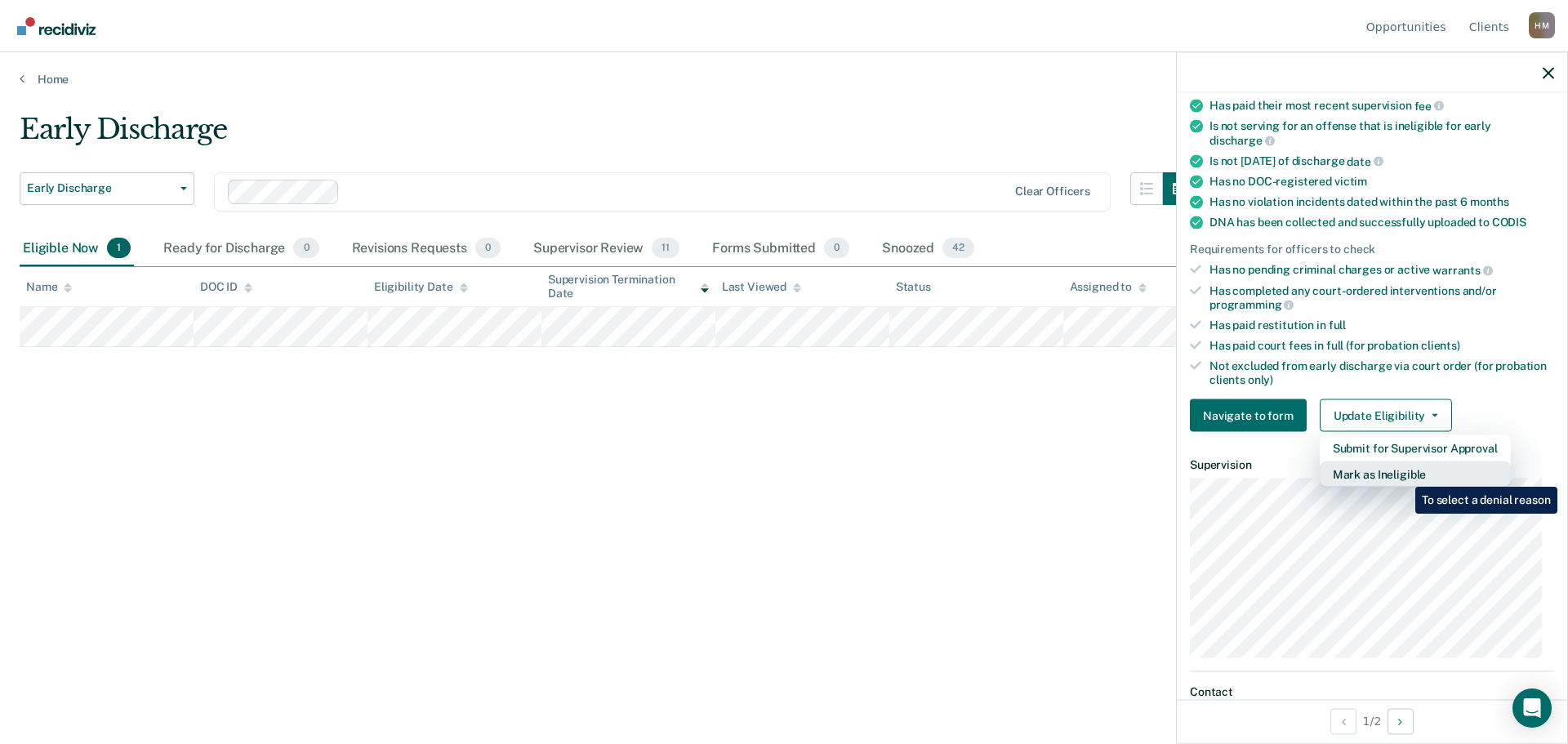
click at [1403, 474] on button "Mark as Ineligible" at bounding box center [1415, 475] width 191 height 26
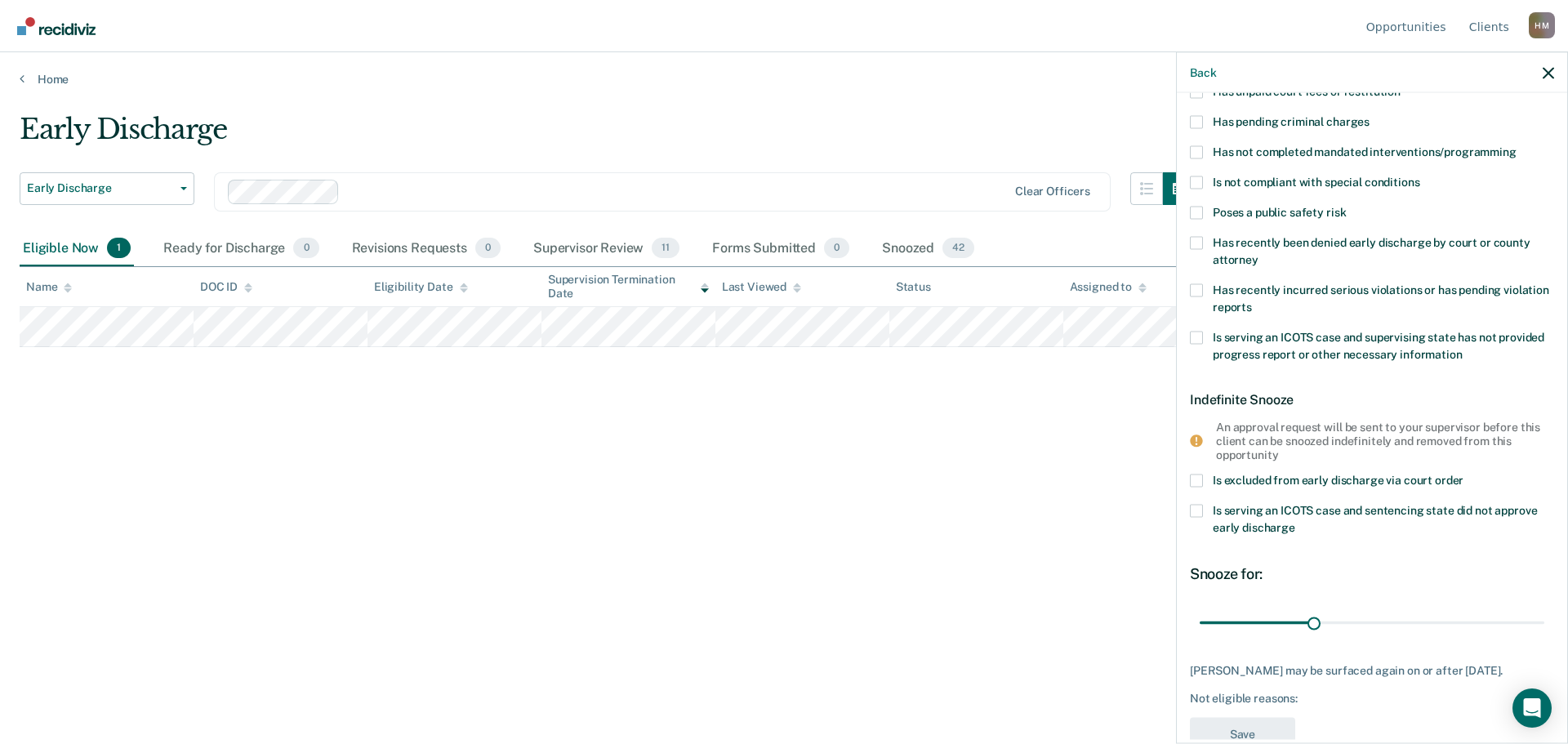
scroll to position [88, 0]
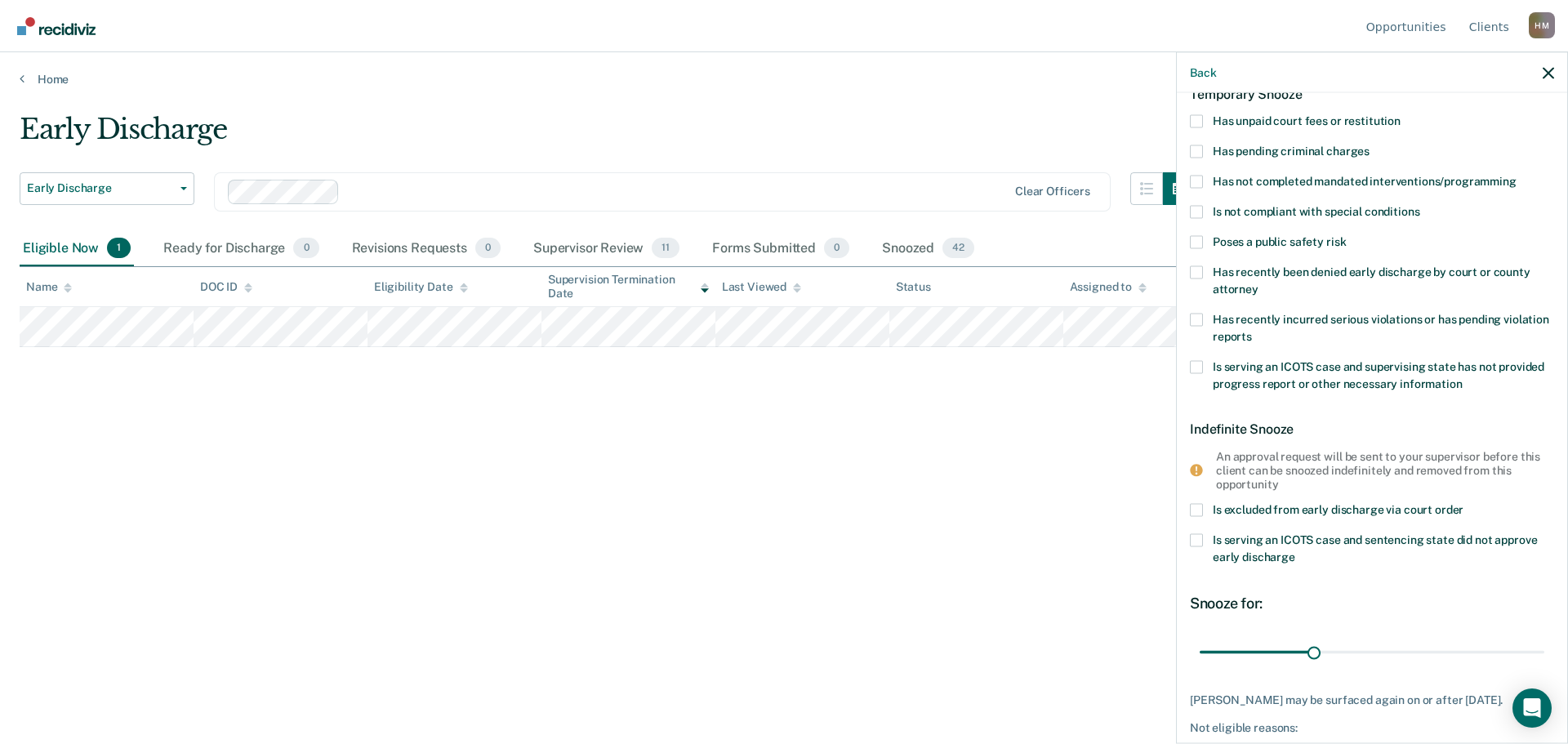
click at [1320, 241] on span "Poses a public safety risk" at bounding box center [1279, 241] width 133 height 13
click at [1346, 235] on input "Poses a public safety risk" at bounding box center [1346, 235] width 0 height 0
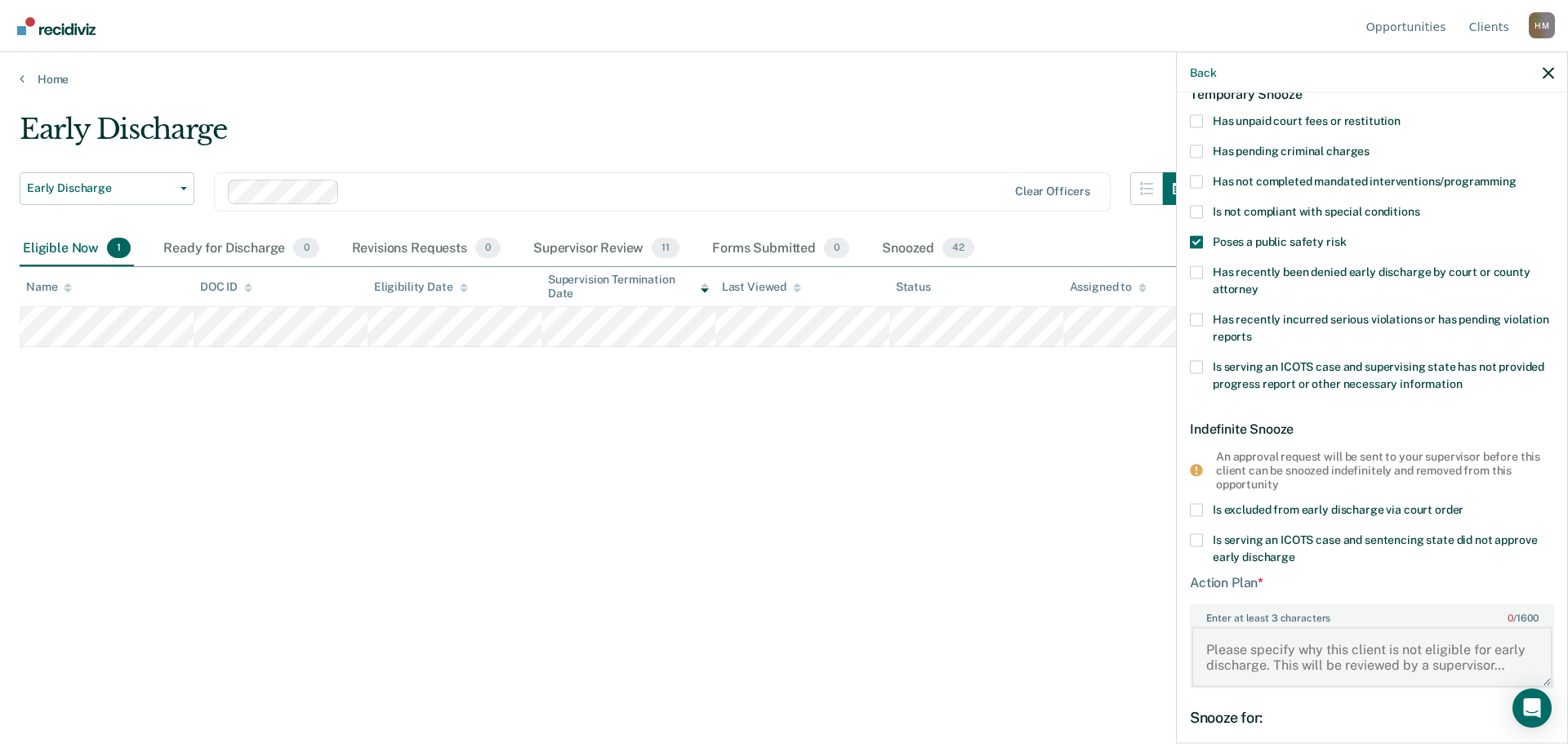
click at [1354, 655] on textarea "Enter at least 3 characters 0 / 1600" at bounding box center [1372, 656] width 361 height 60
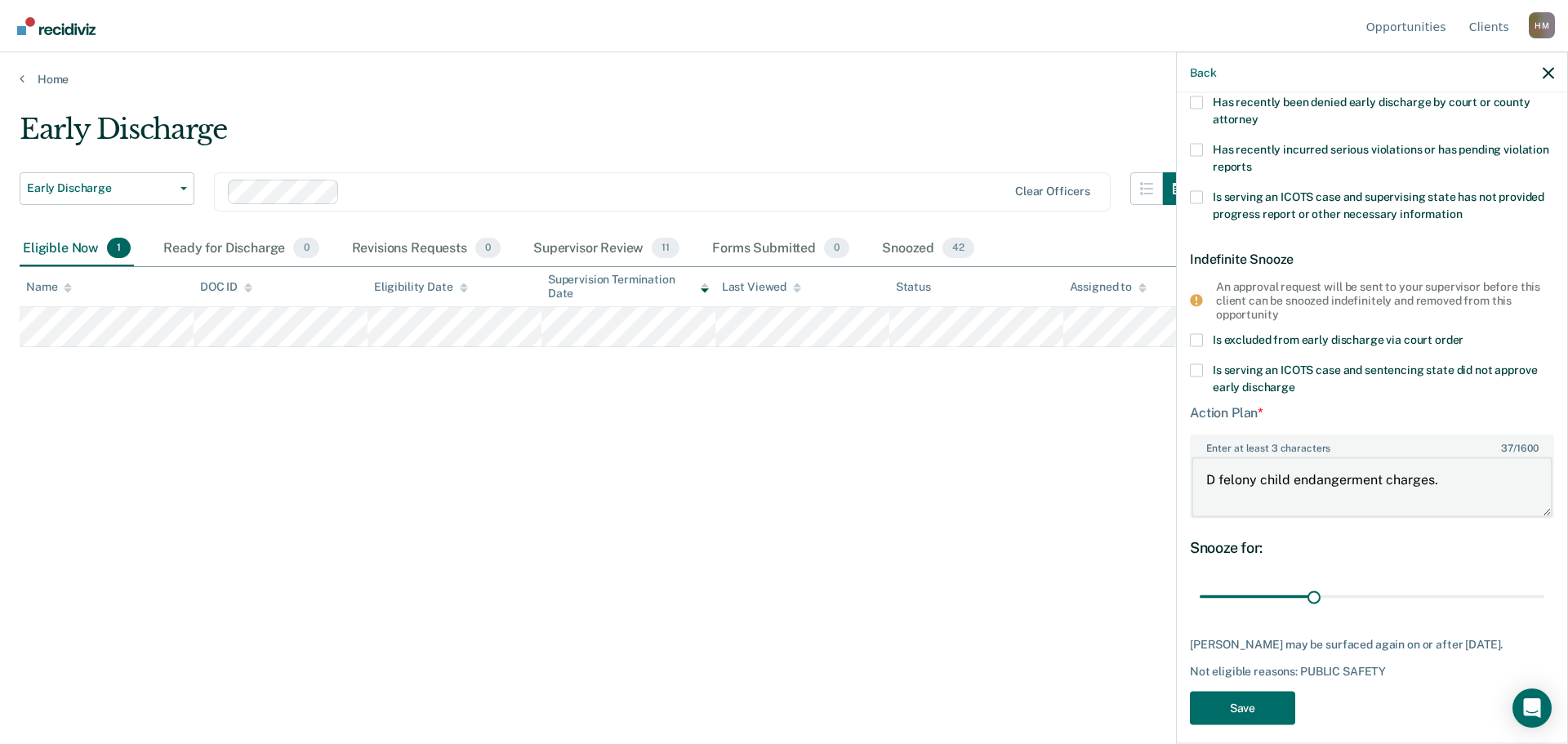
scroll to position [283, 0]
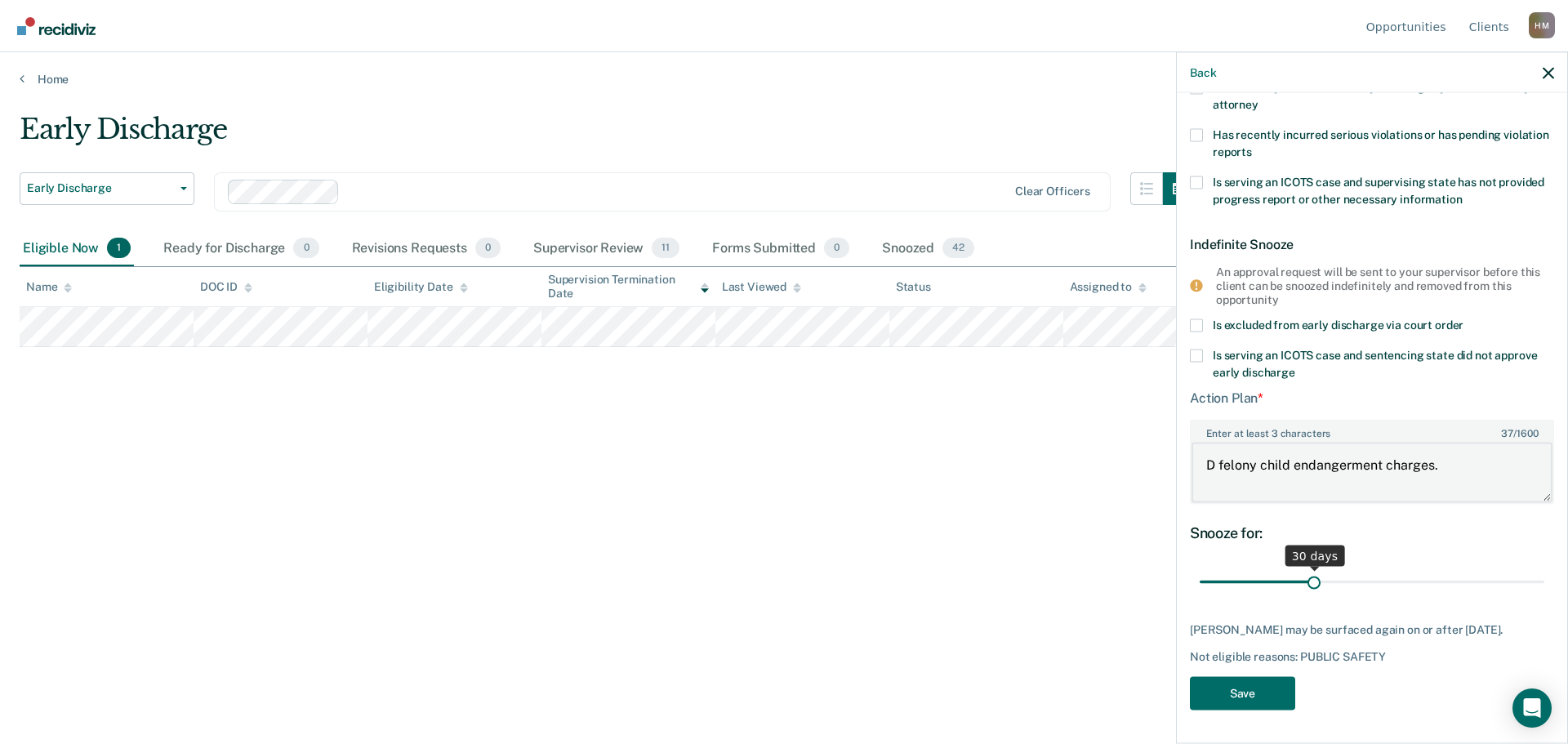
type textarea "D felony child endangerment charges."
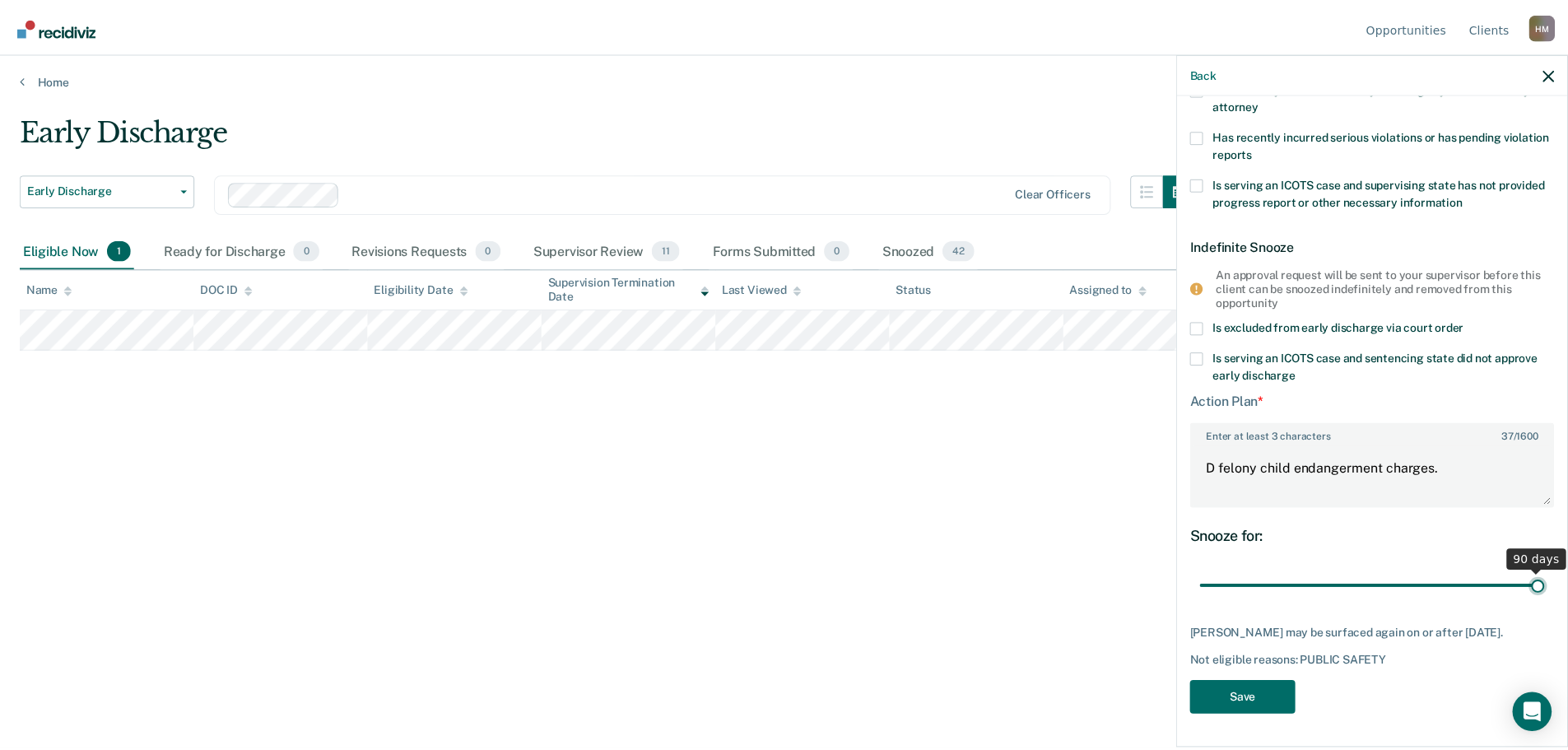
scroll to position [272, 0]
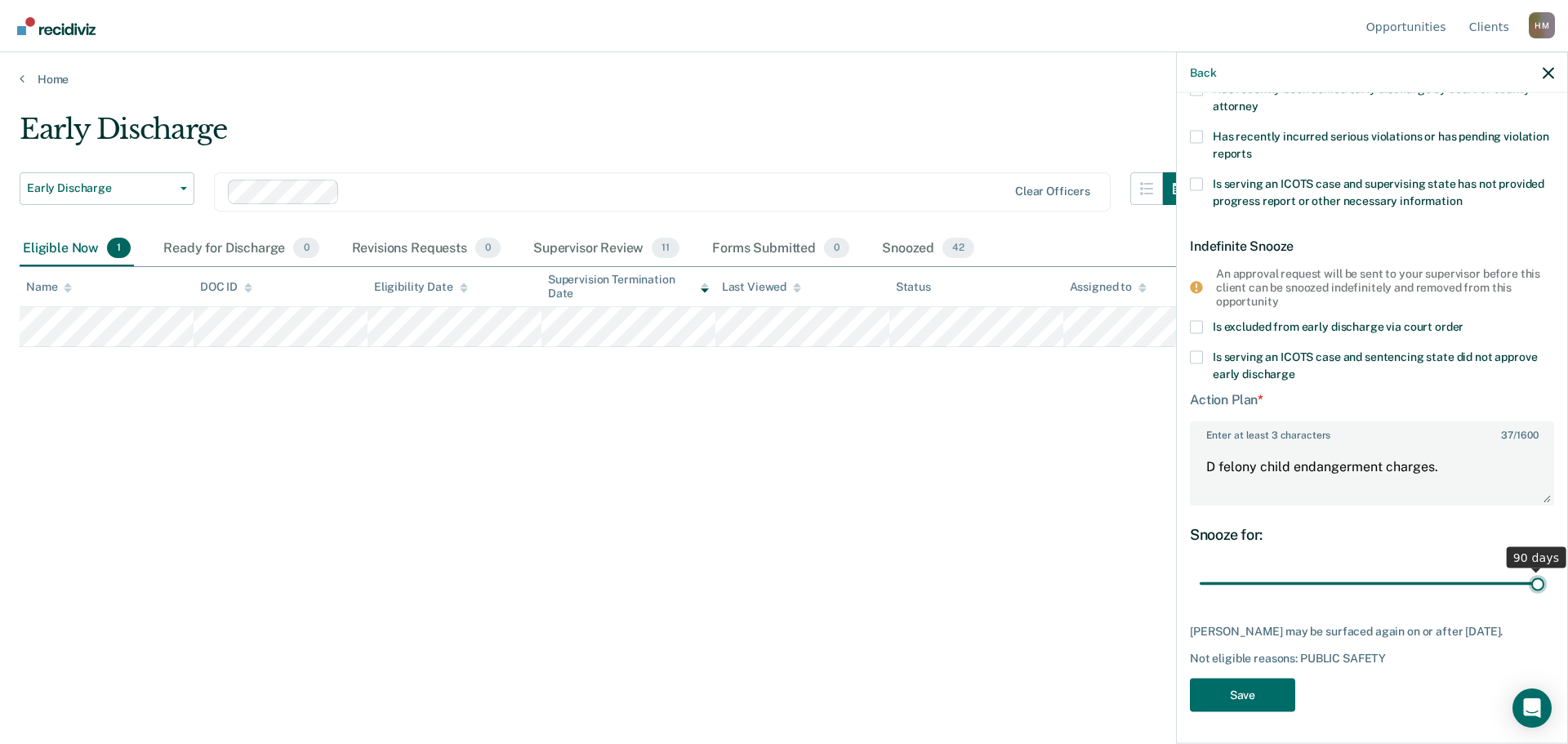
drag, startPoint x: 1322, startPoint y: 575, endPoint x: 1567, endPoint y: 573, distance: 245.0
type input "90"
click at [1544, 573] on input "range" at bounding box center [1372, 583] width 345 height 28
click at [1232, 675] on div "CJ Temporary Snooze Has unpaid court fees or restitution Has pending criminal c…" at bounding box center [1372, 281] width 365 height 879
click at [1235, 684] on button "Save" at bounding box center [1243, 695] width 106 height 33
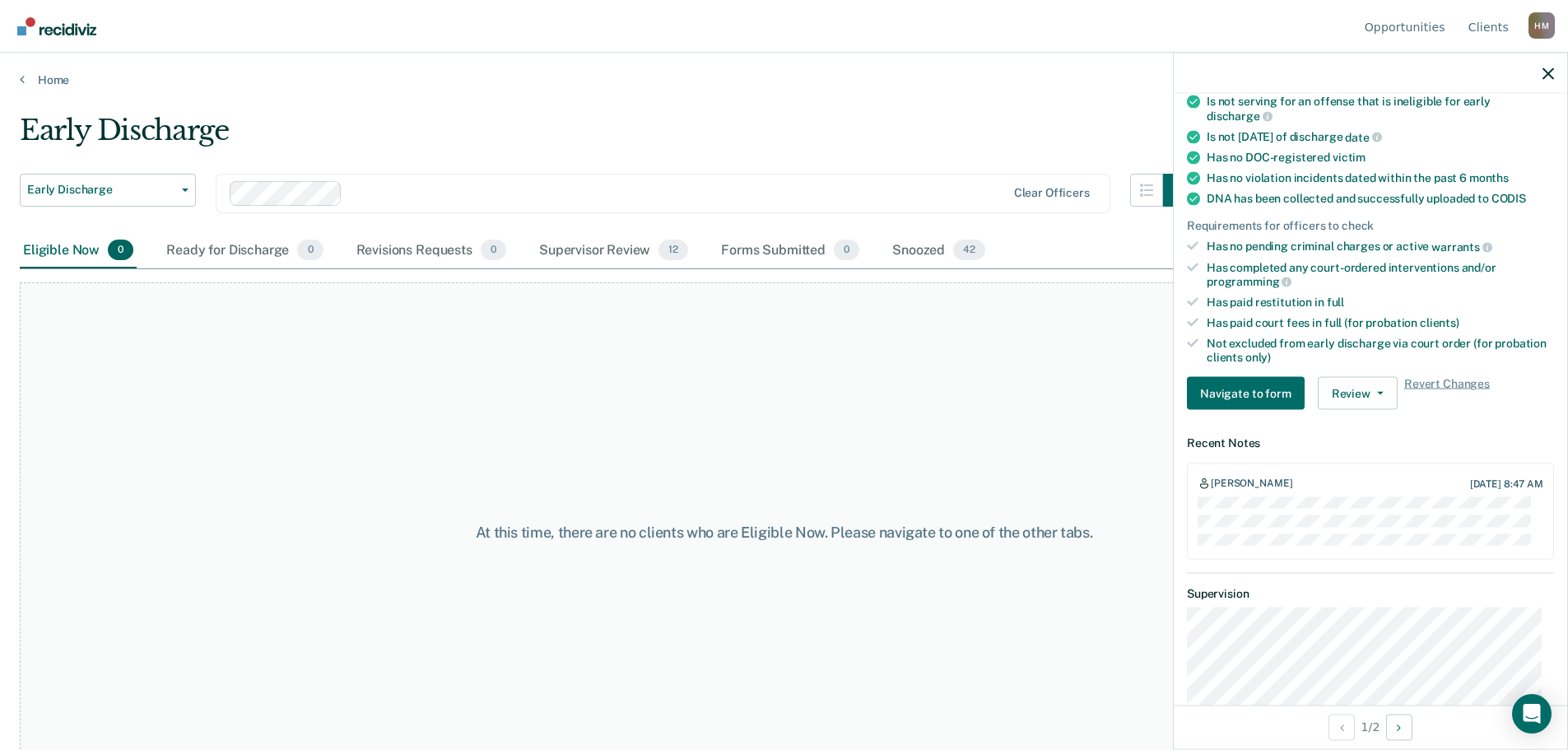
click at [1541, 76] on div at bounding box center [1370, 72] width 393 height 41
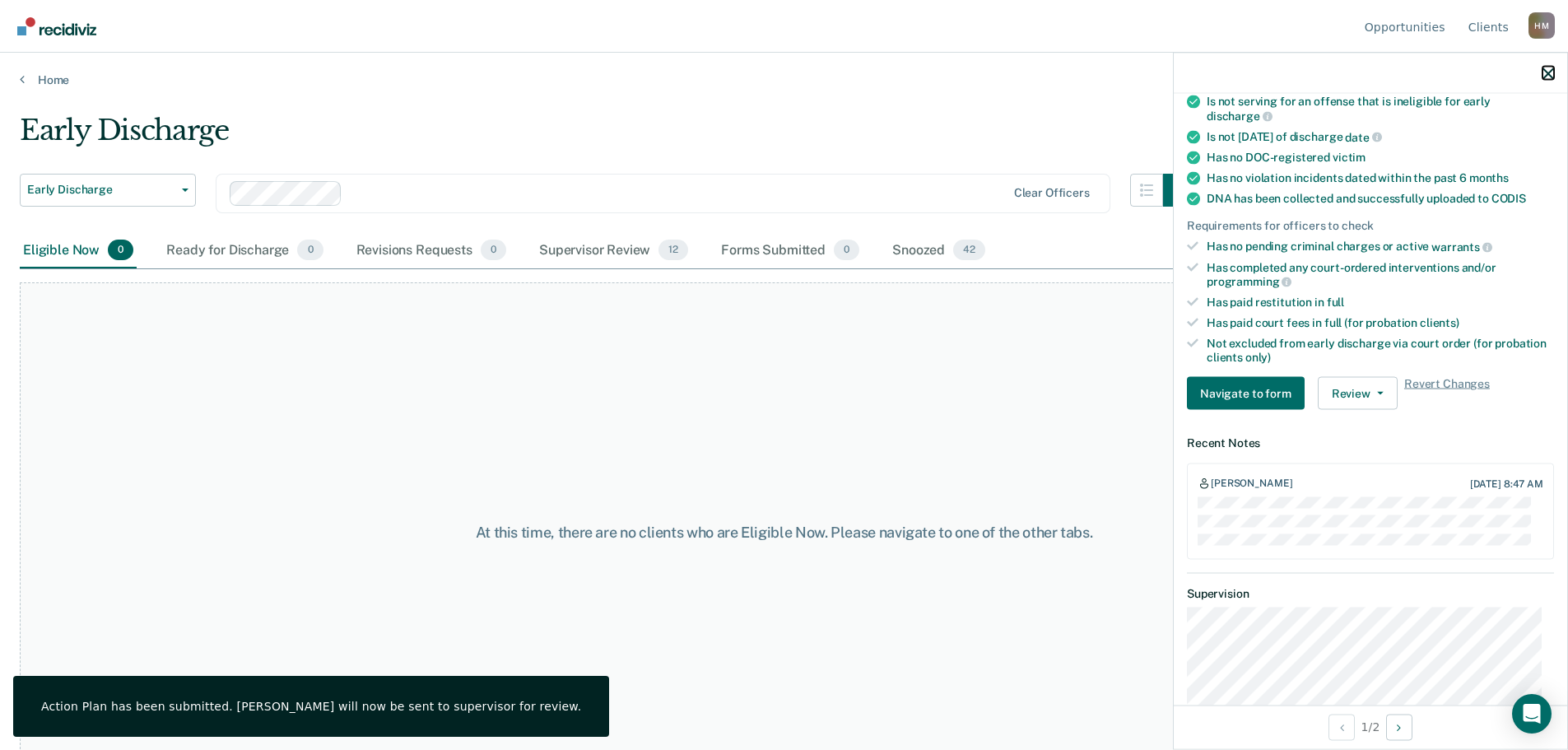
click at [1552, 75] on icon "button" at bounding box center [1548, 73] width 11 height 11
